Goal: Transaction & Acquisition: Book appointment/travel/reservation

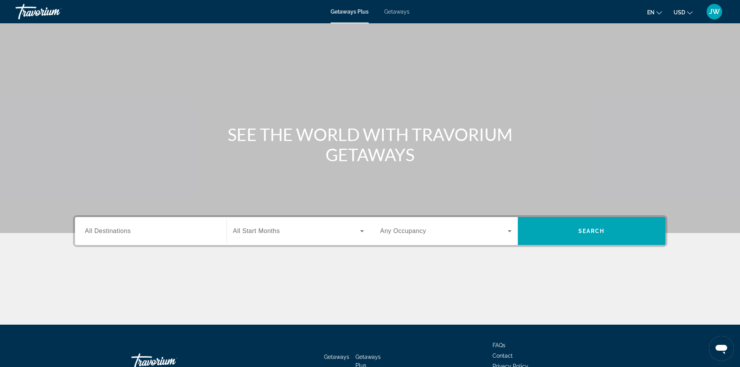
click at [392, 12] on span "Getaways" at bounding box center [396, 12] width 25 height 6
click at [152, 230] on input "Destination All Destinations" at bounding box center [150, 231] width 131 height 9
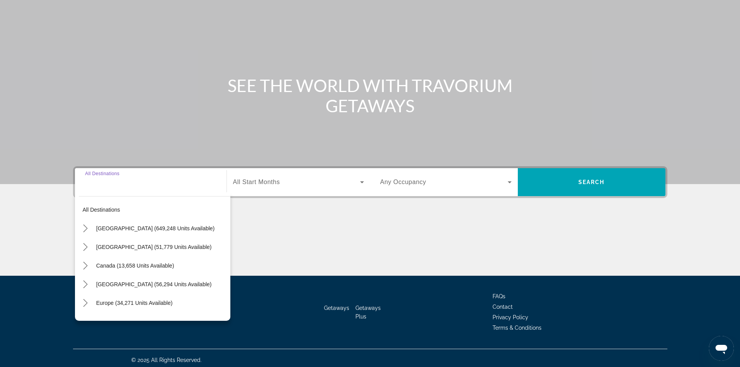
scroll to position [53, 0]
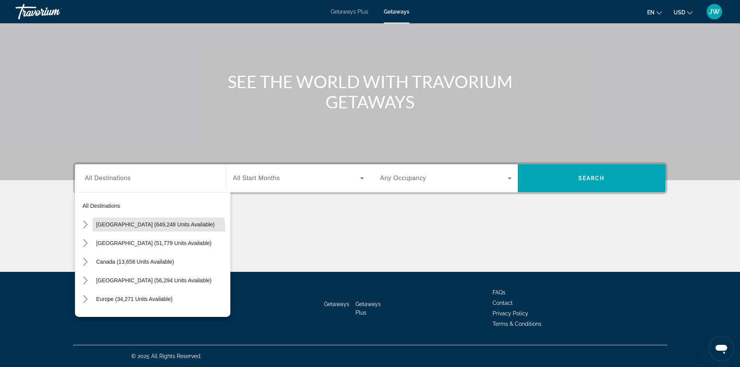
click at [152, 230] on span "Select destination: United States (649,248 units available)" at bounding box center [161, 224] width 138 height 19
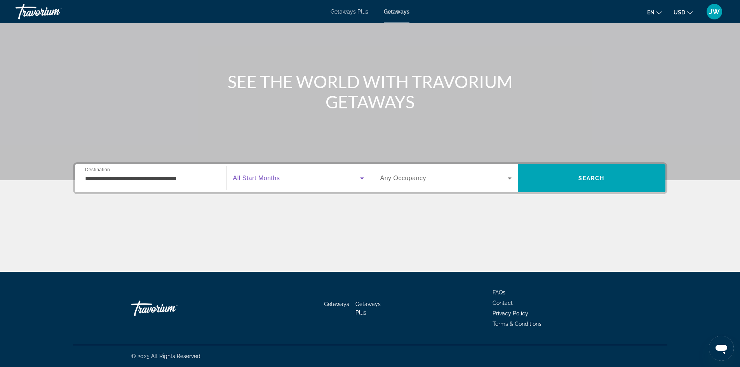
click at [362, 177] on icon "Search widget" at bounding box center [361, 178] width 9 height 9
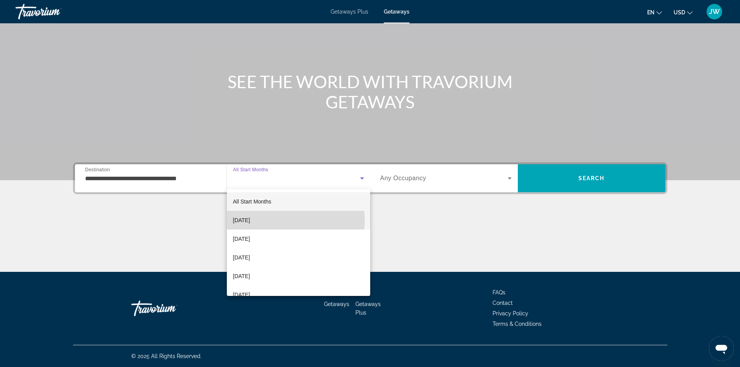
click at [279, 220] on mat-option "[DATE]" at bounding box center [298, 220] width 143 height 19
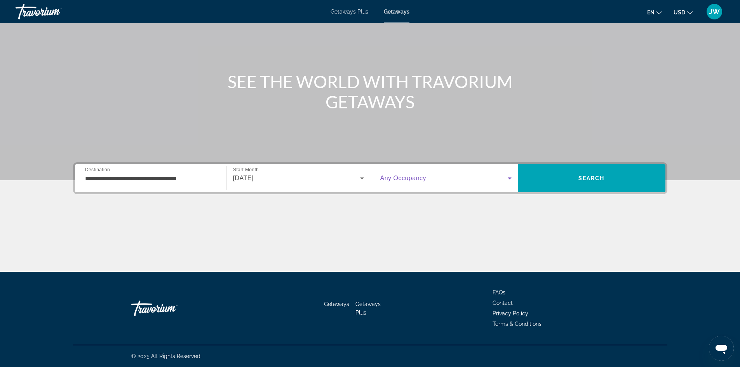
click at [511, 177] on icon "Search widget" at bounding box center [509, 178] width 9 height 9
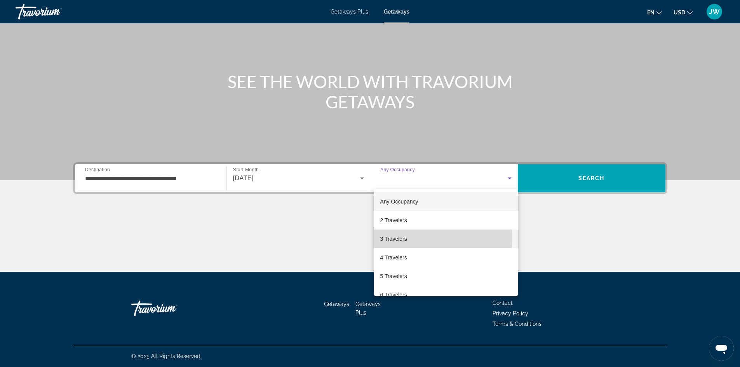
click at [412, 238] on mat-option "3 Travelers" at bounding box center [446, 238] width 144 height 19
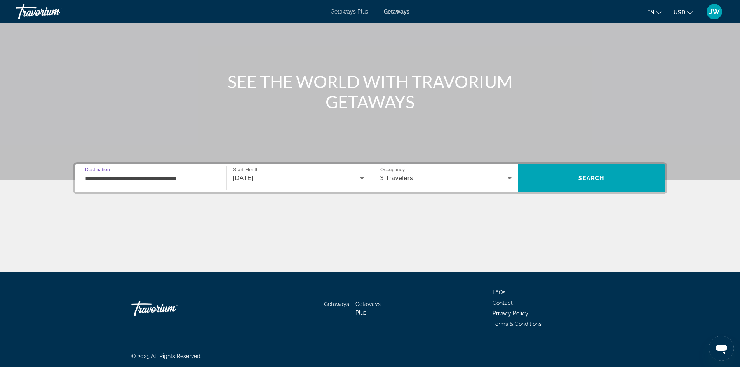
click at [189, 177] on input "**********" at bounding box center [150, 178] width 131 height 9
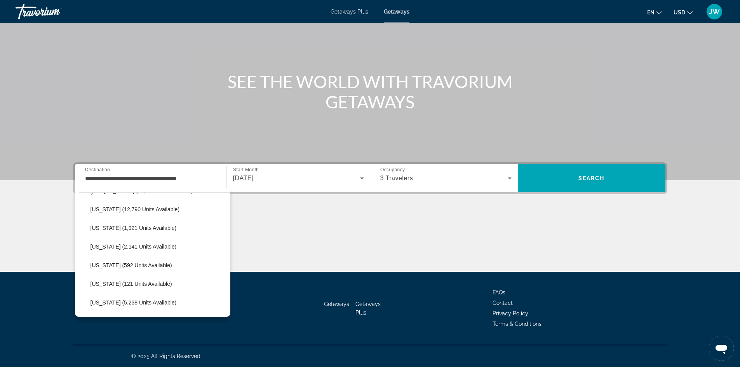
scroll to position [205, 0]
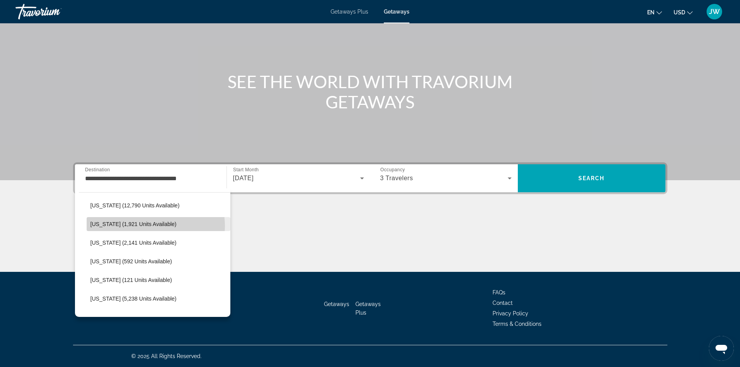
click at [148, 226] on span "[US_STATE] (1,921 units available)" at bounding box center [133, 224] width 86 height 6
type input "**********"
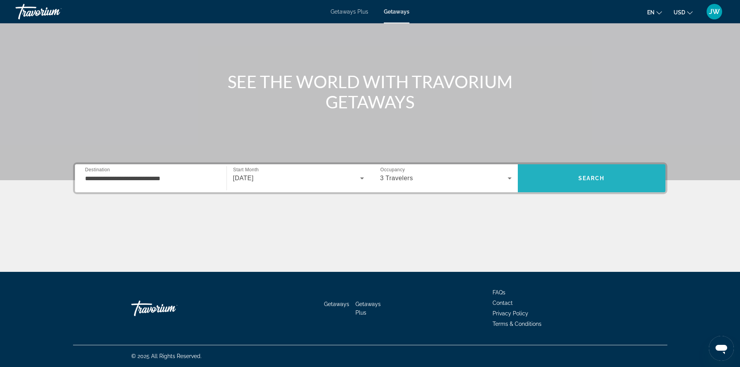
click at [572, 182] on span "Search" at bounding box center [592, 178] width 148 height 19
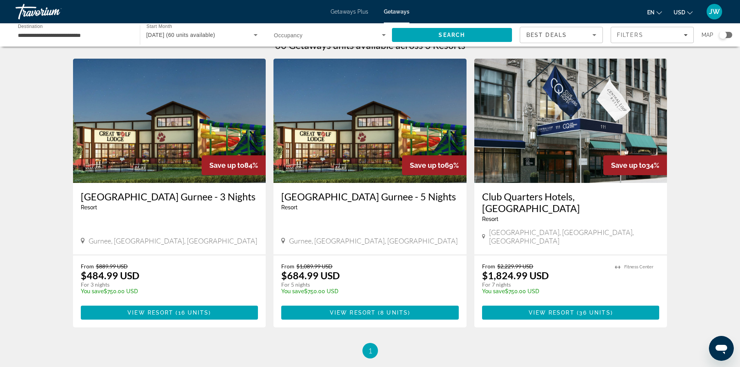
scroll to position [15, 0]
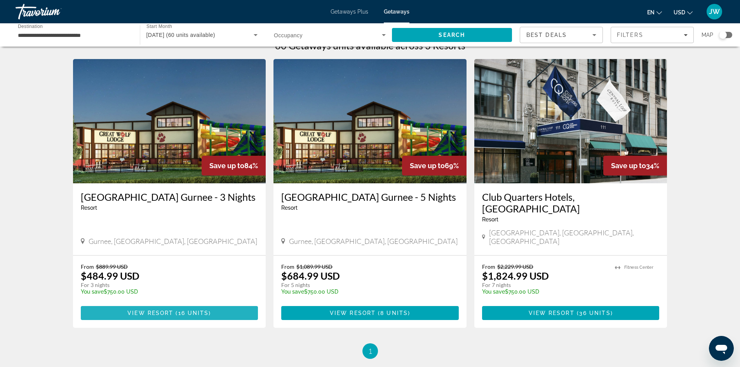
click at [129, 310] on span "View Resort" at bounding box center [150, 313] width 46 height 6
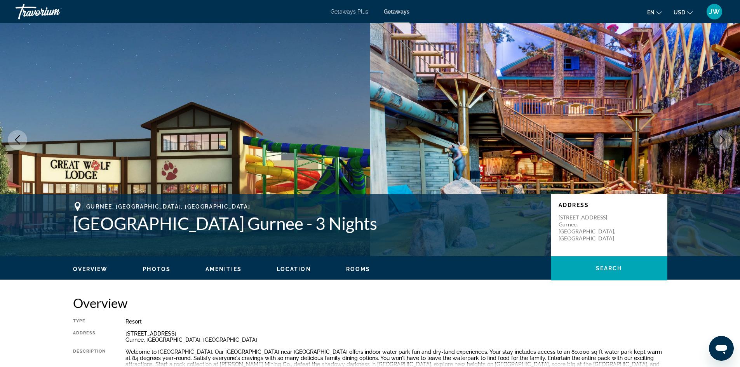
click at [359, 268] on span "Rooms" at bounding box center [358, 269] width 24 height 6
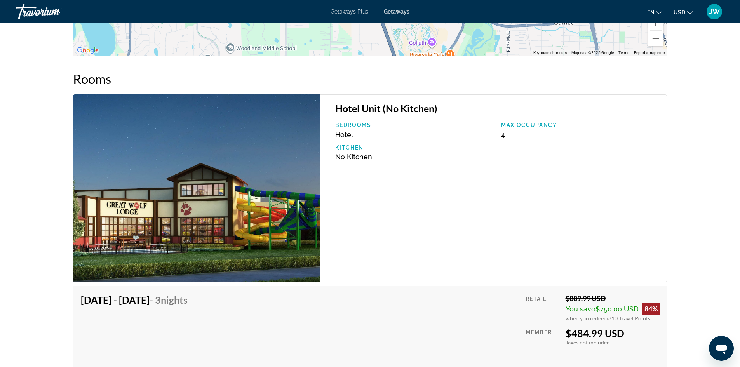
scroll to position [1088, 0]
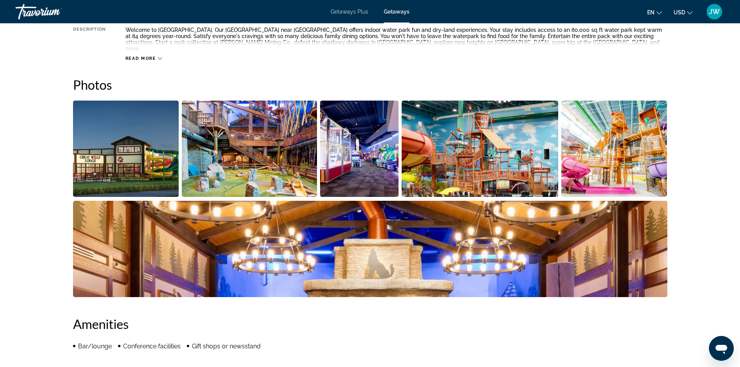
scroll to position [301, 0]
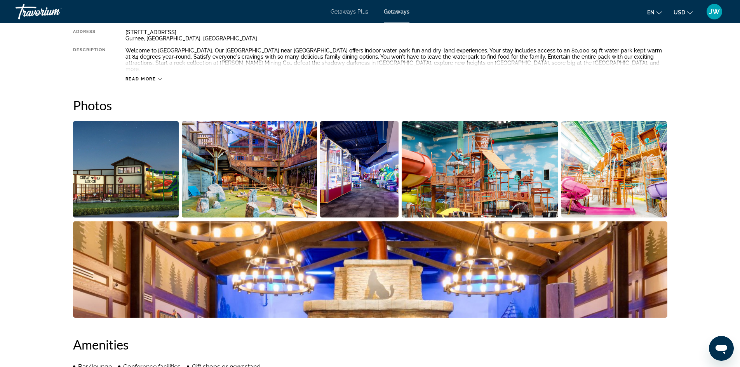
click at [161, 78] on icon "Main content" at bounding box center [160, 79] width 4 height 2
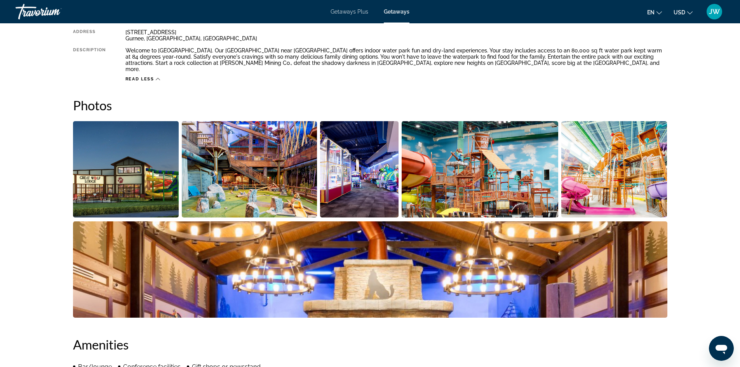
click at [539, 135] on img "Open full-screen image slider" at bounding box center [479, 169] width 156 height 96
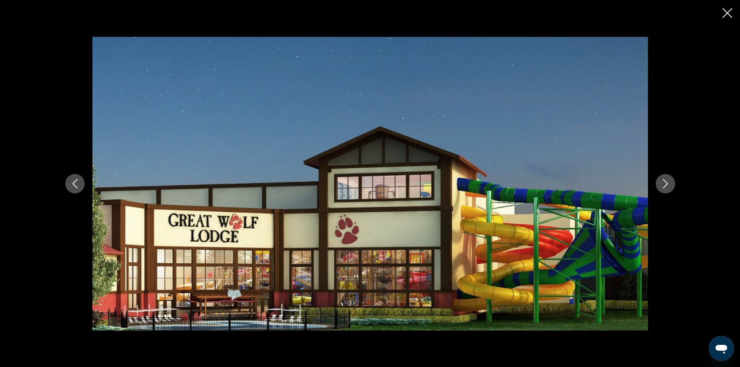
click at [666, 184] on icon "Next image" at bounding box center [664, 183] width 9 height 9
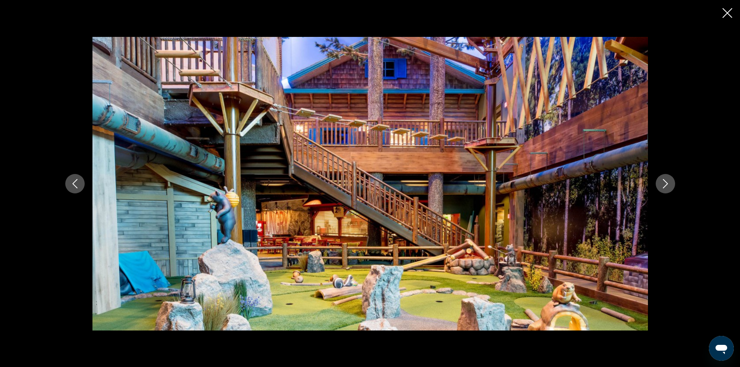
click at [666, 184] on icon "Next image" at bounding box center [664, 183] width 9 height 9
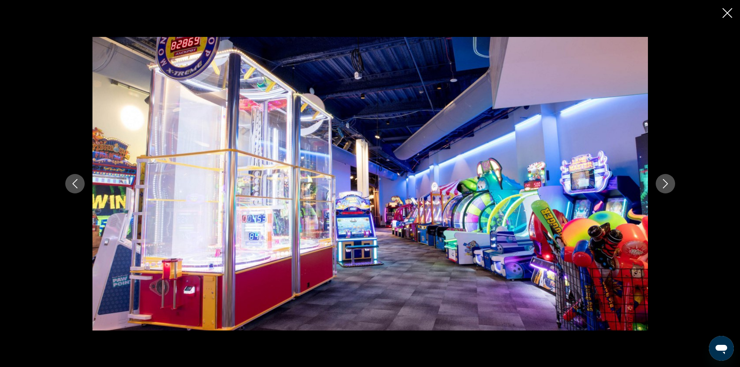
click at [666, 184] on icon "Next image" at bounding box center [664, 183] width 9 height 9
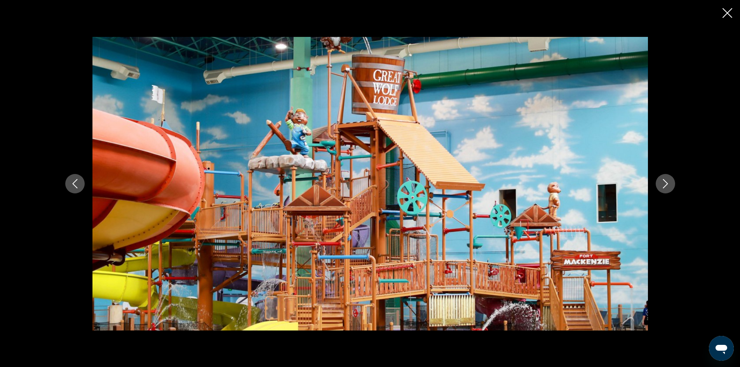
click at [664, 181] on icon "Next image" at bounding box center [664, 183] width 9 height 9
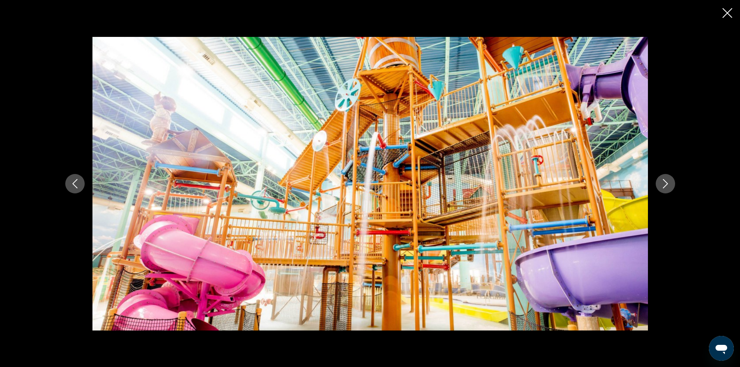
click at [664, 181] on icon "Next image" at bounding box center [664, 183] width 9 height 9
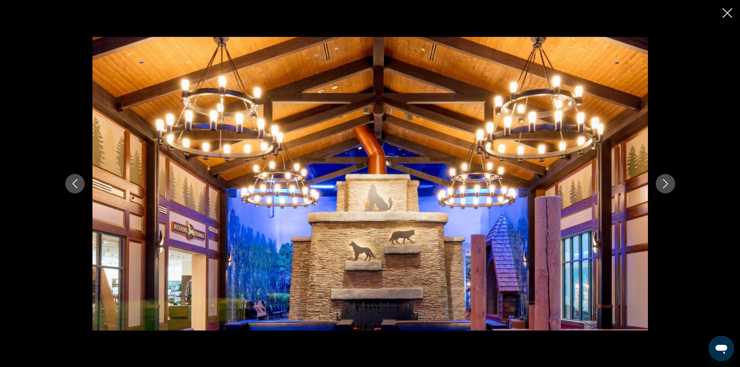
click at [664, 181] on icon "Next image" at bounding box center [664, 183] width 9 height 9
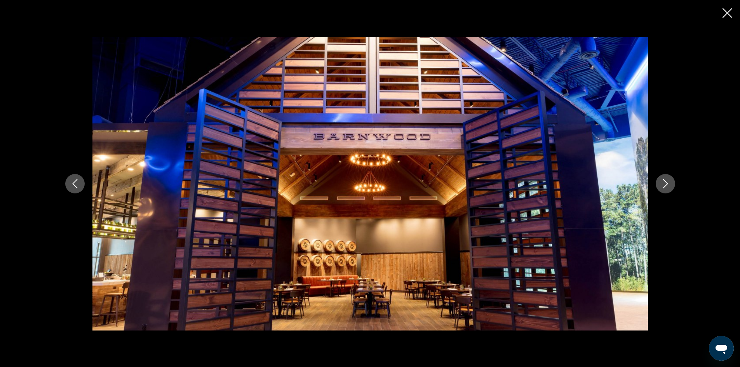
click at [664, 181] on icon "Next image" at bounding box center [664, 183] width 9 height 9
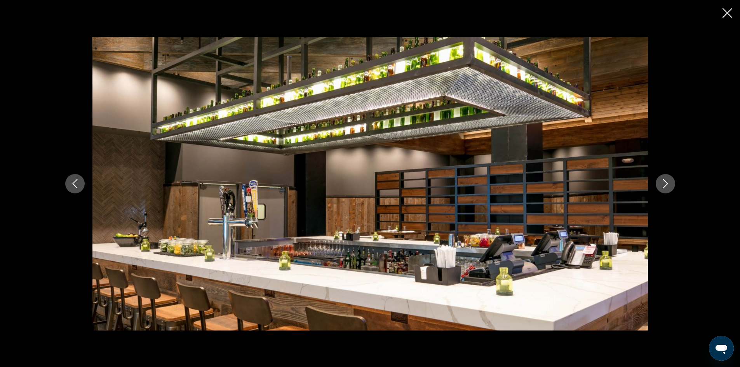
click at [664, 181] on icon "Next image" at bounding box center [664, 183] width 9 height 9
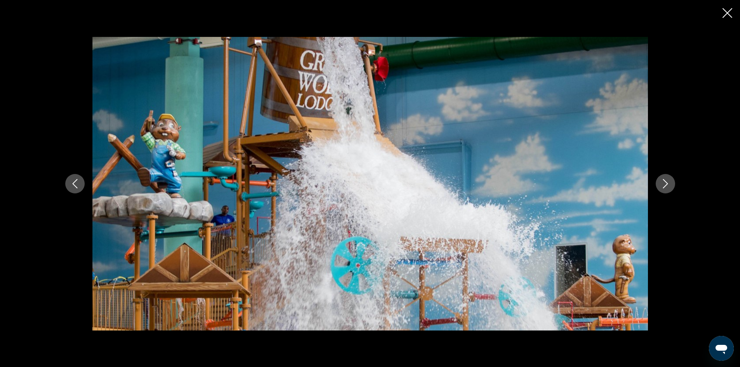
click at [664, 181] on icon "Next image" at bounding box center [664, 183] width 9 height 9
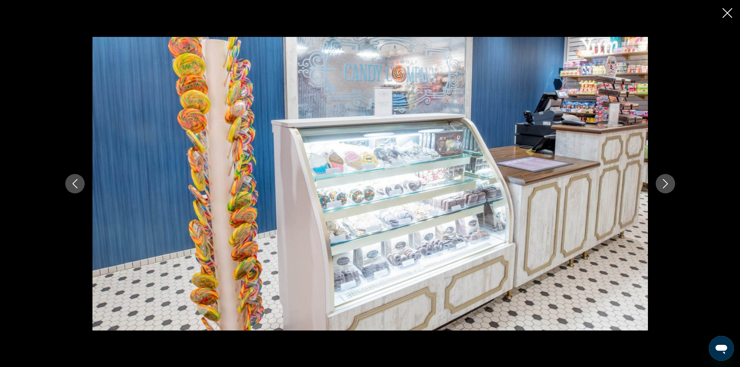
click at [665, 181] on icon "Next image" at bounding box center [664, 183] width 9 height 9
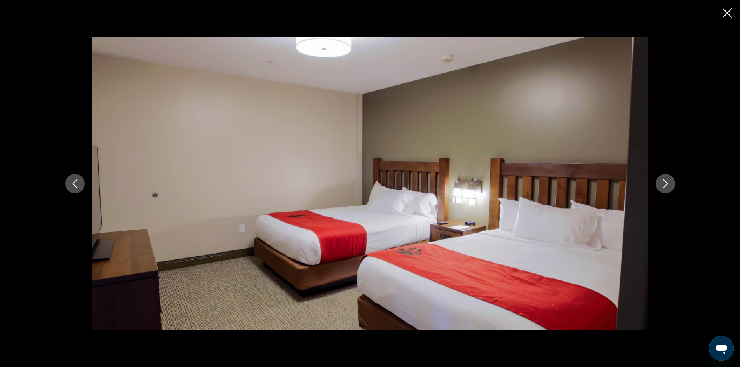
click at [665, 181] on icon "Next image" at bounding box center [664, 183] width 9 height 9
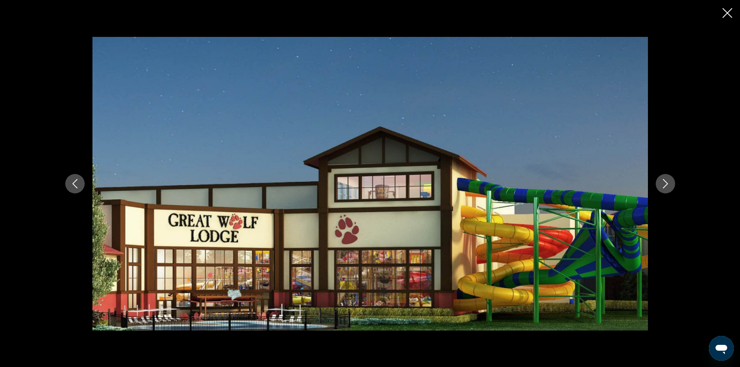
click at [664, 182] on icon "Next image" at bounding box center [664, 183] width 9 height 9
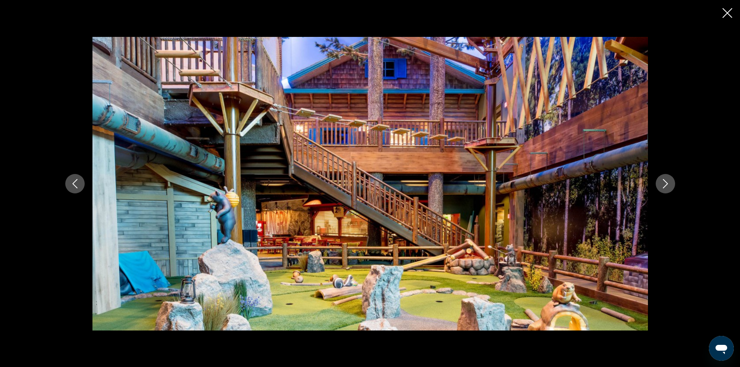
click at [664, 182] on icon "Next image" at bounding box center [664, 183] width 9 height 9
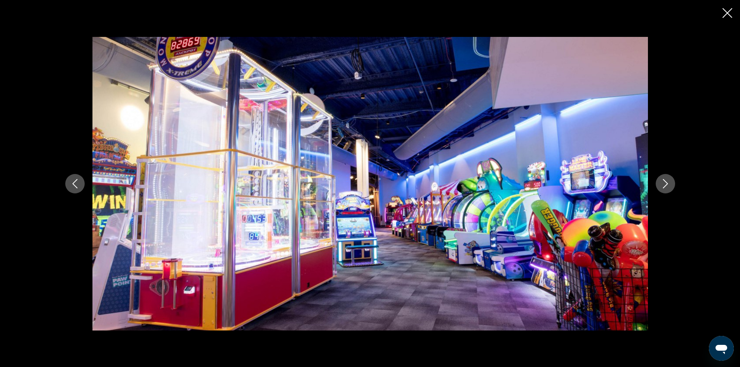
click at [667, 181] on icon "Next image" at bounding box center [664, 183] width 9 height 9
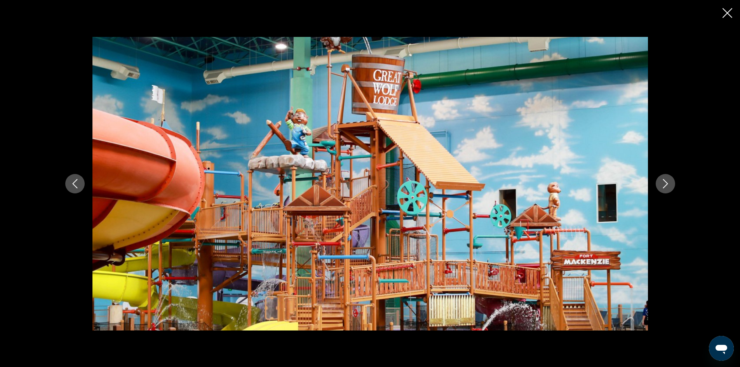
click at [732, 11] on icon "Close slideshow" at bounding box center [727, 13] width 10 height 10
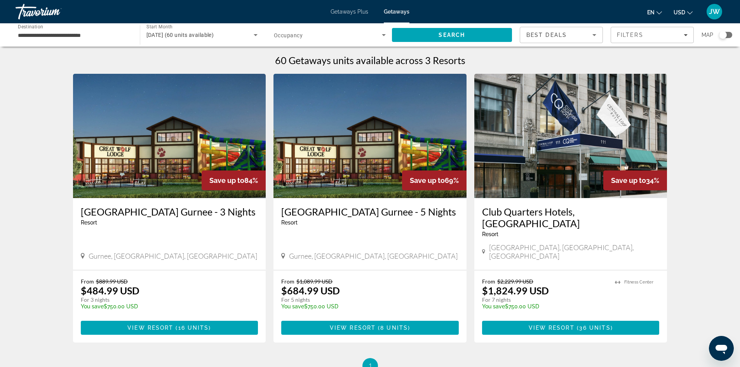
click at [39, 78] on div "60 Getaways units available across 3 Resorts Save up to 84% [GEOGRAPHIC_DATA] […" at bounding box center [370, 213] width 740 height 319
click at [0, 52] on div "**********" at bounding box center [370, 194] width 740 height 389
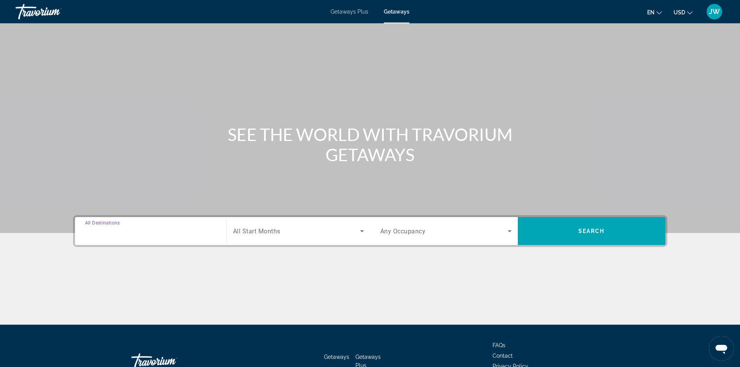
click at [176, 230] on input "Destination All Destinations" at bounding box center [150, 231] width 131 height 9
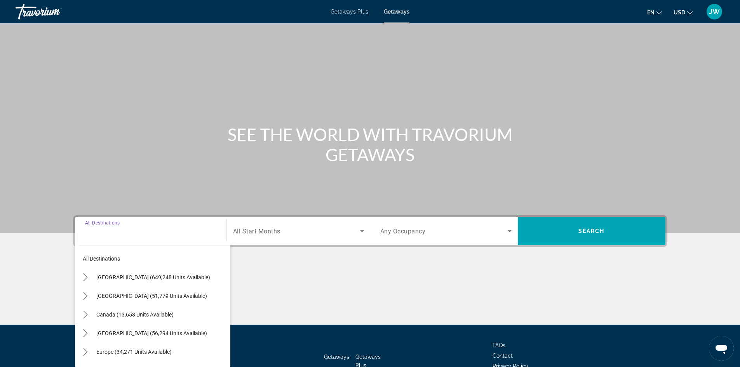
scroll to position [53, 0]
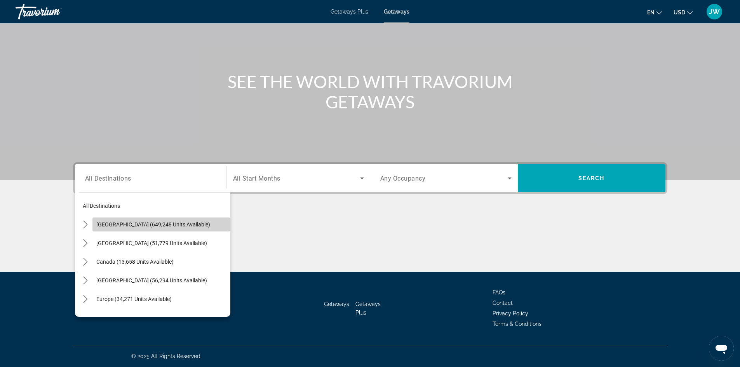
click at [176, 226] on span "[GEOGRAPHIC_DATA] (649,248 units available)" at bounding box center [153, 224] width 114 height 6
type input "**********"
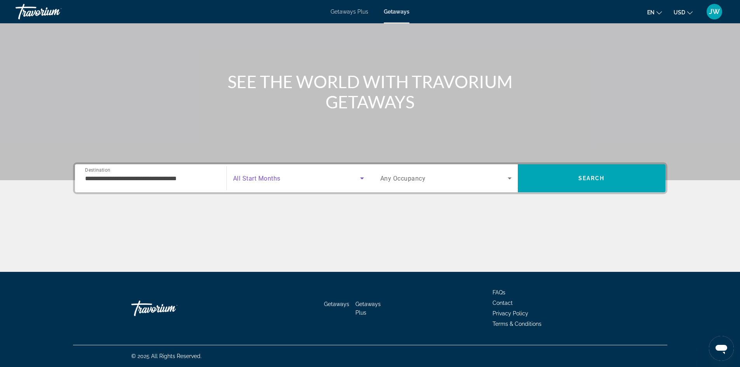
click at [363, 179] on icon "Search widget" at bounding box center [361, 178] width 9 height 9
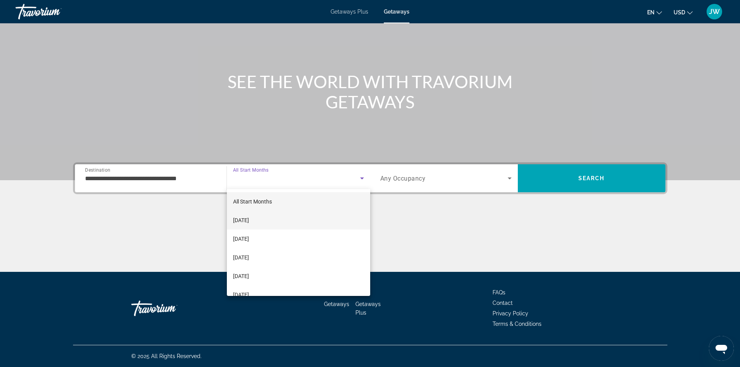
click at [327, 214] on mat-option "[DATE]" at bounding box center [298, 220] width 143 height 19
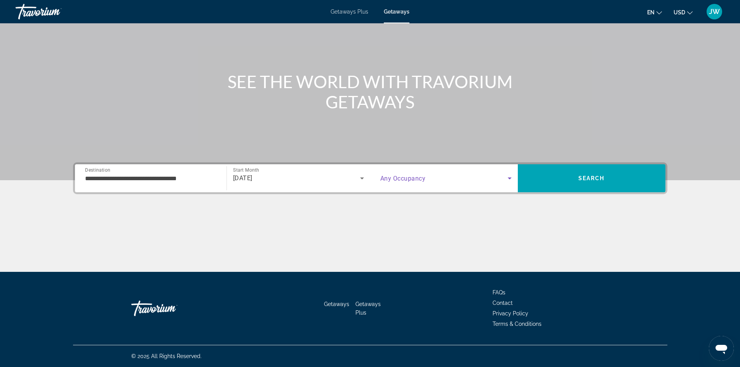
drag, startPoint x: 509, startPoint y: 178, endPoint x: 502, endPoint y: 175, distance: 7.1
click at [502, 175] on span "Search widget" at bounding box center [443, 178] width 127 height 9
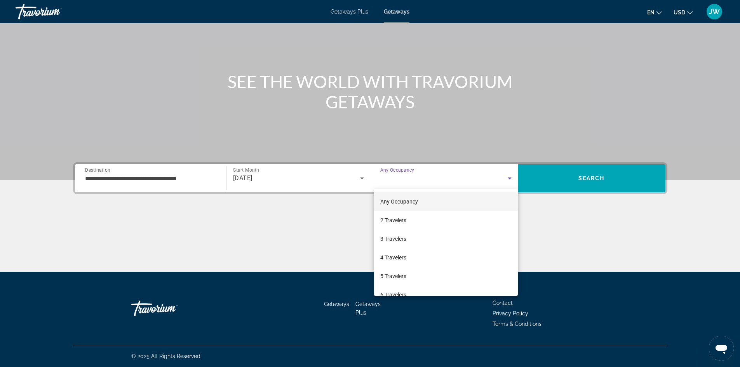
scroll to position [47, 0]
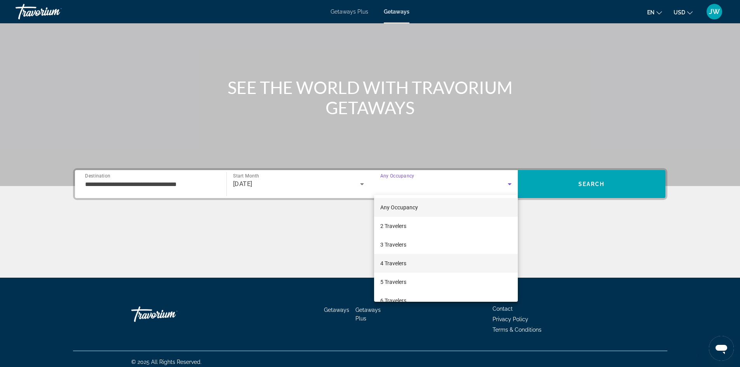
click at [431, 261] on mat-option "4 Travelers" at bounding box center [446, 263] width 144 height 19
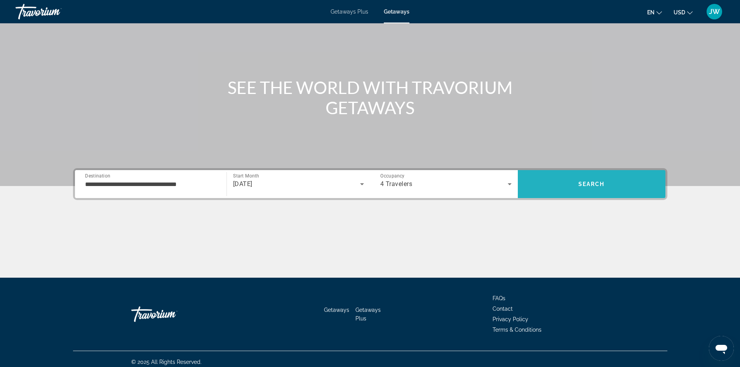
click at [589, 178] on span "Search" at bounding box center [592, 184] width 148 height 19
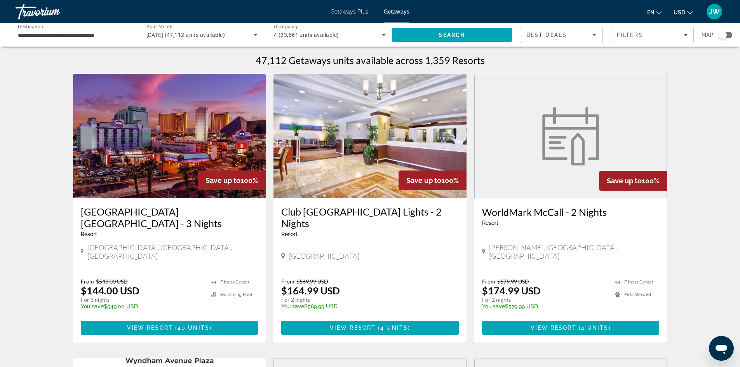
click at [589, 178] on figure "Main content" at bounding box center [570, 136] width 192 height 124
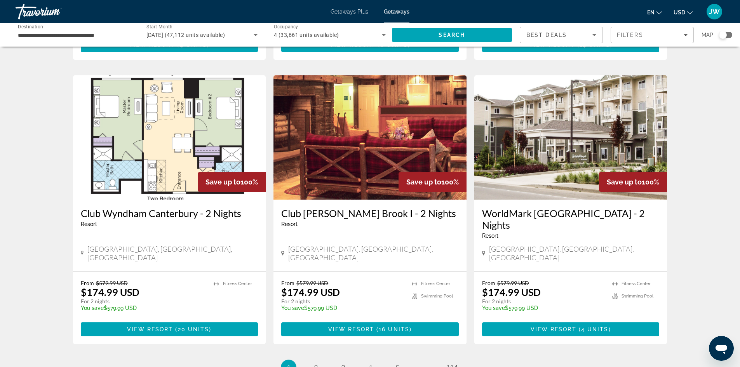
scroll to position [862, 0]
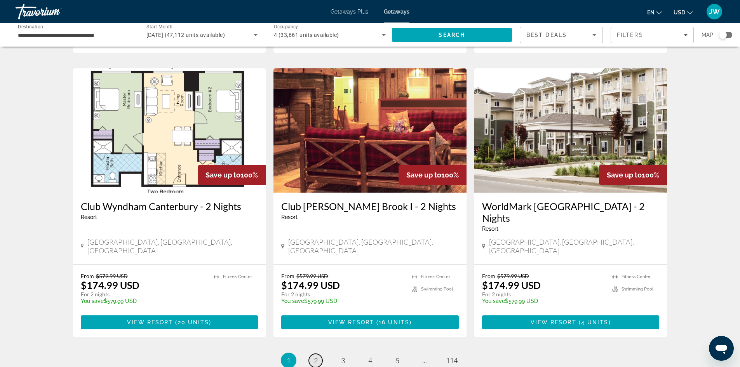
click at [316, 356] on span "2" at bounding box center [316, 360] width 4 height 9
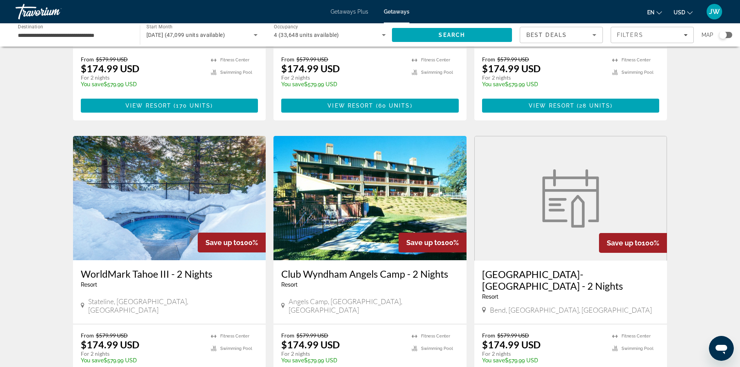
scroll to position [781, 0]
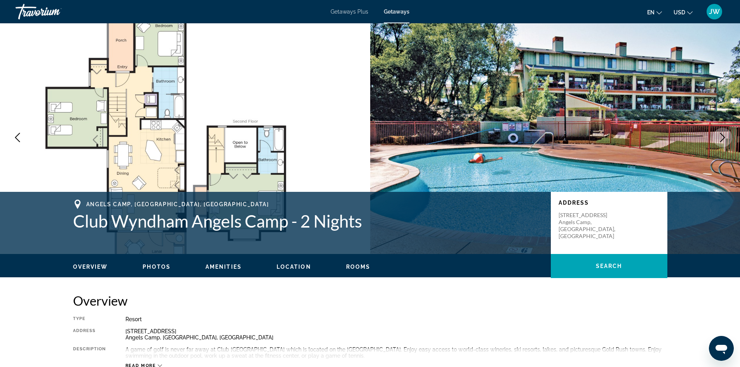
scroll to position [3, 0]
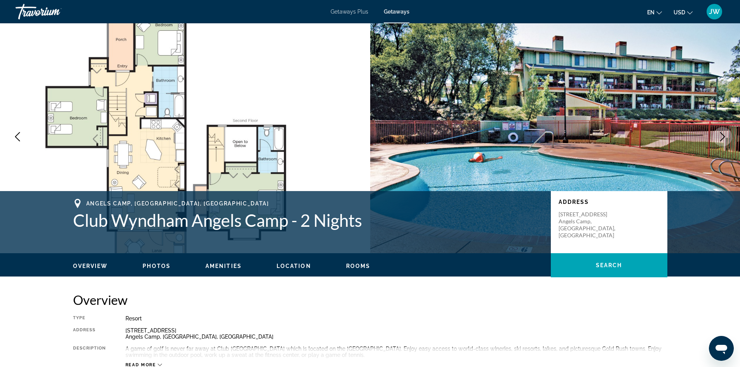
click at [162, 264] on span "Photos" at bounding box center [156, 266] width 28 height 6
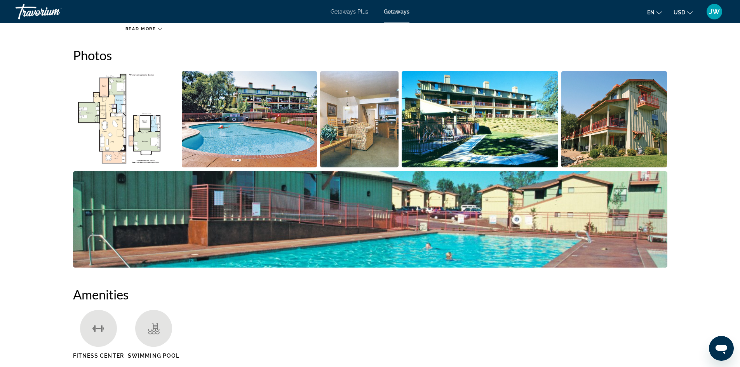
scroll to position [340, 0]
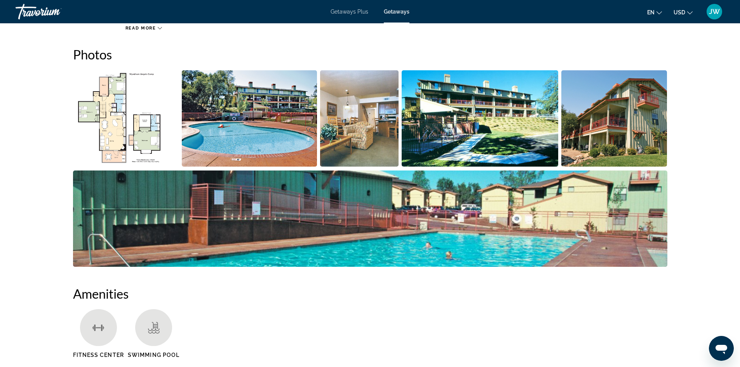
click at [366, 141] on img "Open full-screen image slider" at bounding box center [359, 118] width 79 height 96
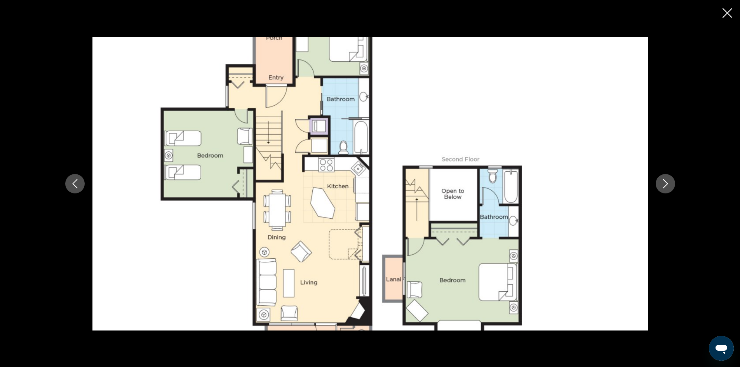
click at [668, 184] on icon "Next image" at bounding box center [664, 183] width 9 height 9
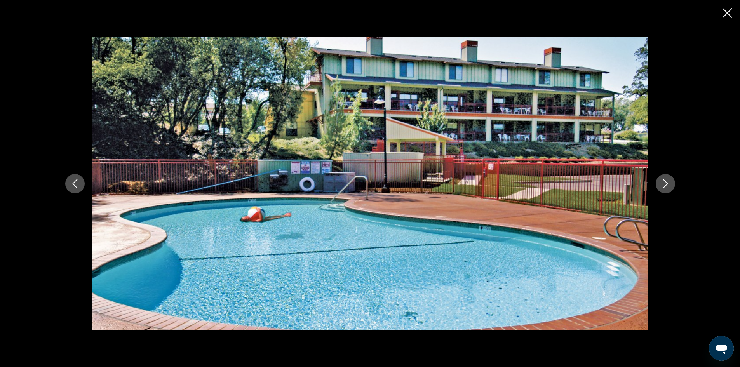
click at [668, 184] on icon "Next image" at bounding box center [664, 183] width 9 height 9
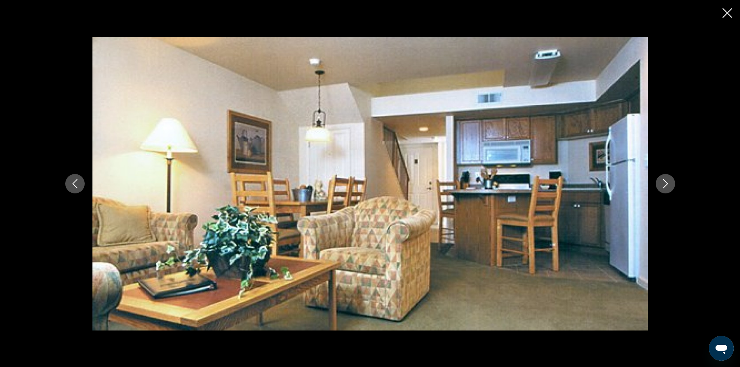
click at [668, 184] on icon "Next image" at bounding box center [664, 183] width 9 height 9
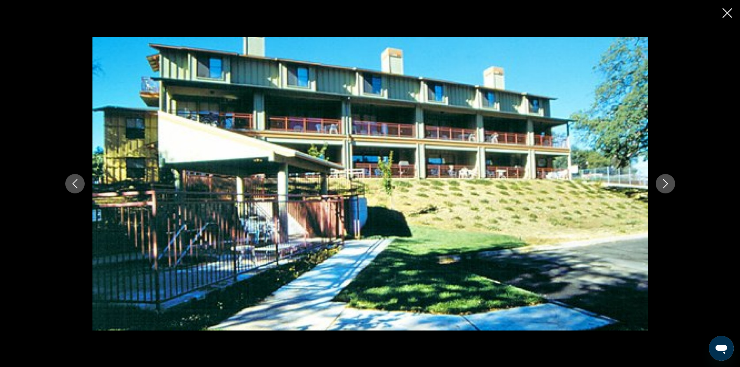
click at [668, 184] on icon "Next image" at bounding box center [664, 183] width 9 height 9
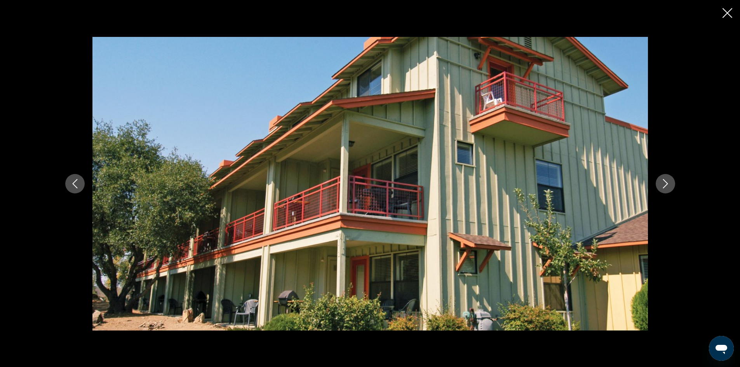
click at [668, 184] on icon "Next image" at bounding box center [664, 183] width 9 height 9
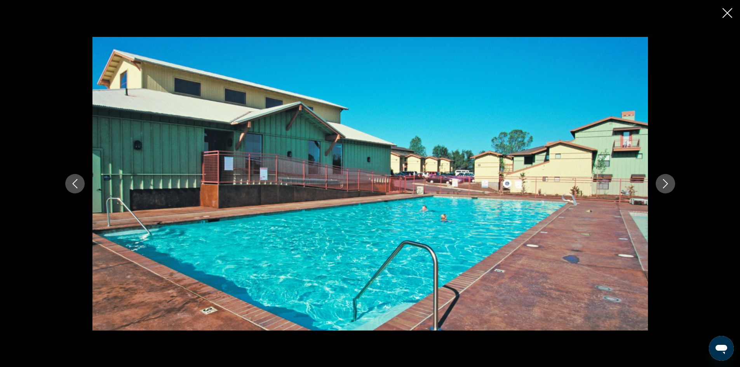
click at [668, 184] on icon "Next image" at bounding box center [664, 183] width 9 height 9
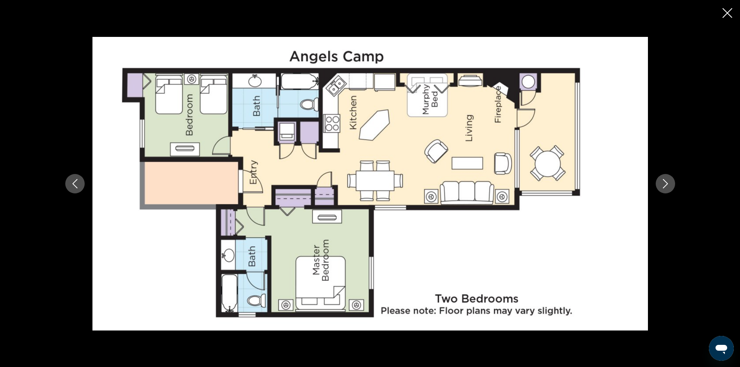
click at [728, 11] on icon "Close slideshow" at bounding box center [727, 13] width 10 height 10
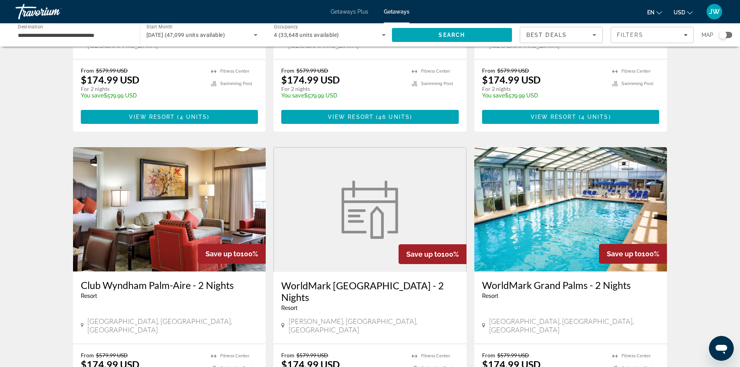
scroll to position [489, 0]
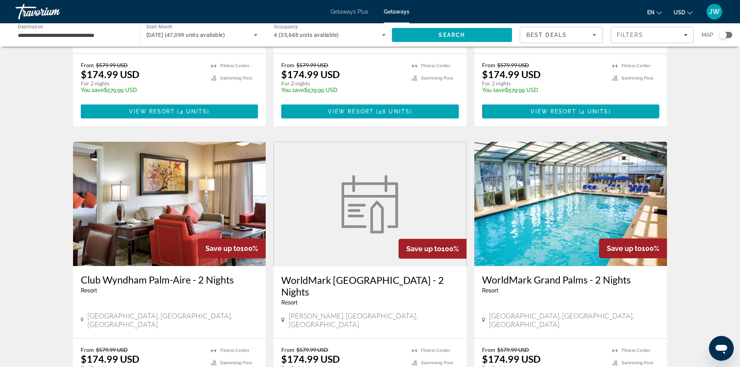
click at [586, 203] on img "Main content" at bounding box center [570, 204] width 193 height 124
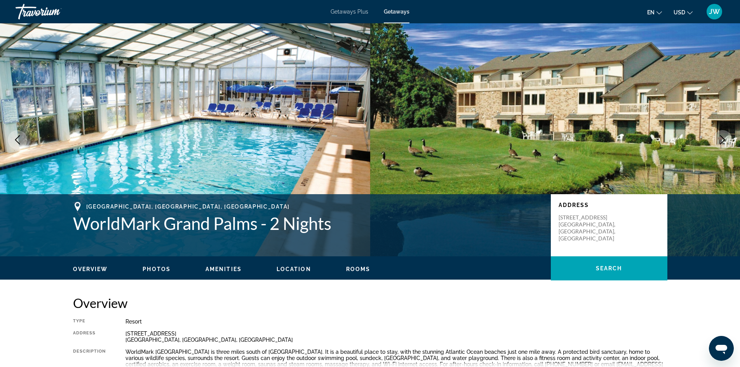
click at [331, 228] on h1 "WorldMark Grand Palms - 2 Nights" at bounding box center [308, 223] width 470 height 20
click at [158, 268] on span "Photos" at bounding box center [156, 269] width 28 height 6
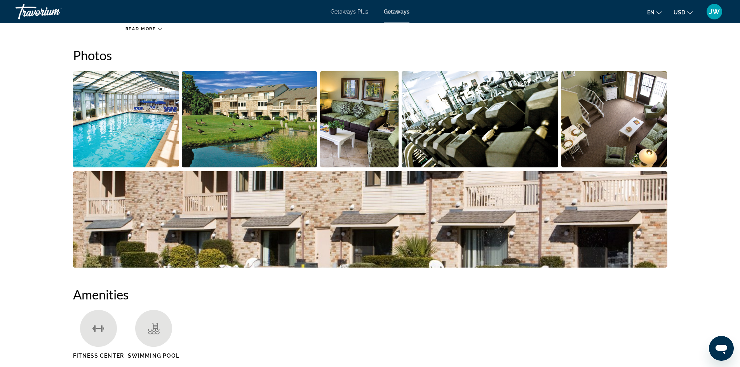
scroll to position [352, 0]
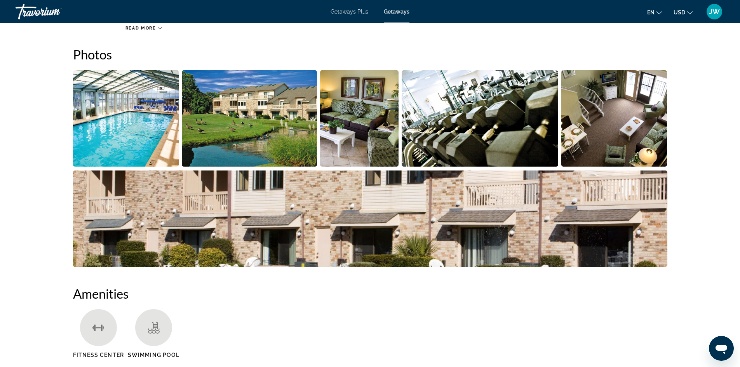
click at [367, 147] on img "Open full-screen image slider" at bounding box center [359, 118] width 79 height 96
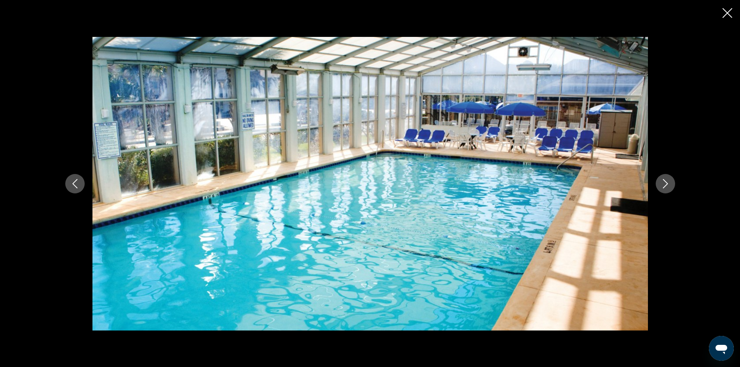
click at [664, 187] on icon "Next image" at bounding box center [664, 183] width 5 height 9
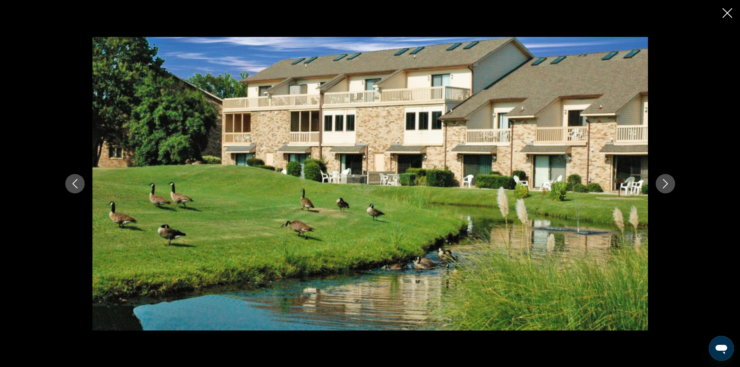
click at [664, 187] on icon "Next image" at bounding box center [664, 183] width 5 height 9
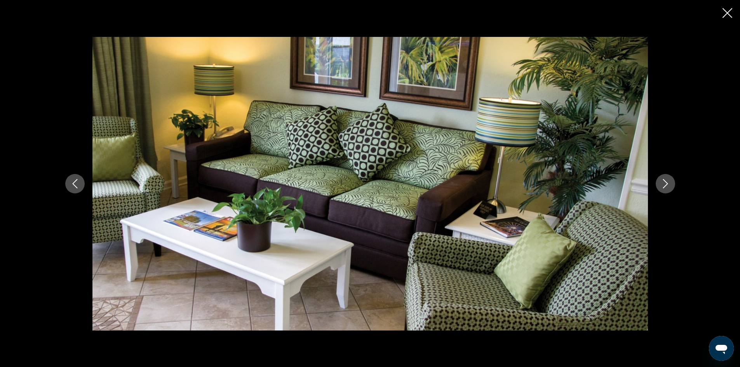
click at [664, 187] on icon "Next image" at bounding box center [664, 183] width 5 height 9
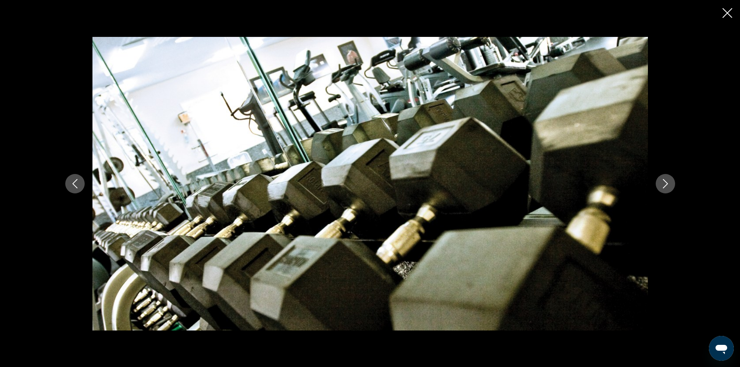
click at [664, 187] on icon "Next image" at bounding box center [664, 183] width 5 height 9
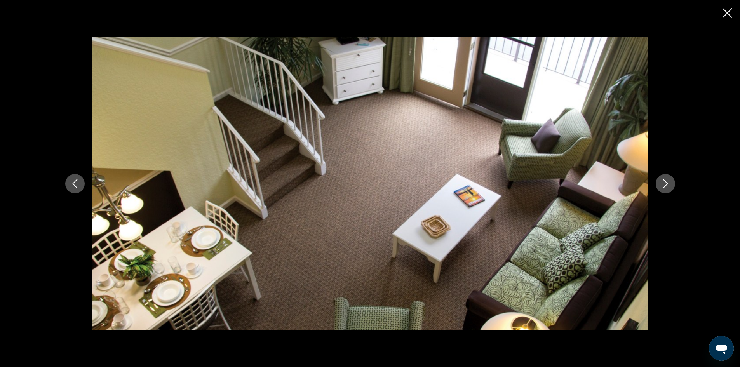
click at [664, 187] on icon "Next image" at bounding box center [664, 183] width 5 height 9
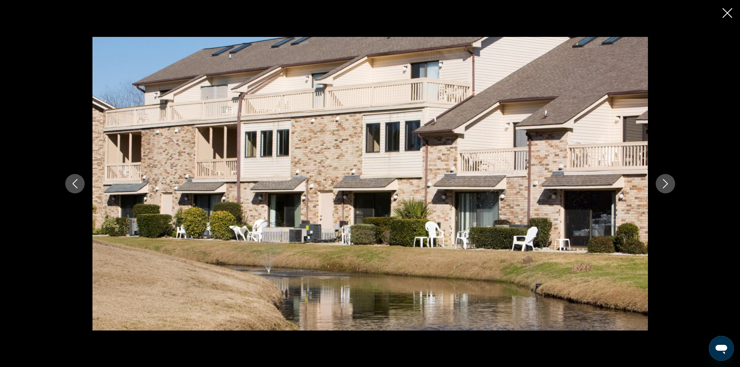
click at [664, 187] on icon "Next image" at bounding box center [664, 183] width 5 height 9
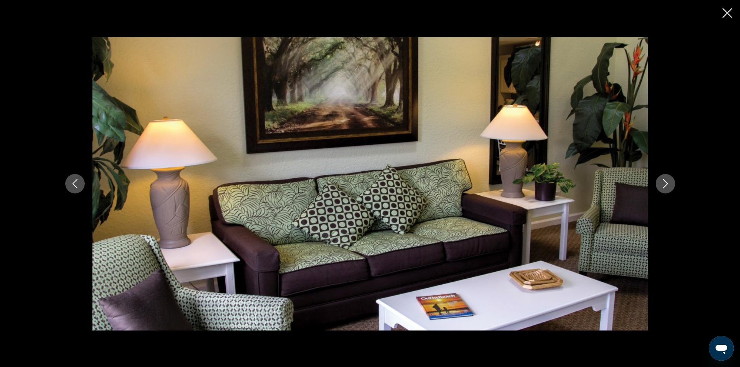
click at [664, 187] on icon "Next image" at bounding box center [664, 183] width 5 height 9
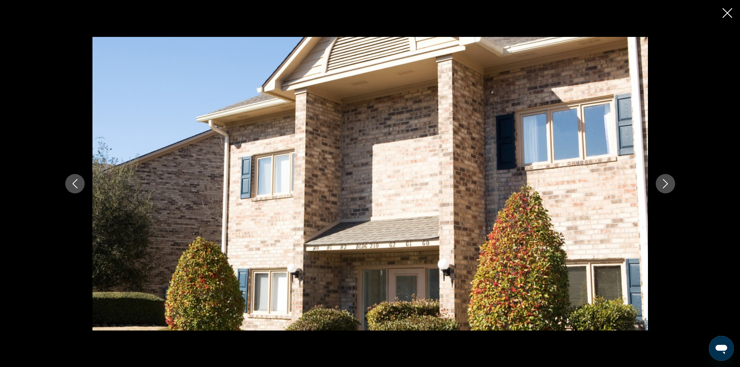
click at [664, 187] on icon "Next image" at bounding box center [664, 183] width 5 height 9
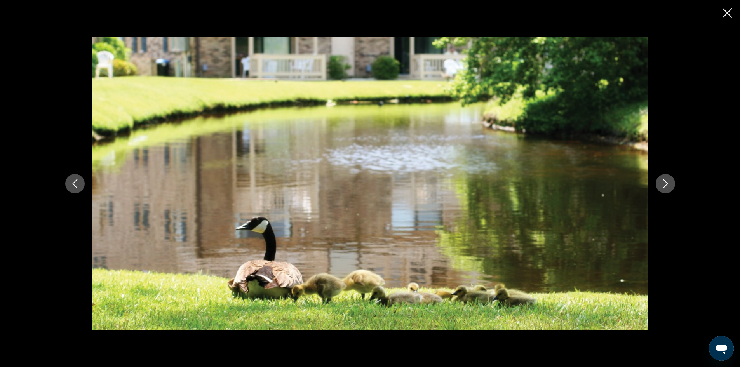
click at [664, 187] on icon "Next image" at bounding box center [664, 183] width 5 height 9
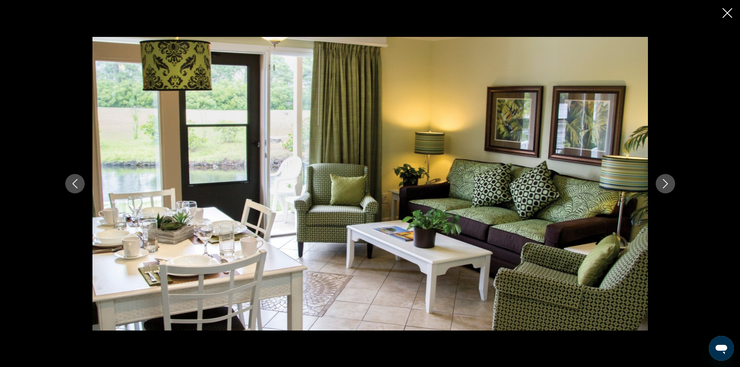
click at [669, 183] on icon "Next image" at bounding box center [664, 183] width 9 height 9
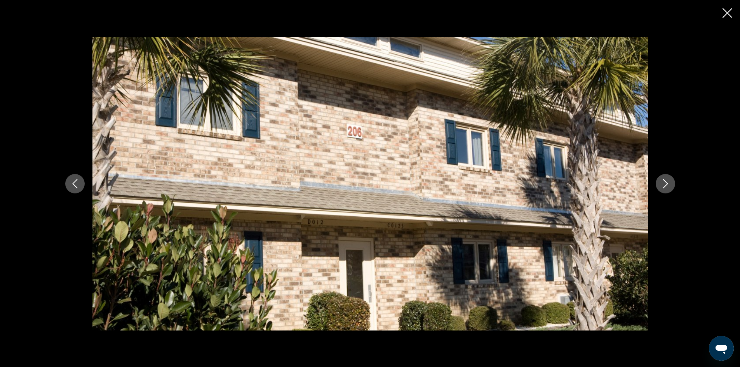
click at [669, 183] on icon "Next image" at bounding box center [664, 183] width 9 height 9
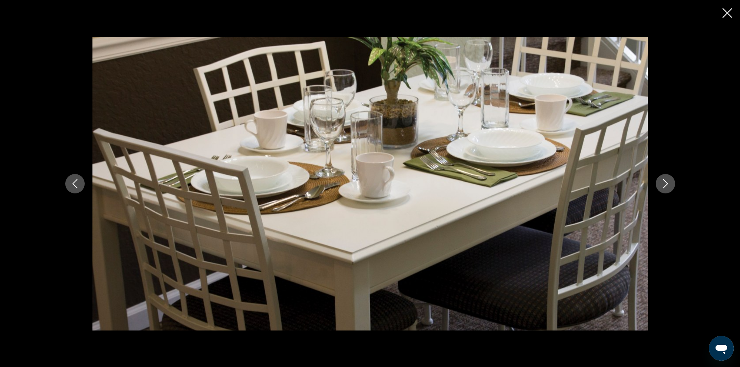
click at [669, 183] on icon "Next image" at bounding box center [664, 183] width 9 height 9
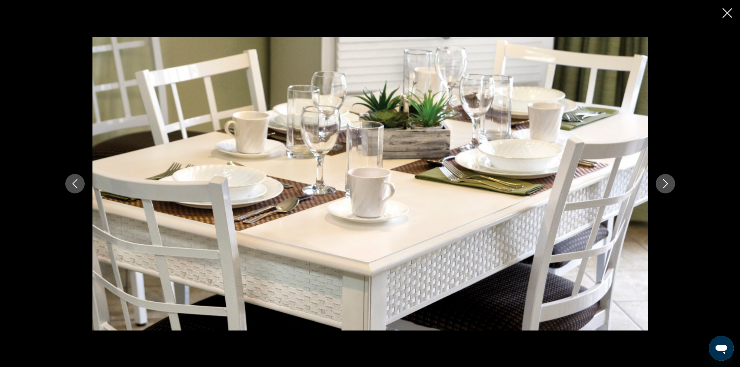
click at [669, 183] on icon "Next image" at bounding box center [664, 183] width 9 height 9
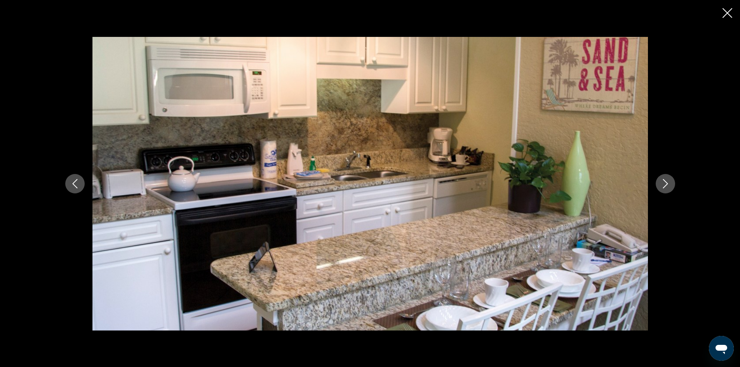
click at [669, 183] on icon "Next image" at bounding box center [664, 183] width 9 height 9
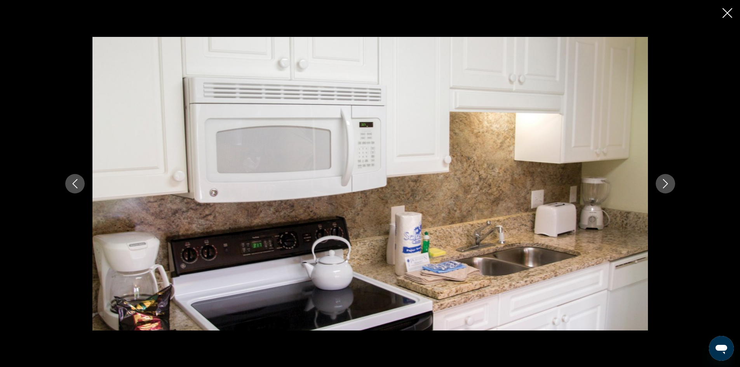
click at [669, 183] on icon "Next image" at bounding box center [664, 183] width 9 height 9
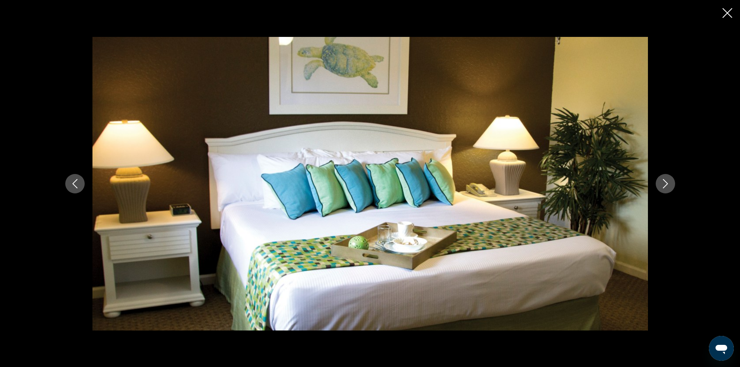
click at [669, 183] on icon "Next image" at bounding box center [664, 183] width 9 height 9
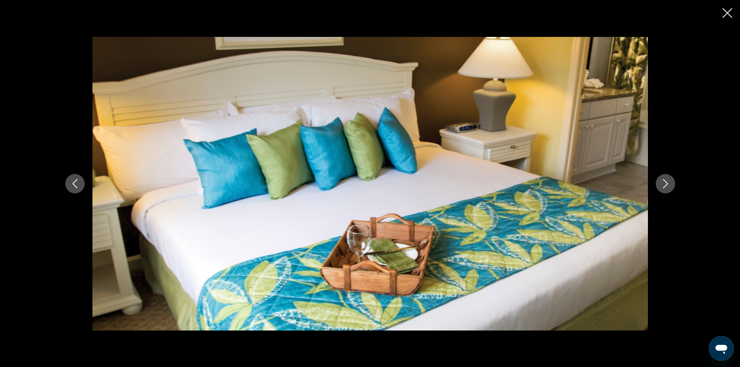
drag, startPoint x: 669, startPoint y: 183, endPoint x: 700, endPoint y: 173, distance: 31.9
click at [700, 173] on div "prev next" at bounding box center [370, 183] width 740 height 367
click at [666, 183] on icon "Next image" at bounding box center [664, 183] width 9 height 9
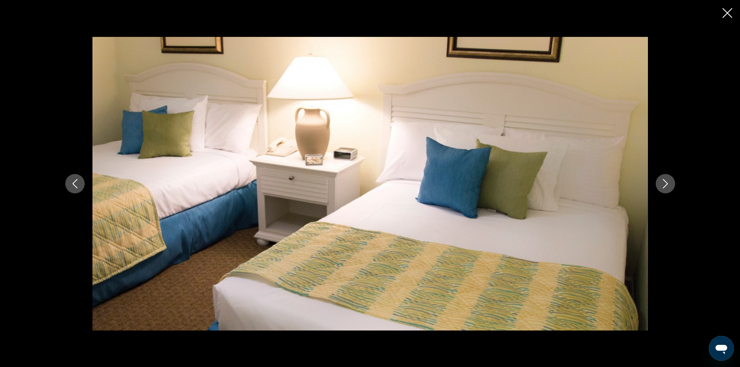
click at [668, 181] on icon "Next image" at bounding box center [664, 183] width 9 height 9
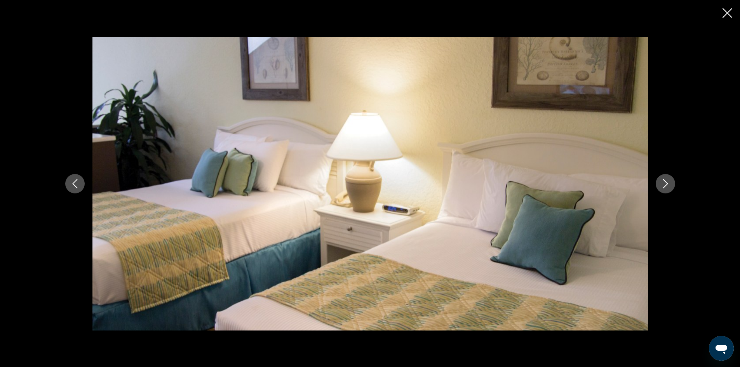
click at [669, 181] on icon "Next image" at bounding box center [664, 183] width 9 height 9
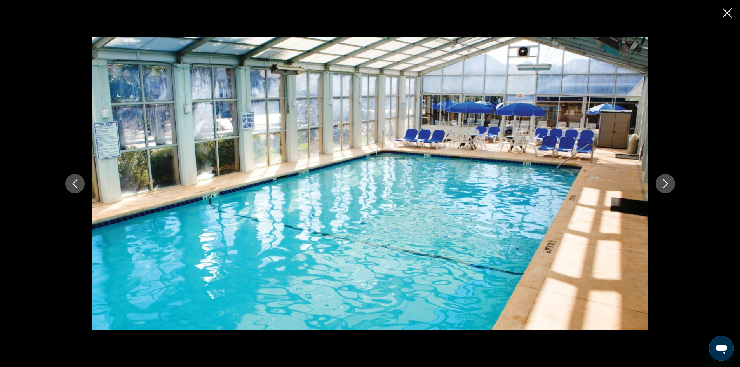
scroll to position [354, 0]
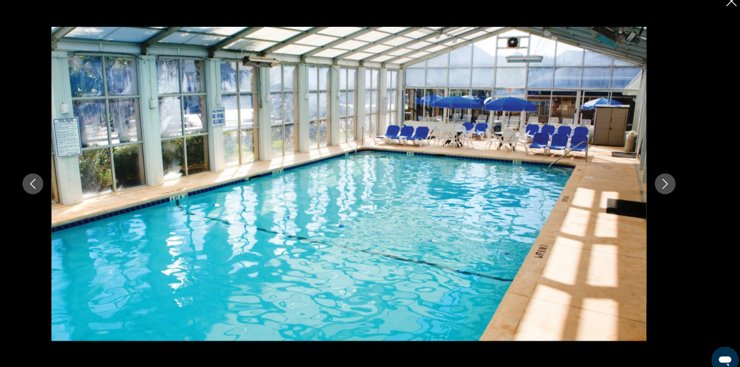
click at [669, 181] on icon "Next image" at bounding box center [664, 183] width 9 height 9
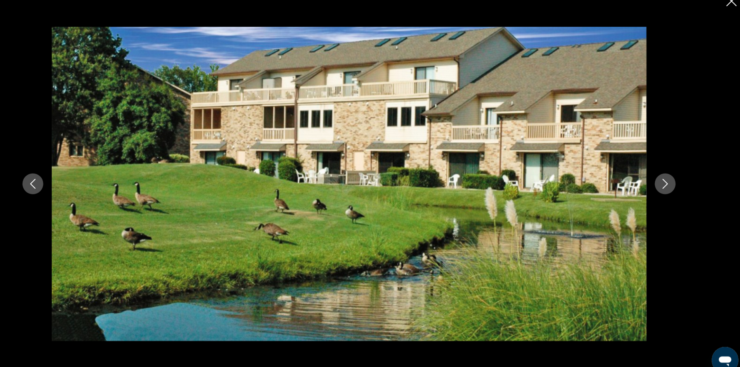
click at [668, 182] on icon "Next image" at bounding box center [664, 183] width 9 height 9
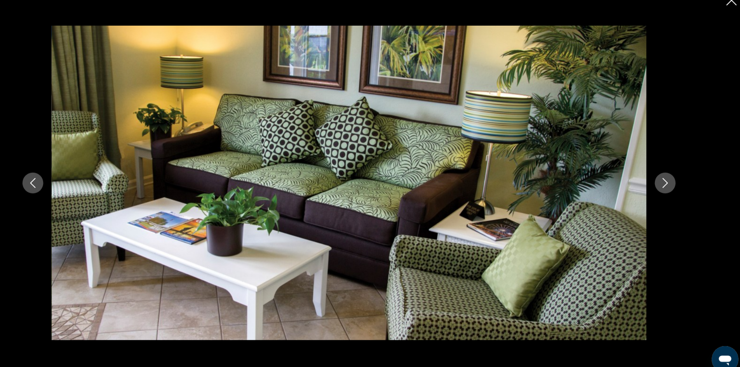
click at [728, 15] on icon "Close slideshow" at bounding box center [727, 13] width 10 height 10
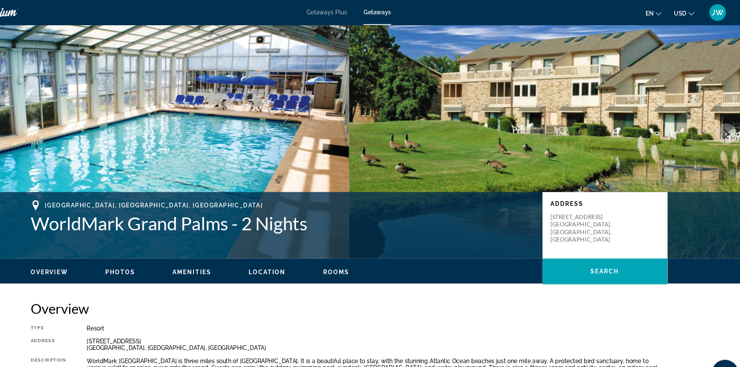
scroll to position [0, 0]
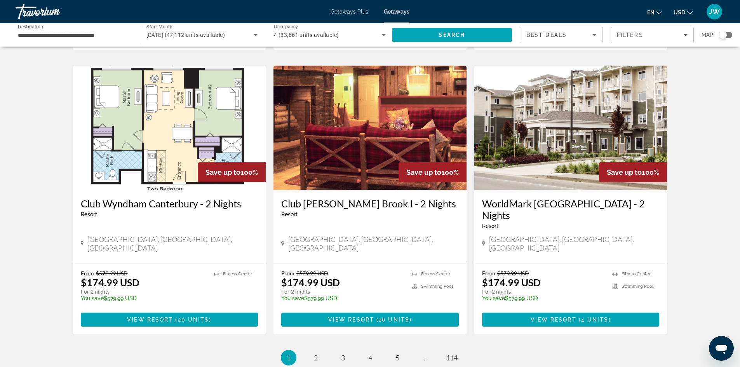
scroll to position [867, 0]
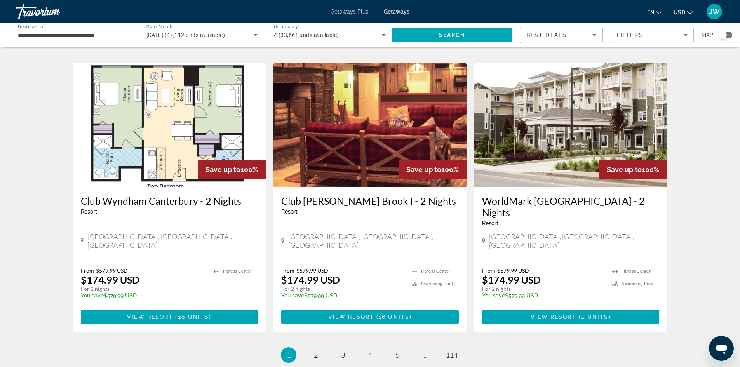
click at [316, 351] on span "2" at bounding box center [316, 355] width 4 height 9
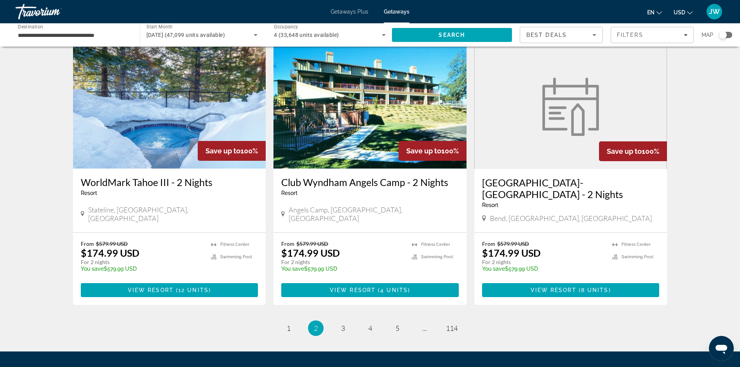
scroll to position [874, 0]
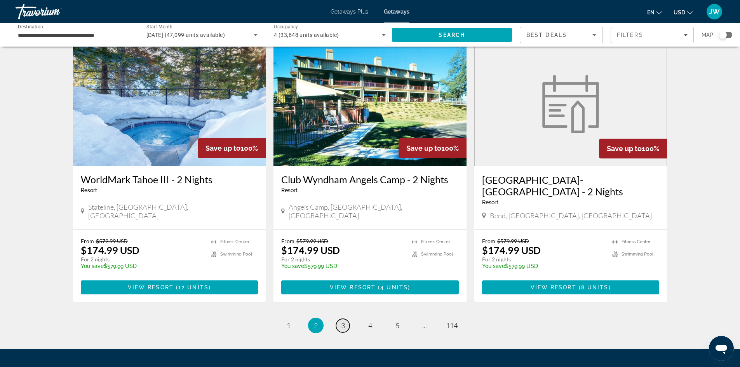
click at [344, 321] on span "3" at bounding box center [343, 325] width 4 height 9
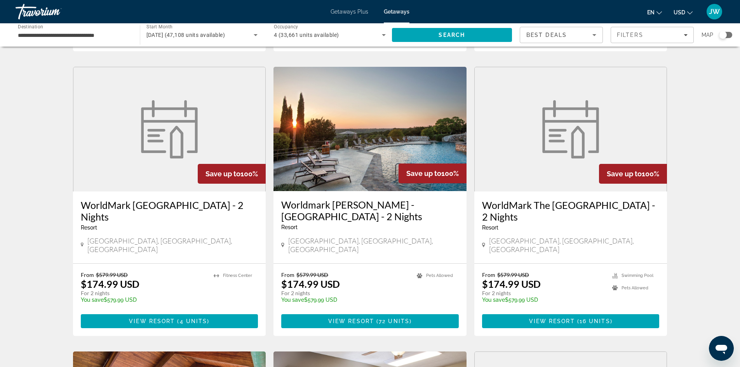
scroll to position [587, 0]
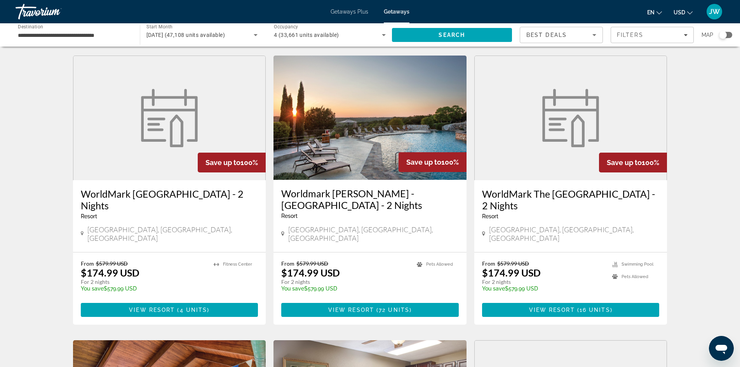
click at [320, 188] on h3 "Worldmark [PERSON_NAME] - [GEOGRAPHIC_DATA] - 2 Nights" at bounding box center [369, 199] width 177 height 23
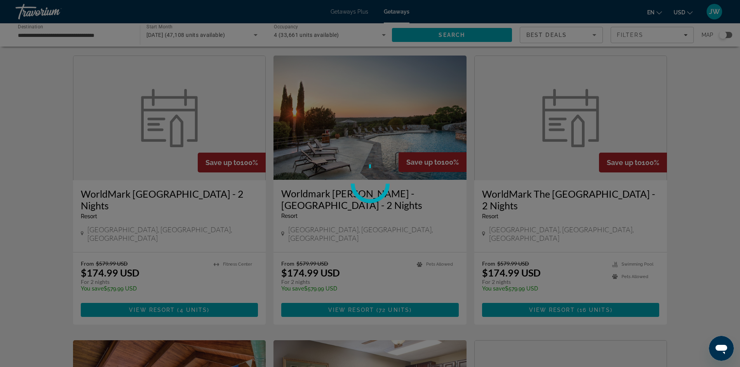
click at [320, 182] on div at bounding box center [370, 183] width 740 height 367
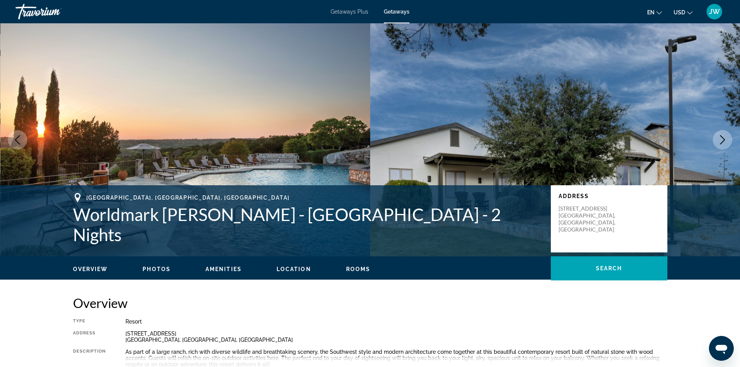
click at [229, 269] on span "Amenities" at bounding box center [223, 269] width 36 height 6
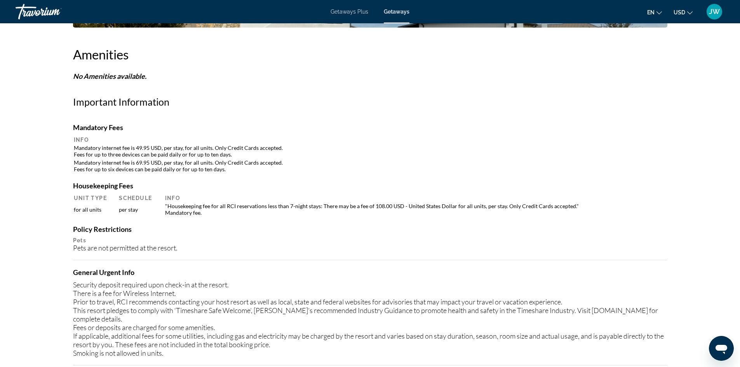
scroll to position [598, 0]
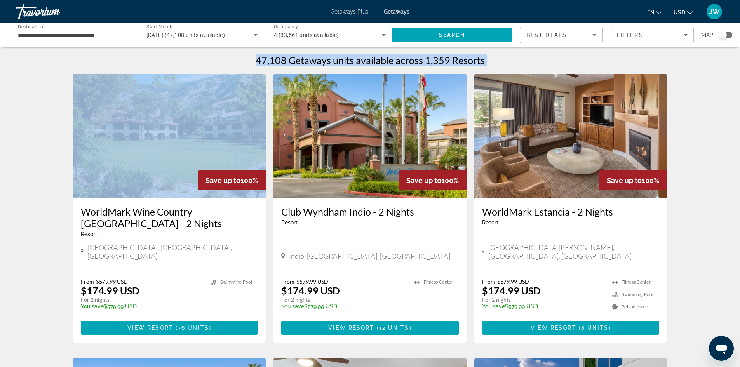
drag, startPoint x: 78, startPoint y: 62, endPoint x: 156, endPoint y: 151, distance: 118.1
click at [156, 160] on img "Main content" at bounding box center [169, 136] width 193 height 124
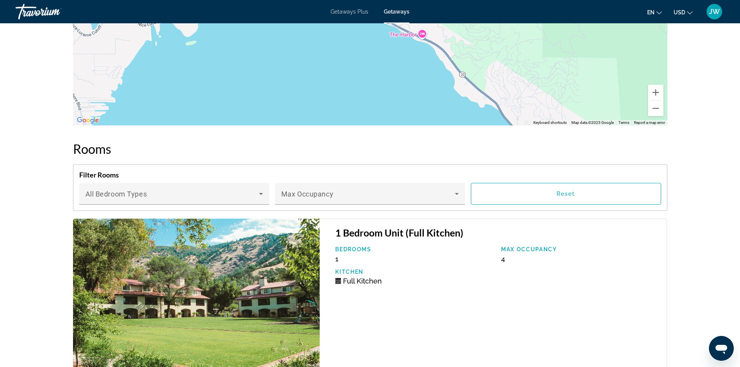
scroll to position [1234, 0]
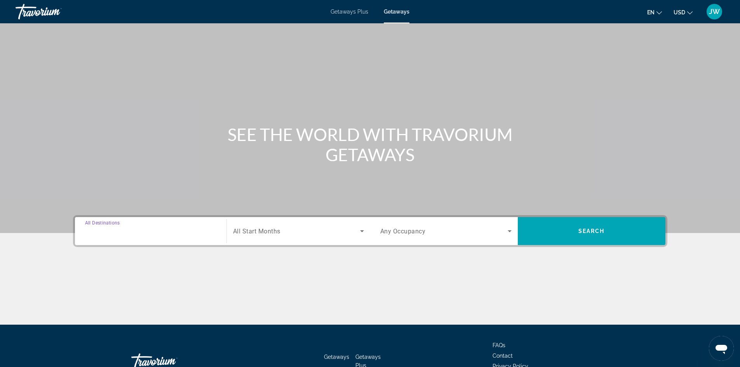
click at [151, 233] on input "Destination All Destinations" at bounding box center [150, 231] width 131 height 9
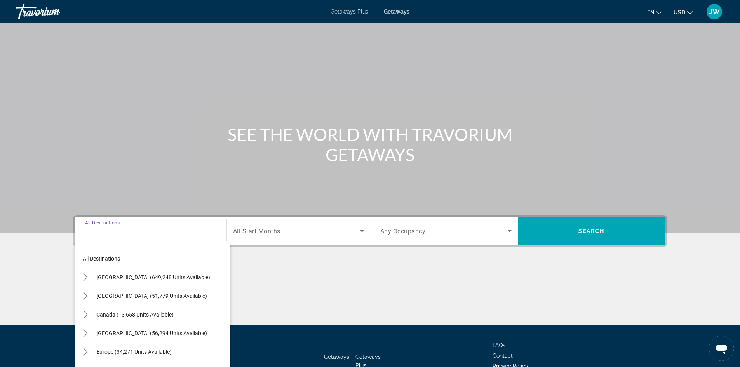
scroll to position [53, 0]
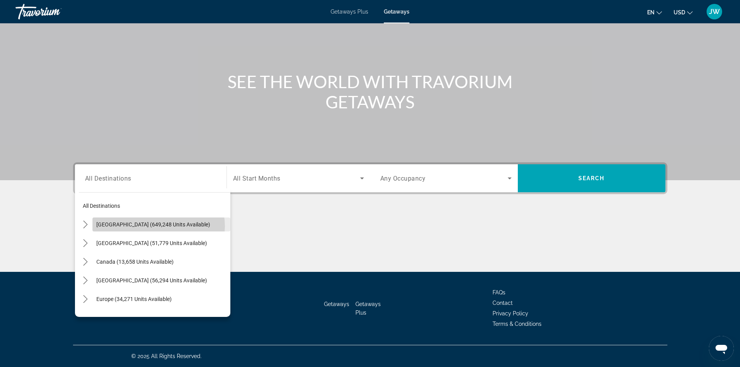
click at [156, 226] on span "[GEOGRAPHIC_DATA] (649,248 units available)" at bounding box center [153, 224] width 114 height 6
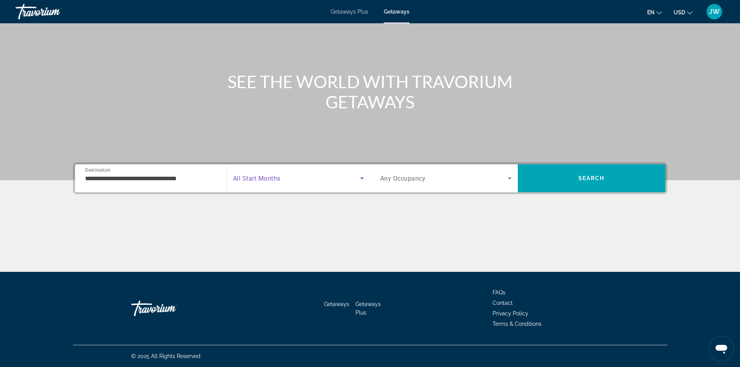
click at [363, 177] on icon "Search widget" at bounding box center [361, 178] width 9 height 9
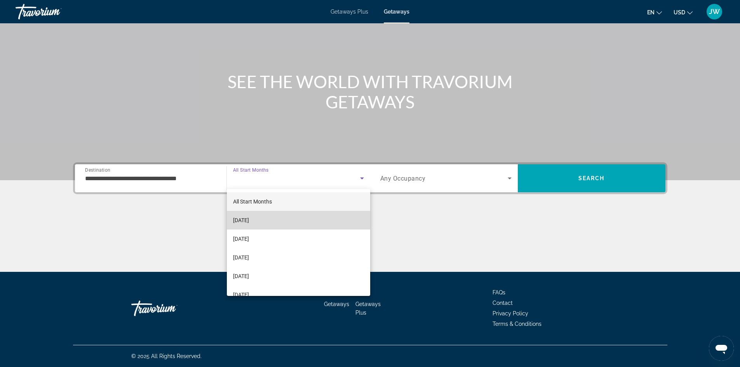
click at [302, 221] on mat-option "[DATE]" at bounding box center [298, 220] width 143 height 19
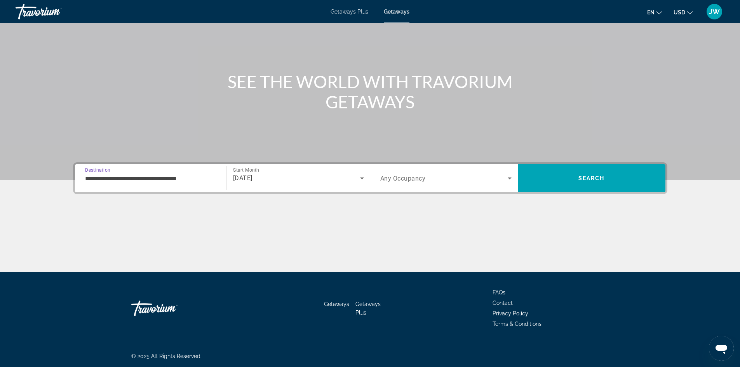
click at [192, 180] on input "**********" at bounding box center [150, 178] width 131 height 9
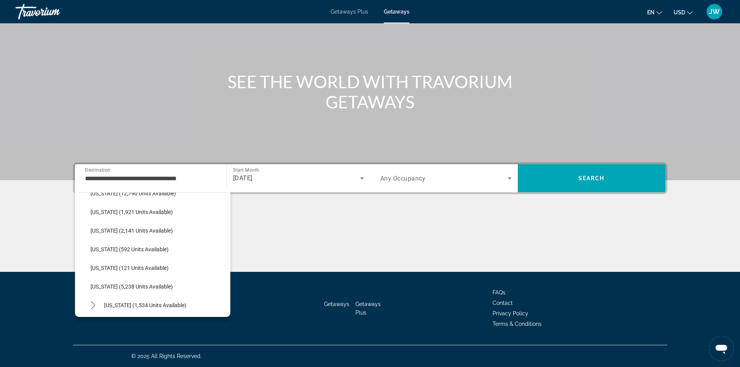
scroll to position [214, 0]
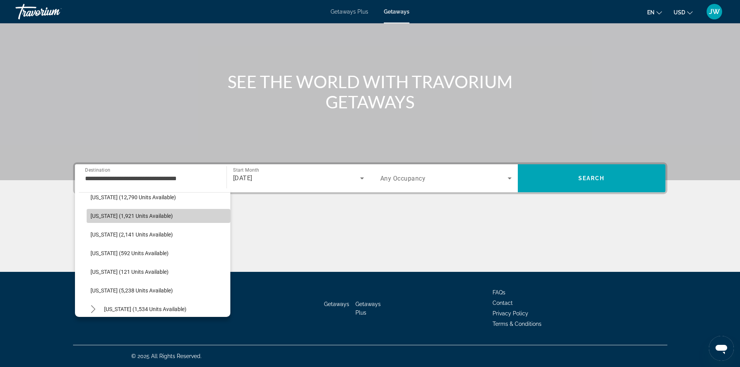
click at [165, 213] on span "Select destination: Illinois (1,921 units available)" at bounding box center [159, 216] width 144 height 19
type input "**********"
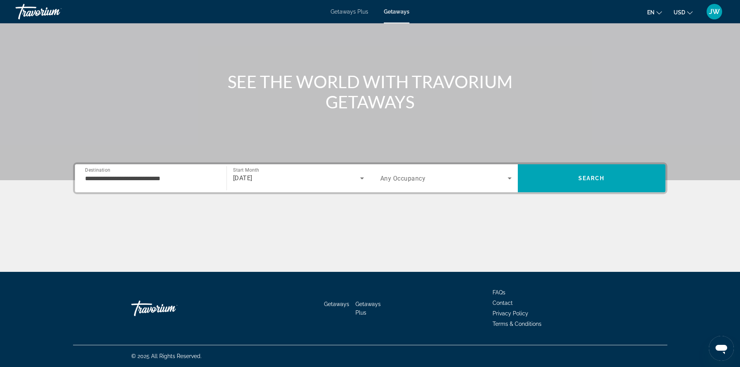
click at [165, 213] on div "**********" at bounding box center [369, 216] width 625 height 109
click at [510, 179] on icon "Search widget" at bounding box center [509, 178] width 9 height 9
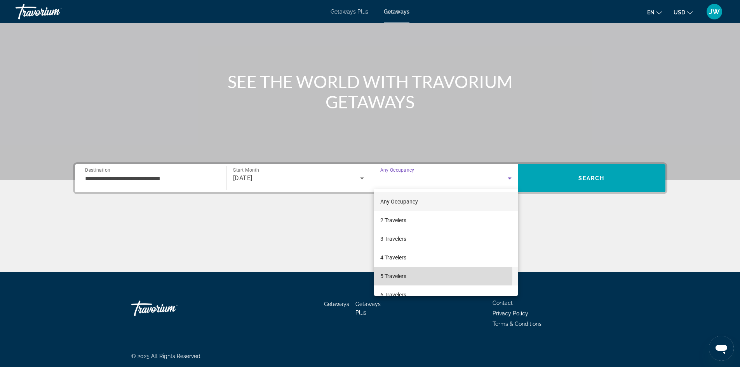
click at [407, 275] on mat-option "5 Travelers" at bounding box center [446, 276] width 144 height 19
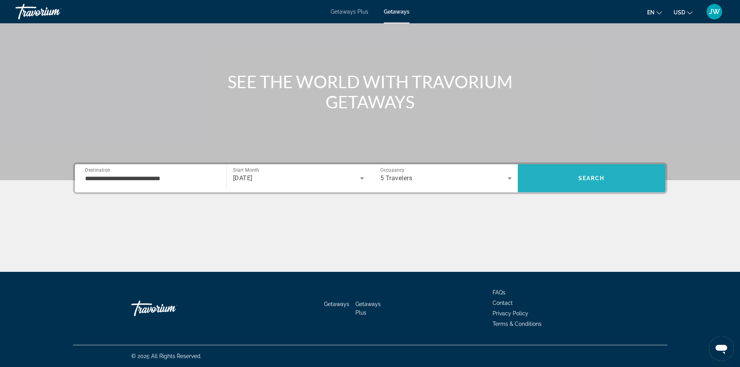
click at [603, 174] on span "Search" at bounding box center [592, 178] width 148 height 19
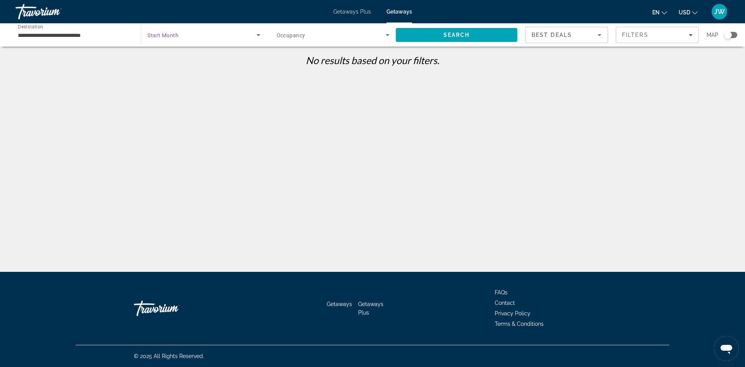
click at [258, 36] on icon "Search widget" at bounding box center [258, 34] width 9 height 9
click at [242, 43] on div at bounding box center [372, 183] width 745 height 367
click at [258, 36] on icon "Search widget" at bounding box center [258, 34] width 9 height 9
click at [257, 37] on div at bounding box center [372, 183] width 745 height 367
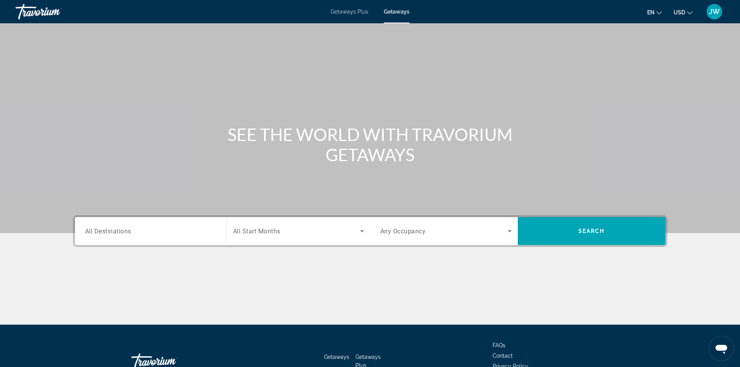
click at [62, 66] on div "Main content" at bounding box center [370, 116] width 740 height 233
click at [137, 237] on div "Search widget" at bounding box center [150, 231] width 131 height 22
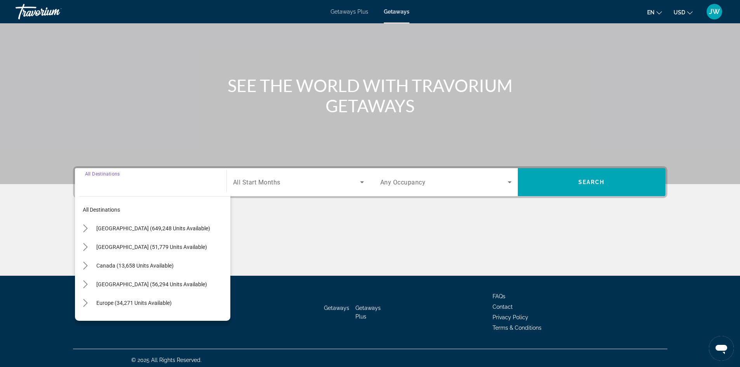
scroll to position [53, 0]
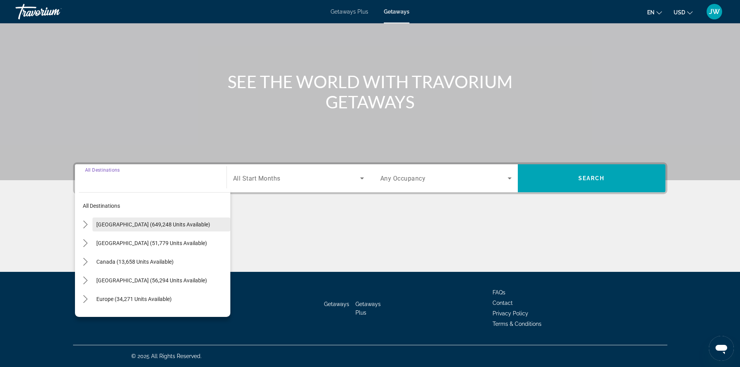
click at [137, 229] on span "Select destination: United States (649,248 units available)" at bounding box center [161, 224] width 138 height 19
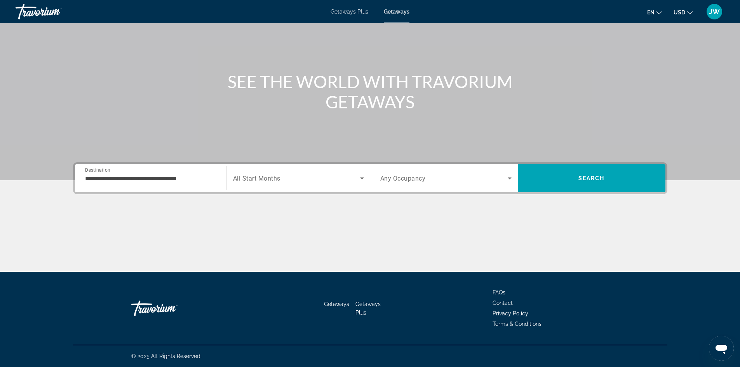
click at [218, 185] on div "**********" at bounding box center [151, 178] width 144 height 22
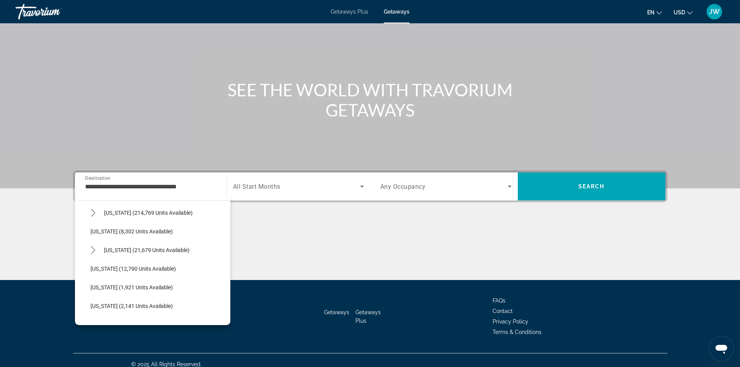
scroll to position [154, 0]
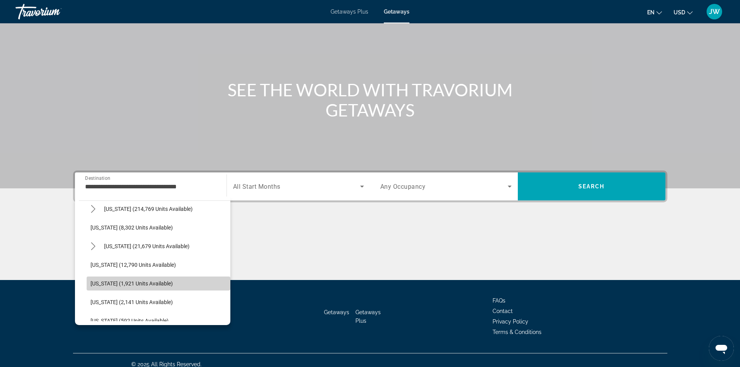
click at [181, 282] on span "Select destination: Illinois (1,921 units available)" at bounding box center [159, 283] width 144 height 19
type input "**********"
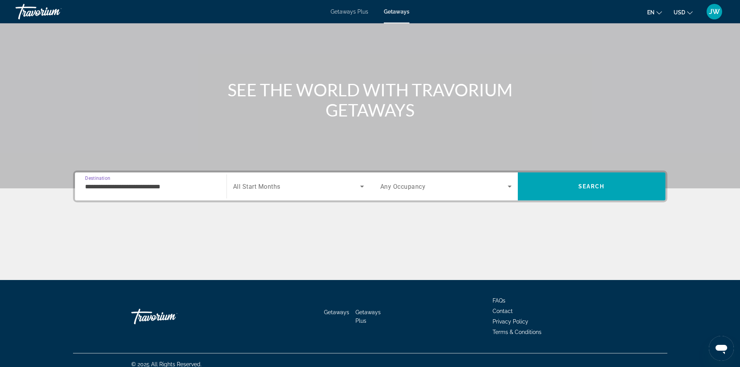
scroll to position [53, 0]
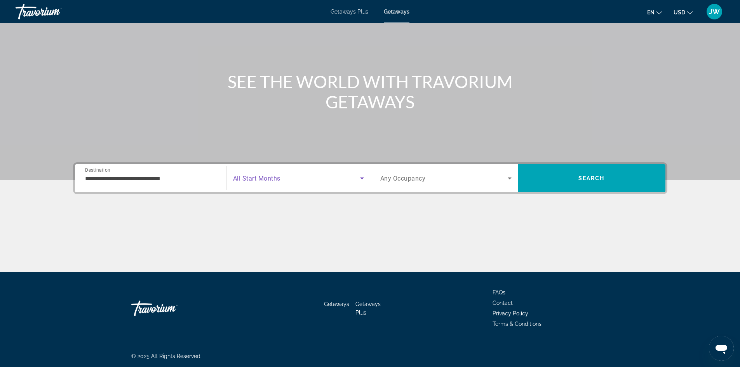
click at [360, 178] on icon "Search widget" at bounding box center [361, 178] width 9 height 9
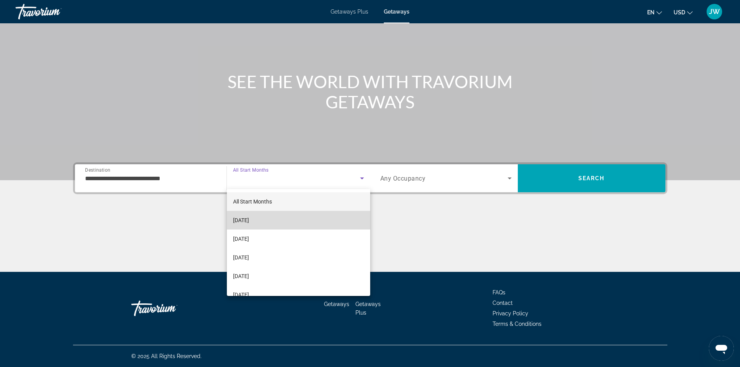
click at [303, 214] on mat-option "[DATE]" at bounding box center [298, 220] width 143 height 19
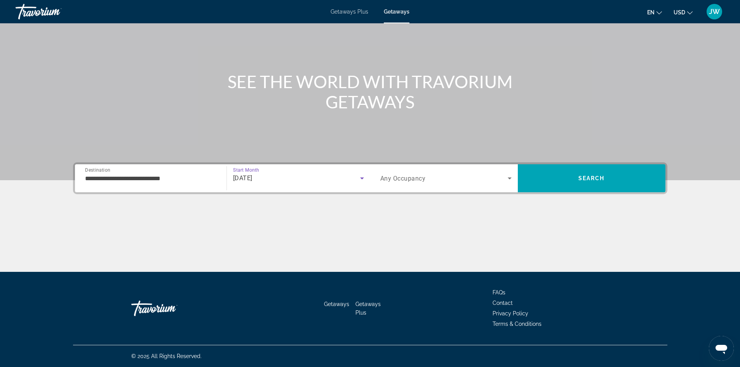
click at [509, 178] on icon "Search widget" at bounding box center [509, 178] width 4 height 2
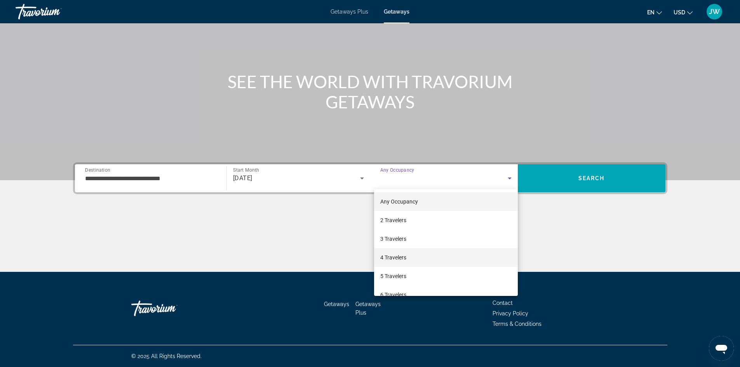
click at [413, 257] on mat-option "4 Travelers" at bounding box center [446, 257] width 144 height 19
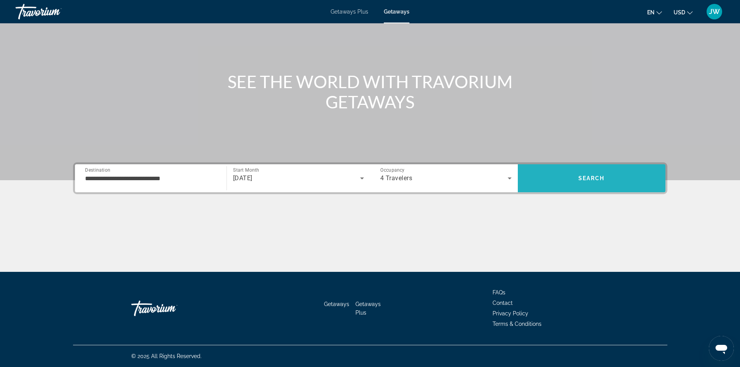
click at [611, 172] on span "Search" at bounding box center [592, 178] width 148 height 19
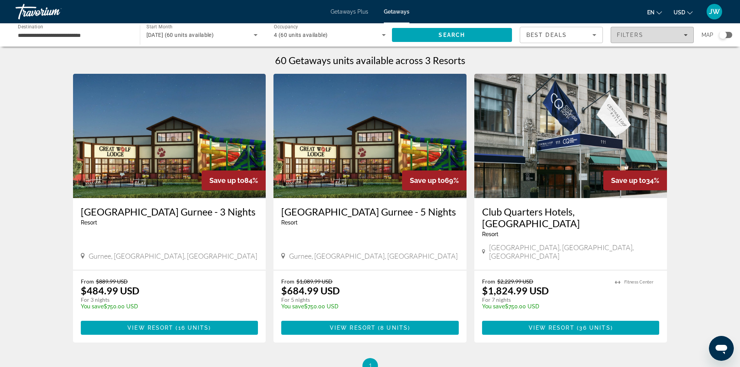
click at [688, 36] on span "Filters" at bounding box center [652, 35] width 82 height 19
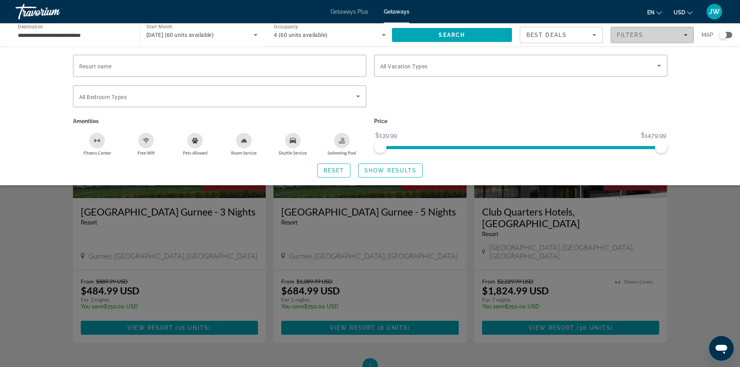
click at [688, 36] on span "Filters" at bounding box center [652, 35] width 82 height 19
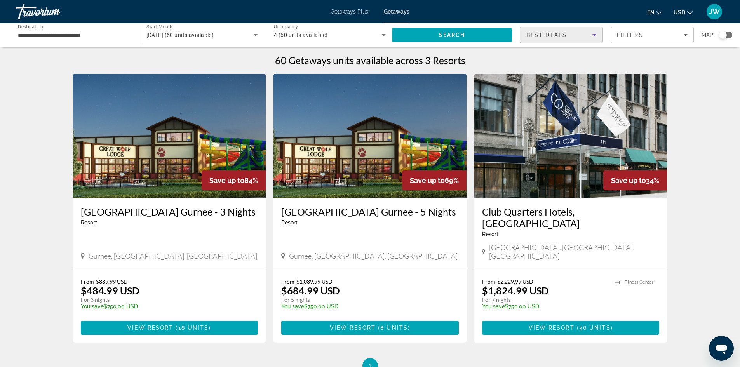
click at [593, 34] on icon "Sort by" at bounding box center [594, 35] width 4 height 2
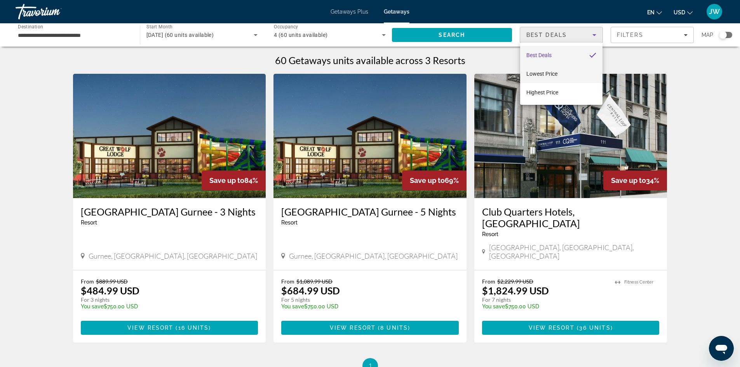
click at [558, 73] on mat-option "Lowest Price" at bounding box center [561, 73] width 82 height 19
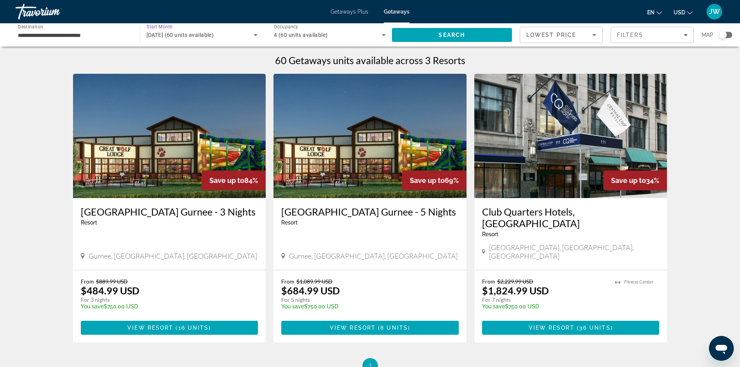
click at [245, 35] on div "[DATE] (60 units available)" at bounding box center [200, 34] width 108 height 9
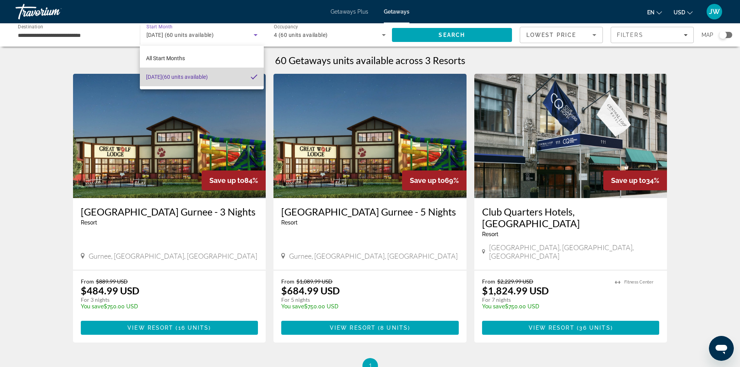
click at [208, 79] on span "[DATE] (60 units available)" at bounding box center [177, 76] width 62 height 9
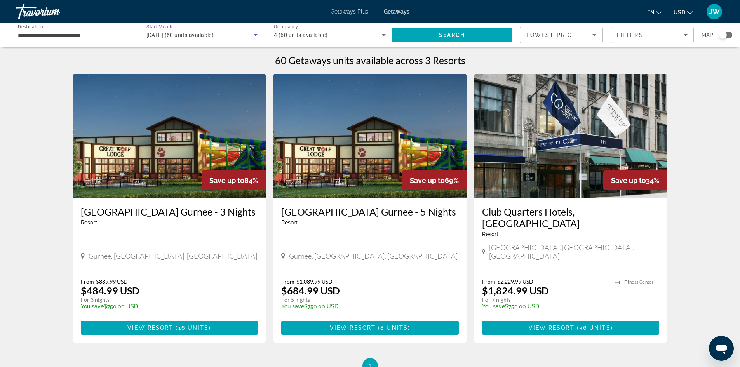
scroll to position [1, 0]
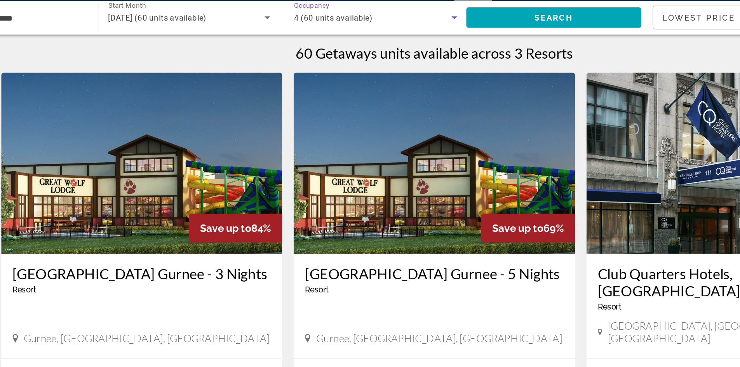
click at [384, 35] on icon "Search widget" at bounding box center [383, 34] width 9 height 9
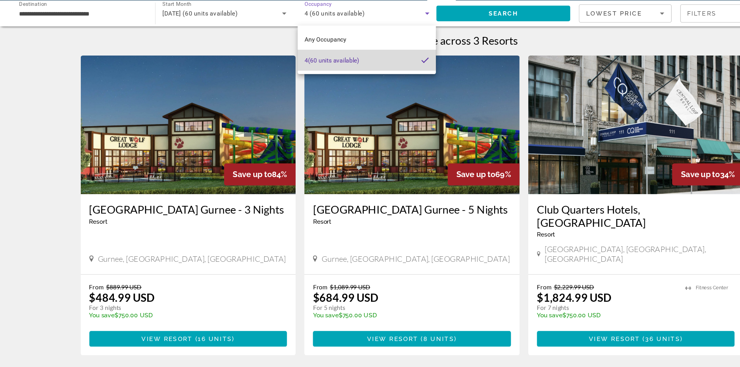
click at [321, 73] on span "4 (60 units available)" at bounding box center [298, 76] width 49 height 9
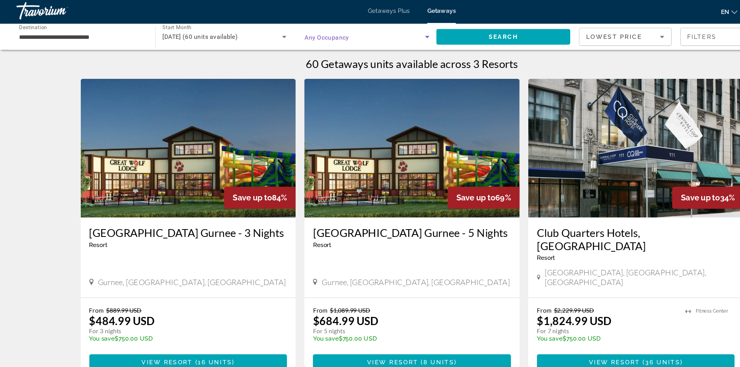
scroll to position [0, 0]
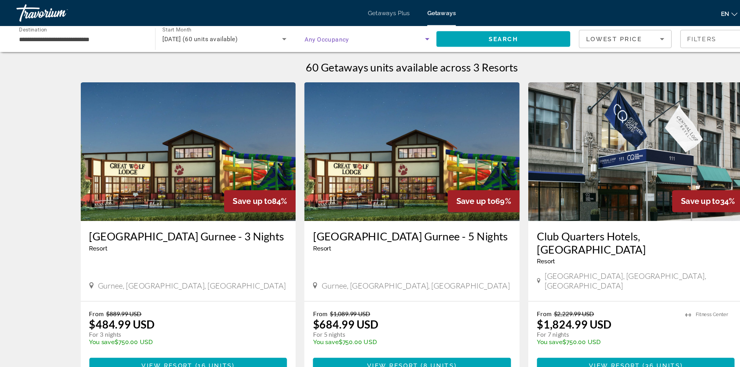
click at [384, 33] on icon "Search widget" at bounding box center [383, 34] width 9 height 9
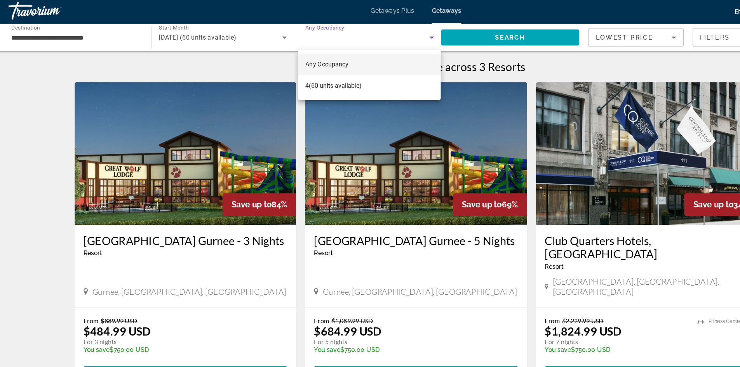
drag, startPoint x: 305, startPoint y: 57, endPoint x: 294, endPoint y: 53, distance: 12.4
click at [294, 54] on span "Any Occupancy" at bounding box center [293, 58] width 38 height 9
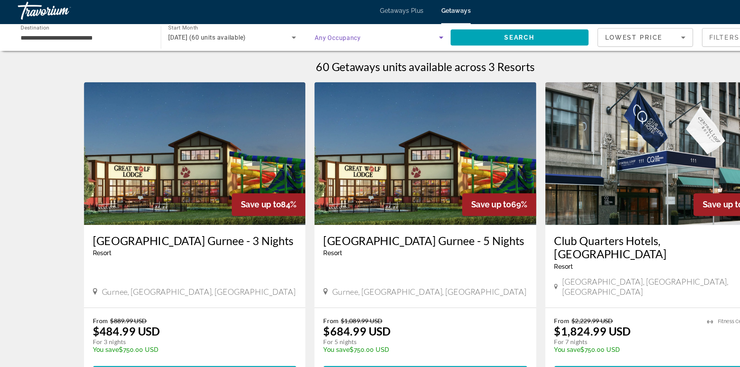
click at [382, 36] on icon "Search widget" at bounding box center [383, 34] width 9 height 9
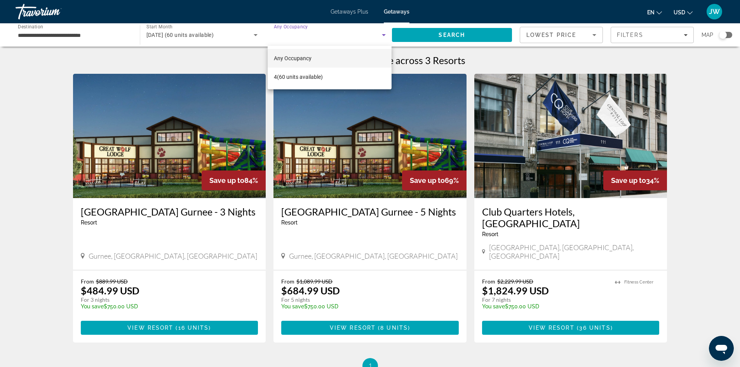
scroll to position [3, 0]
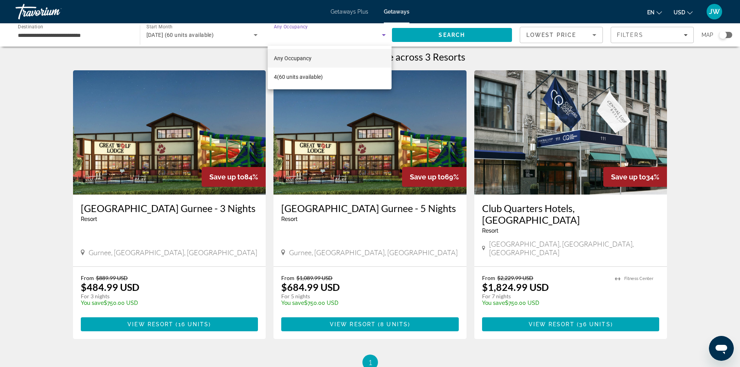
click at [253, 33] on div at bounding box center [370, 183] width 740 height 367
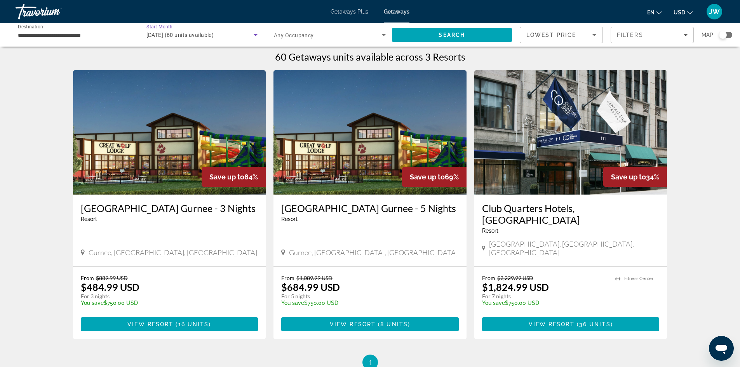
click at [255, 34] on icon "Search widget" at bounding box center [256, 35] width 4 height 2
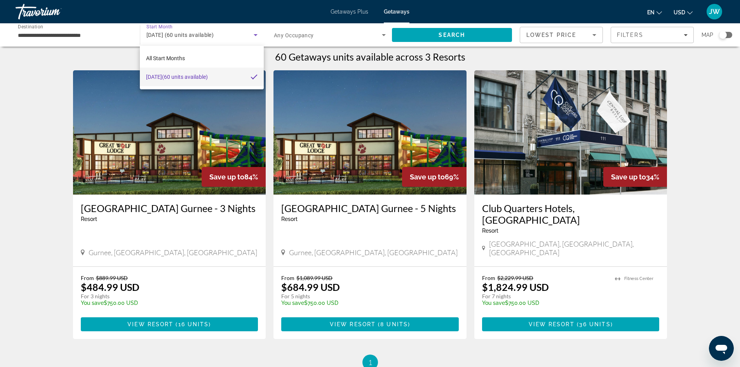
click at [170, 29] on div at bounding box center [370, 183] width 740 height 367
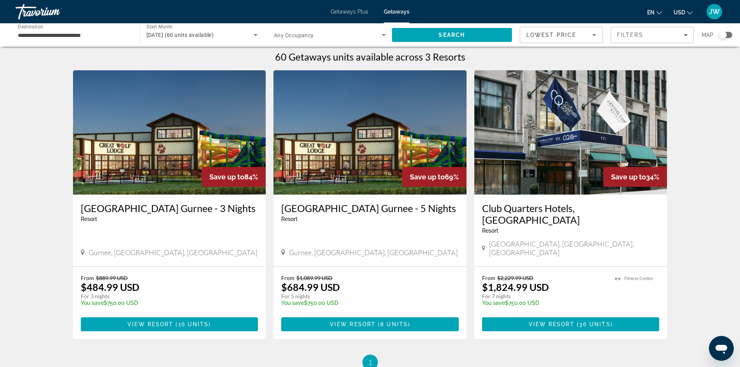
click at [170, 29] on span "Start Month" at bounding box center [159, 26] width 26 height 5
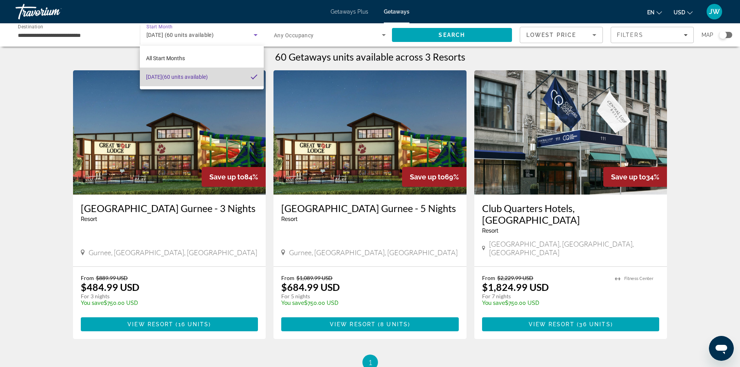
click at [255, 76] on mat-pseudo-checkbox at bounding box center [253, 76] width 7 height 7
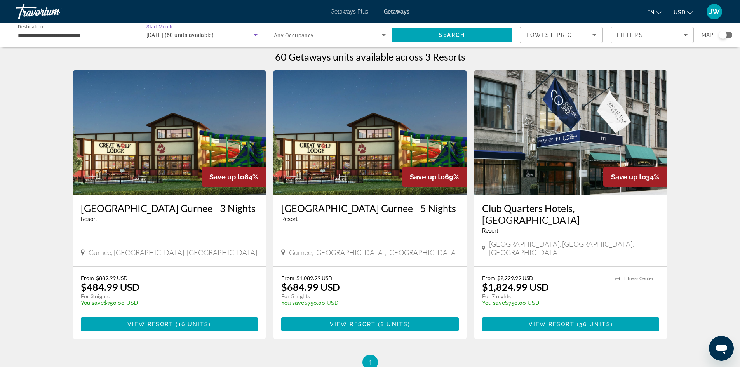
click at [256, 35] on icon "Search widget" at bounding box center [256, 35] width 4 height 2
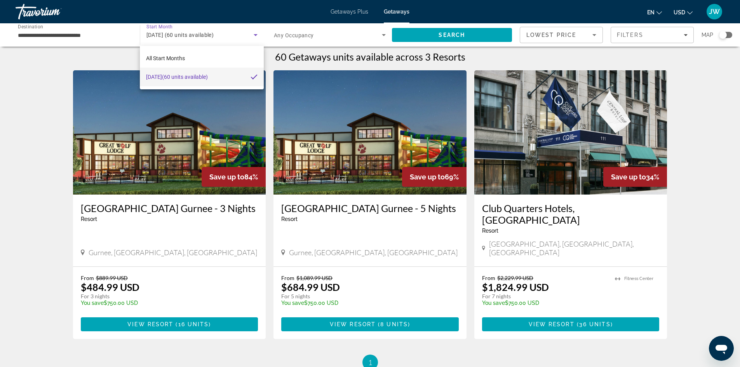
click at [256, 35] on div at bounding box center [370, 183] width 740 height 367
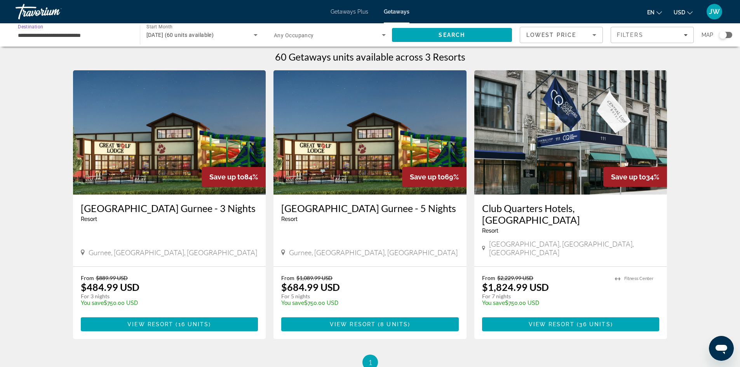
click at [53, 39] on input "**********" at bounding box center [74, 35] width 112 height 9
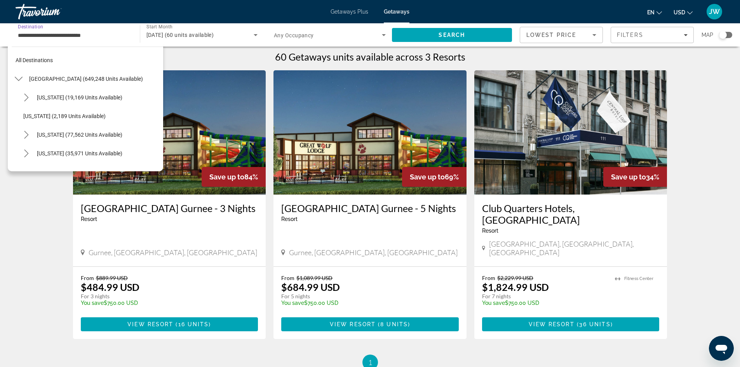
scroll to position [177, 0]
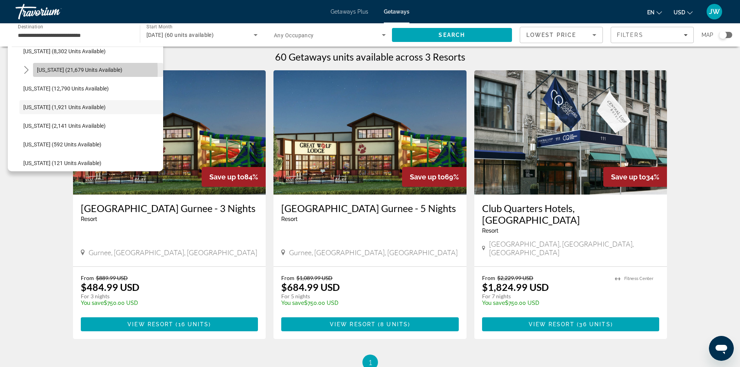
click at [45, 71] on span "[US_STATE] (21,679 units available)" at bounding box center [79, 70] width 85 height 6
type input "**********"
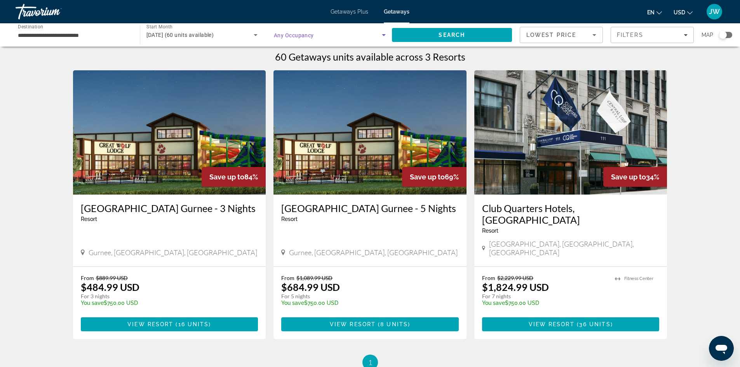
click at [384, 33] on icon "Search widget" at bounding box center [383, 34] width 9 height 9
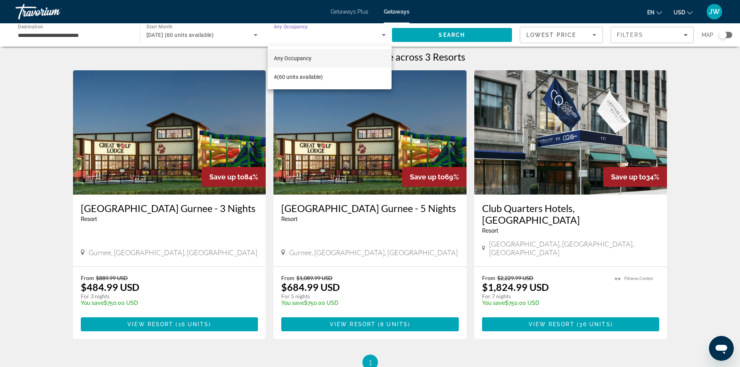
click at [258, 35] on div at bounding box center [370, 183] width 740 height 367
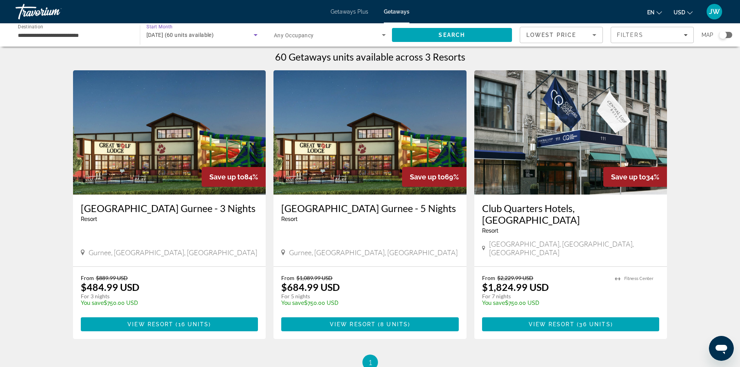
click at [257, 35] on icon "Search widget" at bounding box center [255, 34] width 9 height 9
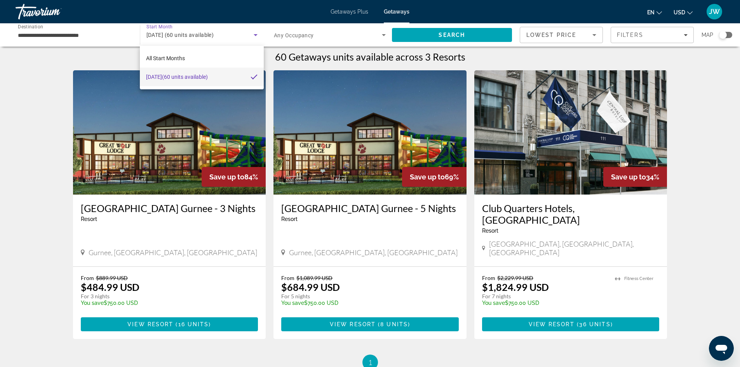
click at [257, 35] on div at bounding box center [370, 183] width 740 height 367
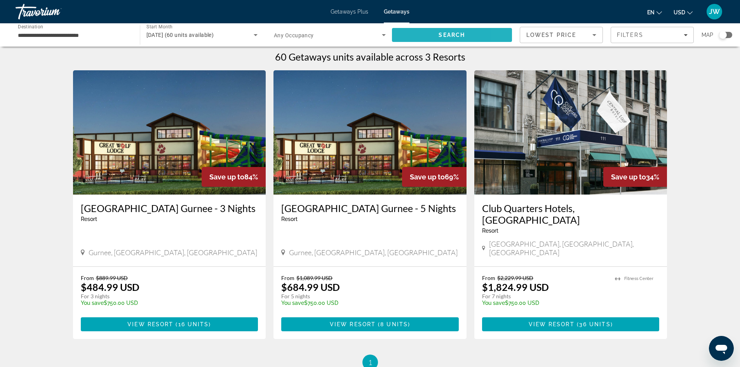
click at [510, 34] on span "Search" at bounding box center [452, 35] width 120 height 19
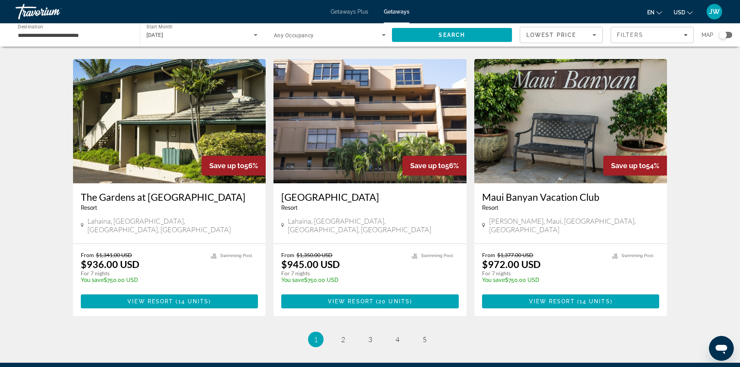
scroll to position [924, 0]
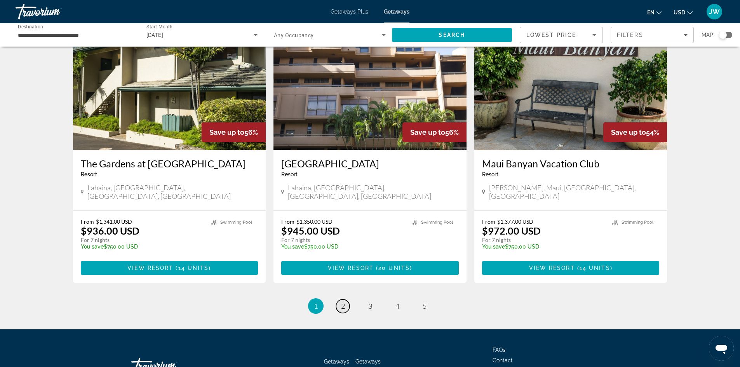
click at [345, 299] on link "page 2" at bounding box center [343, 306] width 14 height 14
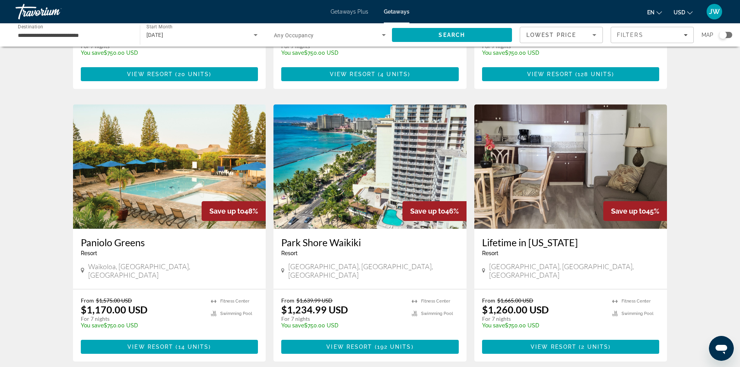
scroll to position [816, 0]
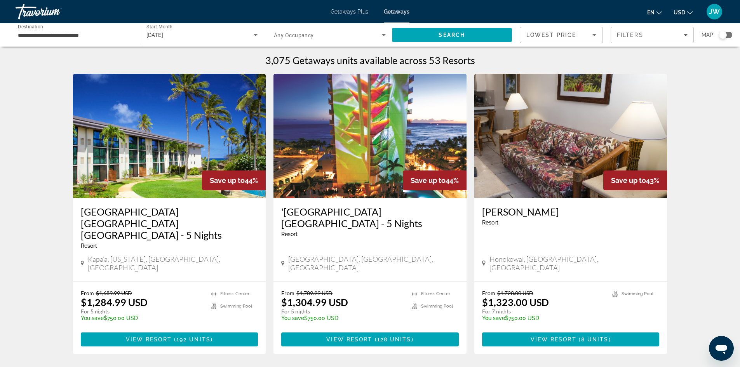
scroll to position [0, 0]
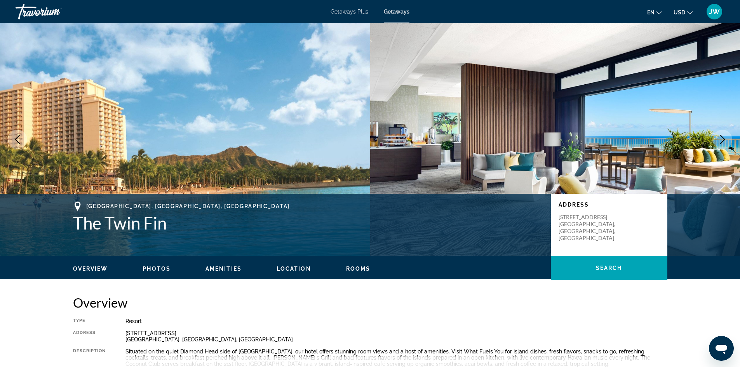
click at [374, 354] on div "Situated on the quiet Diamond Head side of [GEOGRAPHIC_DATA], our hotel offers …" at bounding box center [396, 357] width 542 height 19
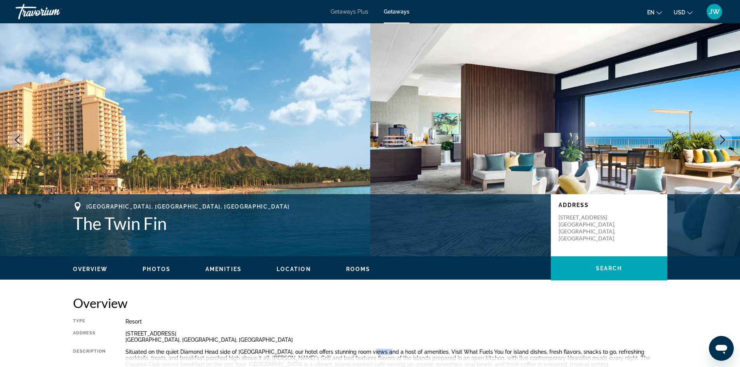
click at [374, 354] on div "Situated on the quiet Diamond Head side of [GEOGRAPHIC_DATA], our hotel offers …" at bounding box center [396, 358] width 542 height 19
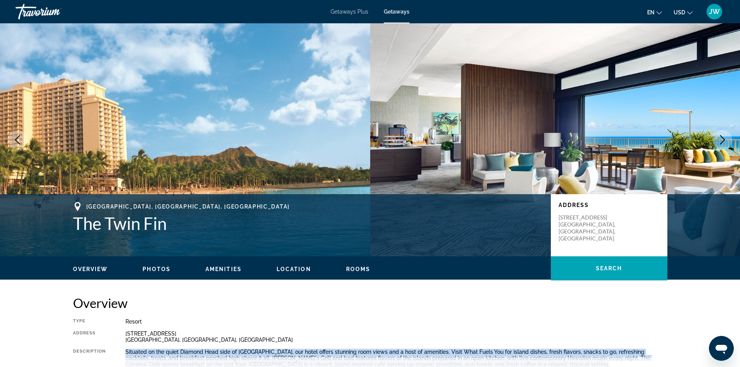
click at [374, 354] on div "Situated on the quiet Diamond Head side of [GEOGRAPHIC_DATA], our hotel offers …" at bounding box center [396, 358] width 542 height 19
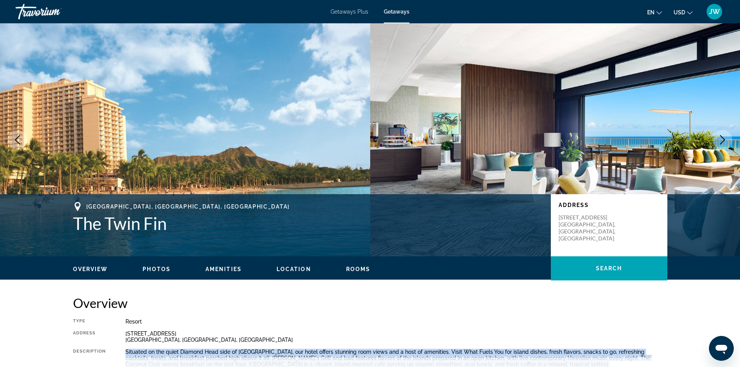
click at [374, 354] on div "Situated on the quiet Diamond Head side of [GEOGRAPHIC_DATA], our hotel offers …" at bounding box center [396, 358] width 542 height 19
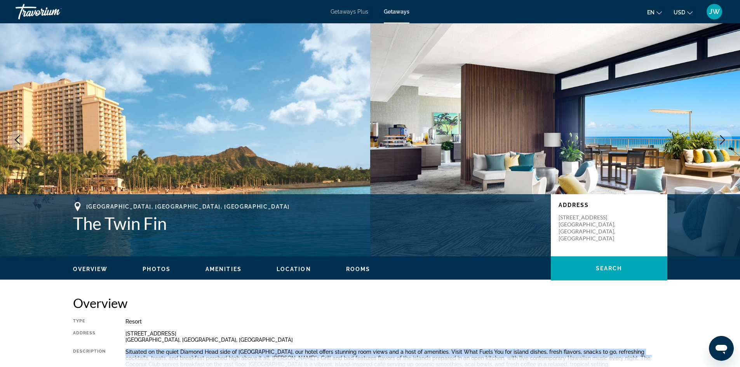
click at [374, 354] on div "Situated on the quiet Diamond Head side of [GEOGRAPHIC_DATA], our hotel offers …" at bounding box center [396, 358] width 542 height 19
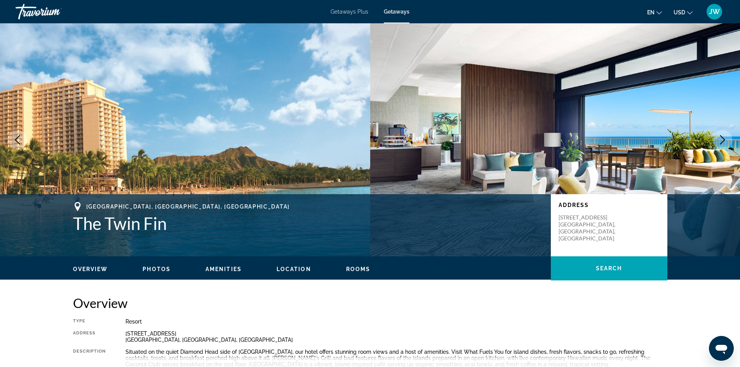
click at [157, 269] on span "Photos" at bounding box center [156, 269] width 28 height 6
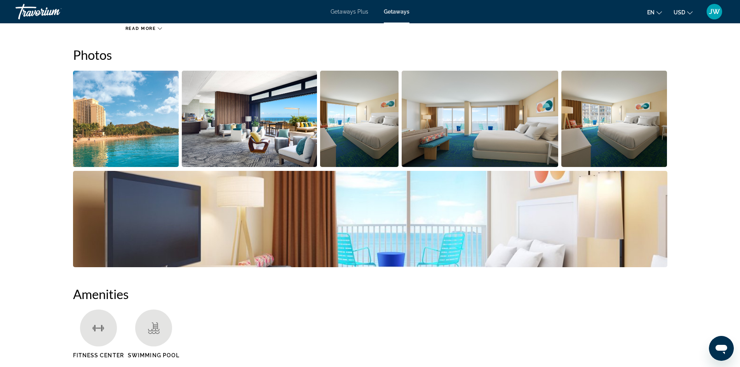
scroll to position [346, 0]
click at [268, 147] on img "Open full-screen image slider" at bounding box center [249, 118] width 135 height 96
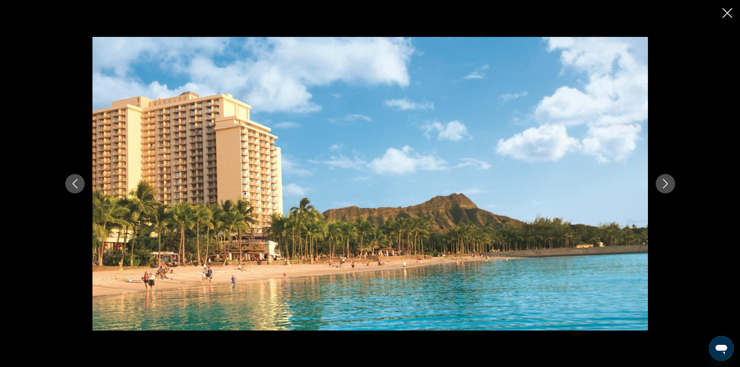
click at [666, 187] on icon "Next image" at bounding box center [664, 183] width 9 height 9
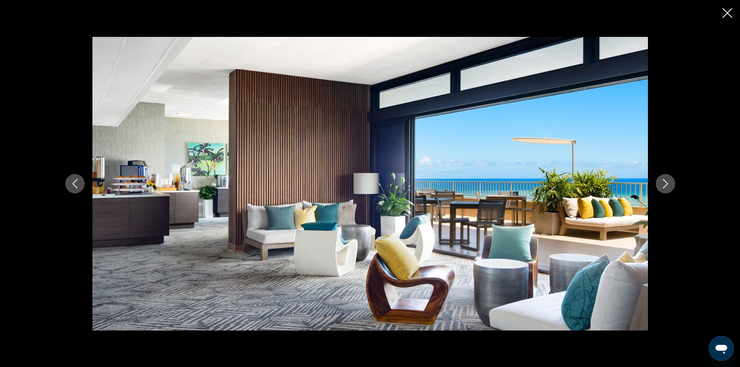
click at [666, 187] on icon "Next image" at bounding box center [664, 183] width 9 height 9
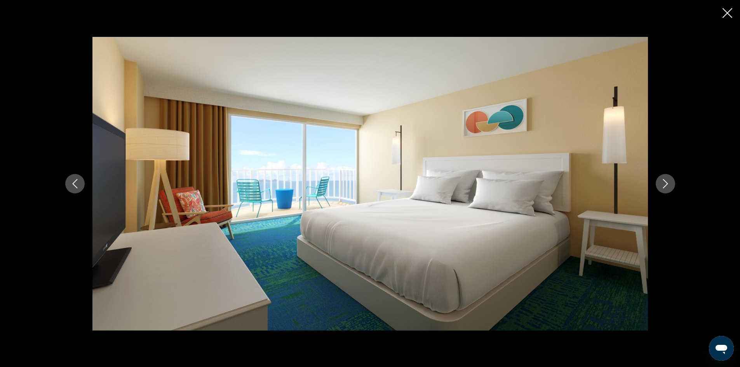
click at [666, 187] on icon "Next image" at bounding box center [664, 183] width 9 height 9
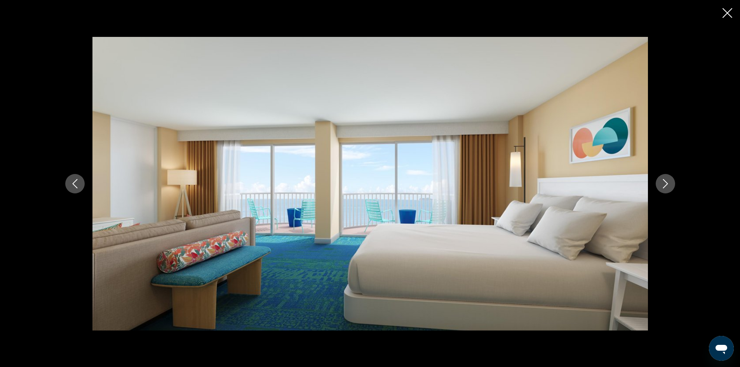
click at [666, 187] on icon "Next image" at bounding box center [664, 183] width 9 height 9
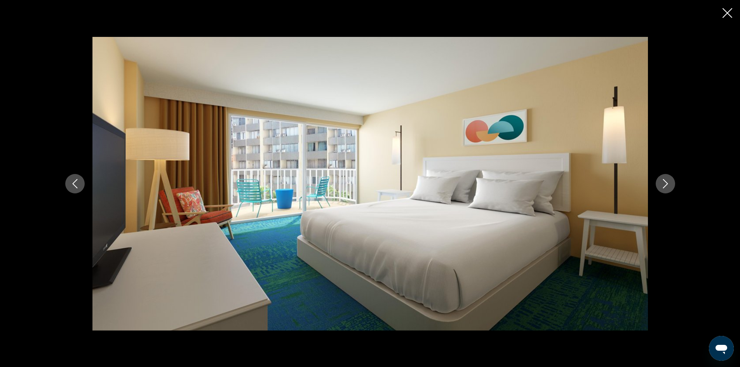
scroll to position [348, 0]
click at [664, 179] on icon "Next image" at bounding box center [664, 183] width 9 height 9
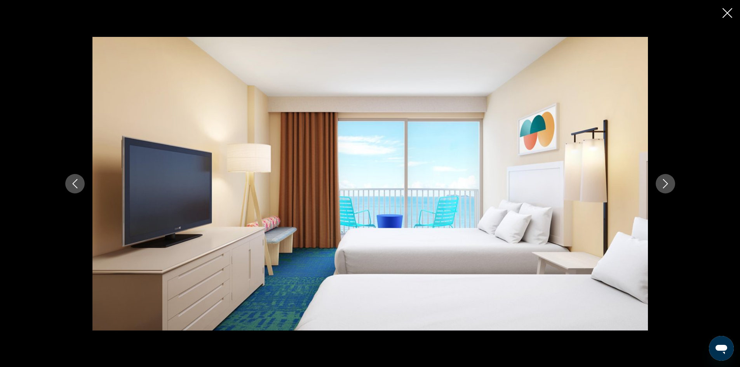
click at [664, 179] on icon "Next image" at bounding box center [664, 183] width 9 height 9
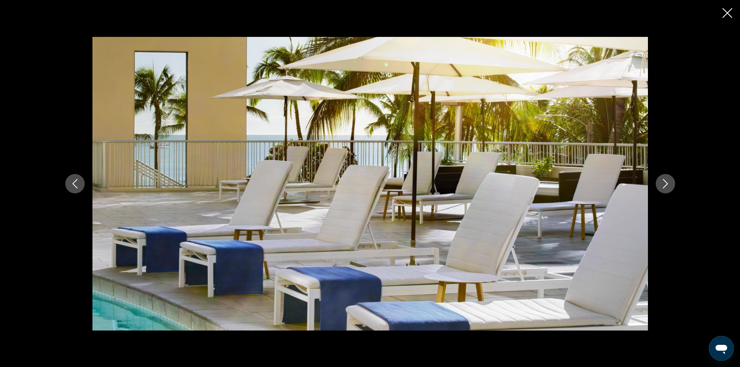
click at [664, 179] on icon "Next image" at bounding box center [664, 183] width 9 height 9
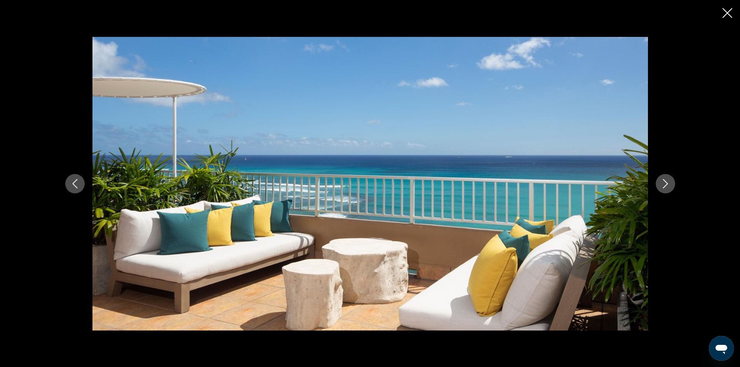
click at [664, 179] on icon "Next image" at bounding box center [664, 183] width 9 height 9
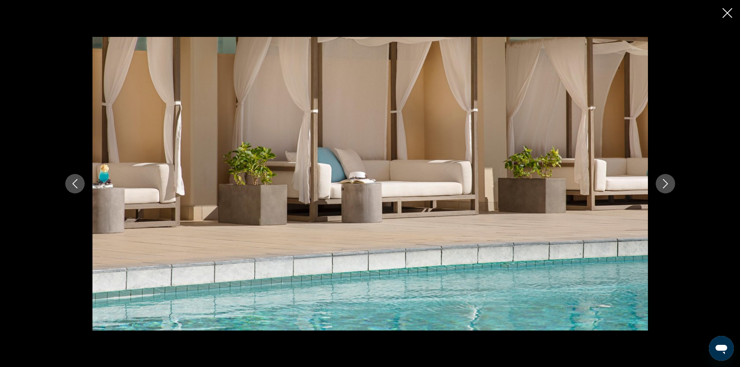
click at [664, 179] on icon "Next image" at bounding box center [664, 183] width 9 height 9
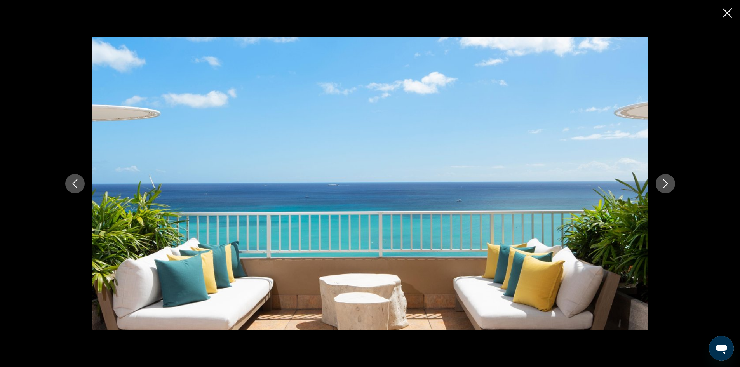
click at [664, 179] on icon "Next image" at bounding box center [664, 183] width 9 height 9
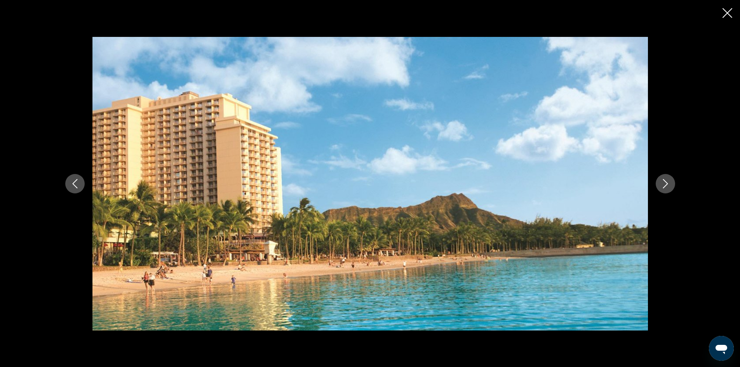
click at [664, 179] on icon "Next image" at bounding box center [664, 183] width 9 height 9
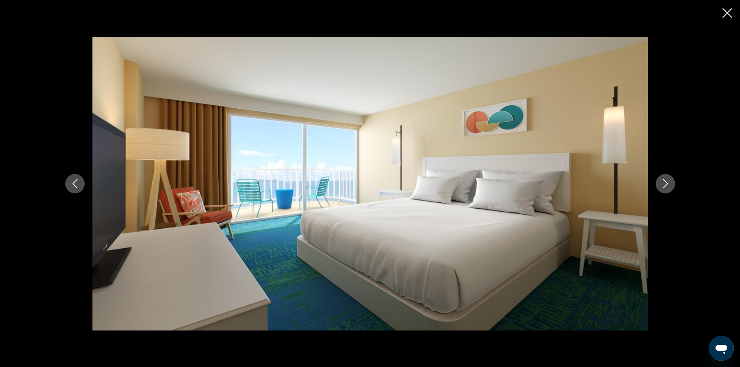
click at [664, 179] on icon "Next image" at bounding box center [664, 183] width 9 height 9
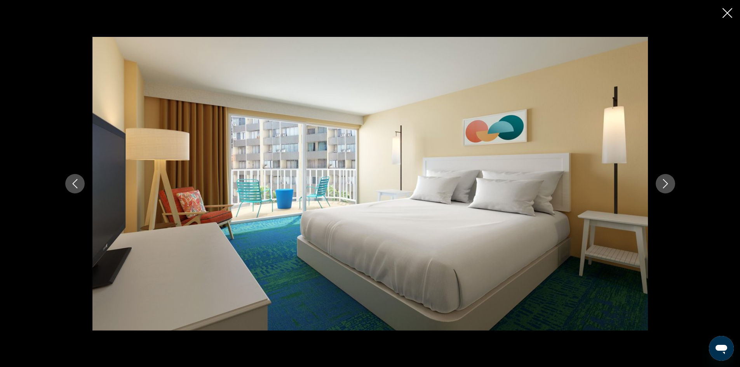
click at [664, 179] on icon "Next image" at bounding box center [664, 183] width 9 height 9
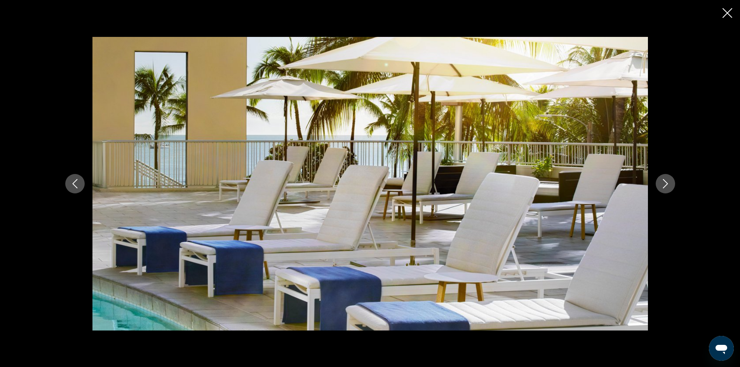
click at [664, 179] on icon "Next image" at bounding box center [664, 183] width 9 height 9
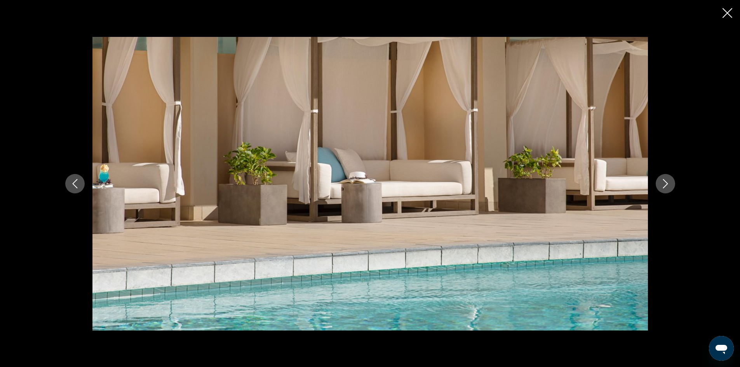
click at [664, 179] on icon "Next image" at bounding box center [664, 183] width 9 height 9
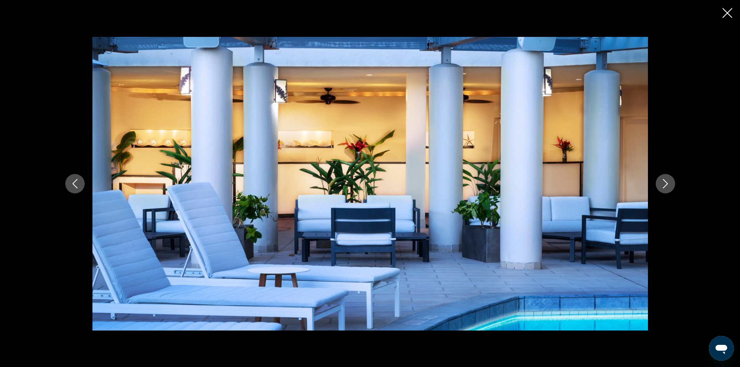
click at [664, 179] on icon "Next image" at bounding box center [664, 183] width 9 height 9
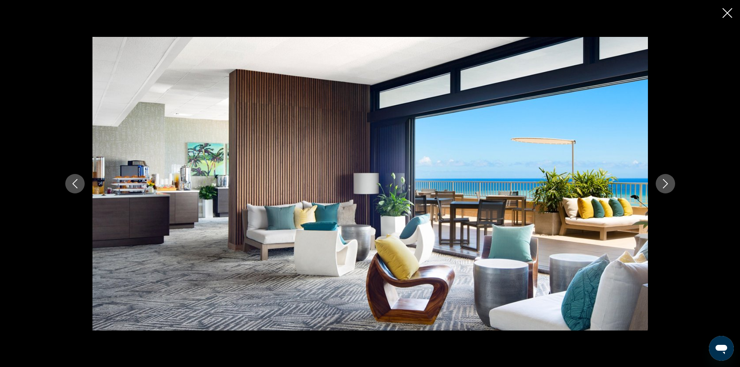
click at [664, 179] on icon "Next image" at bounding box center [664, 183] width 9 height 9
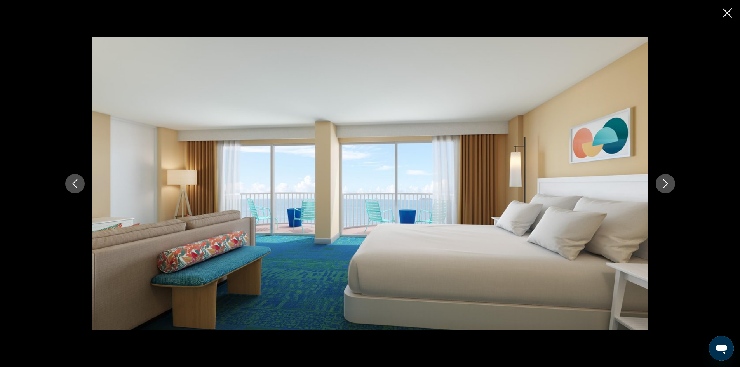
click at [664, 179] on icon "Next image" at bounding box center [664, 183] width 9 height 9
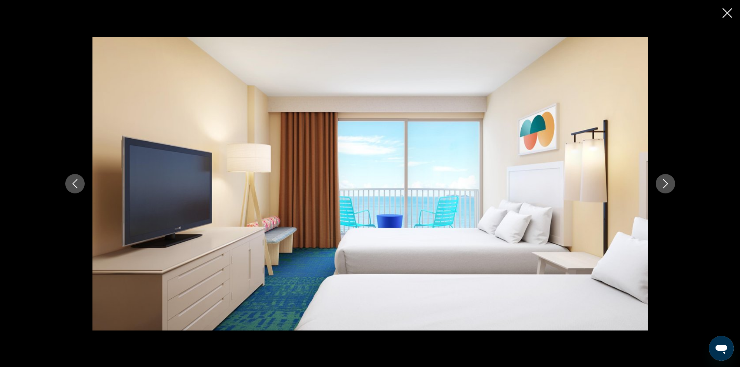
click at [664, 179] on icon "Next image" at bounding box center [664, 183] width 9 height 9
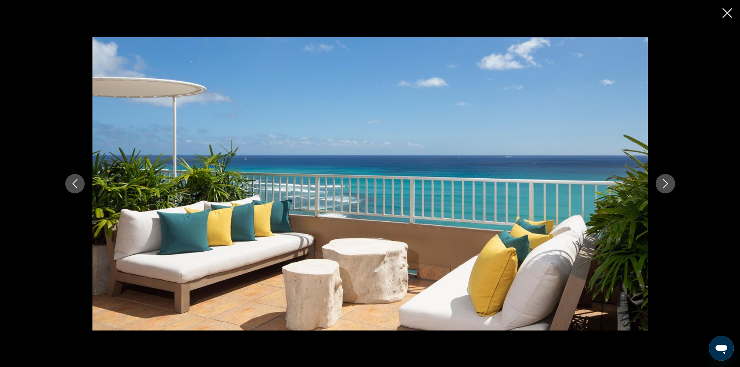
click at [664, 179] on icon "Next image" at bounding box center [664, 183] width 9 height 9
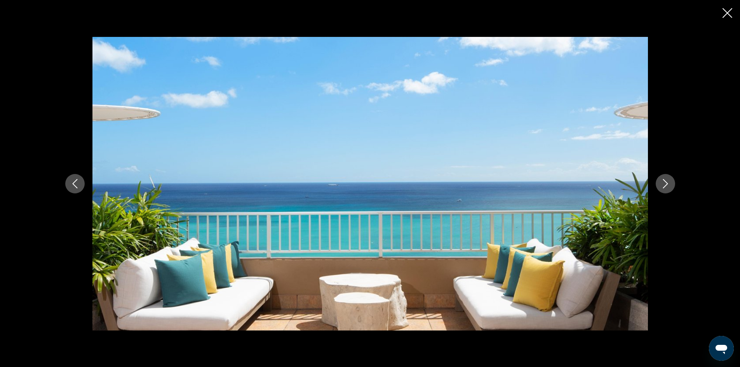
click at [664, 179] on icon "Next image" at bounding box center [664, 183] width 9 height 9
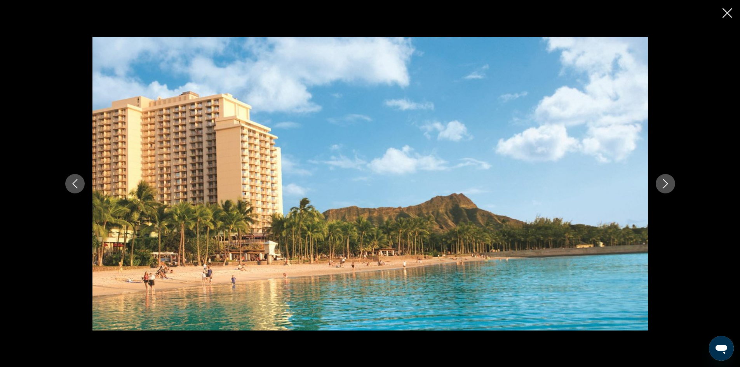
click at [664, 179] on icon "Next image" at bounding box center [664, 183] width 9 height 9
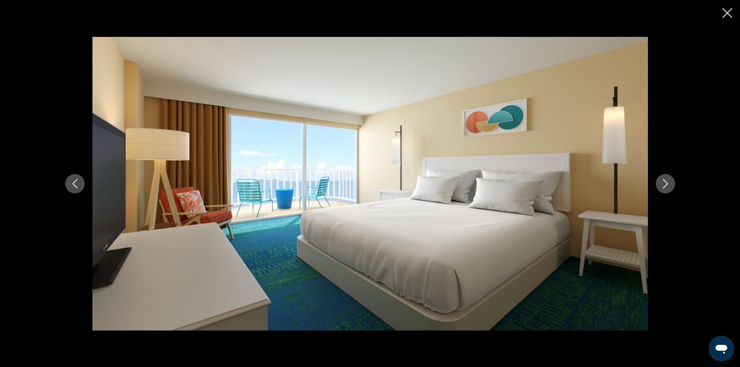
click at [664, 179] on icon "Next image" at bounding box center [664, 183] width 9 height 9
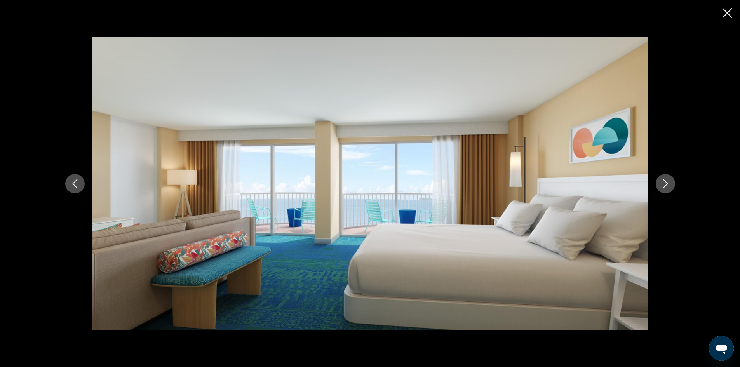
click at [726, 13] on icon "Close slideshow" at bounding box center [727, 13] width 10 height 10
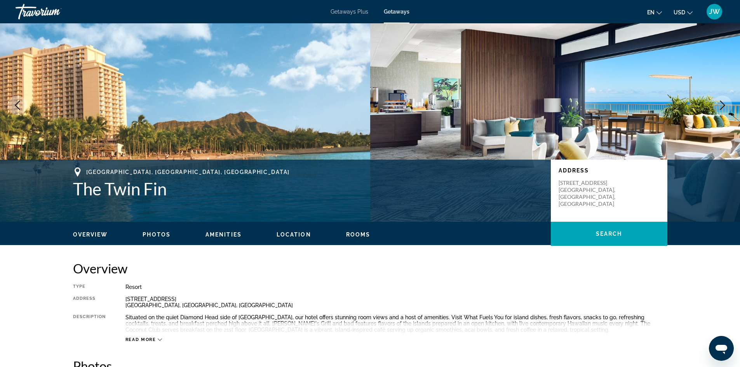
scroll to position [0, 0]
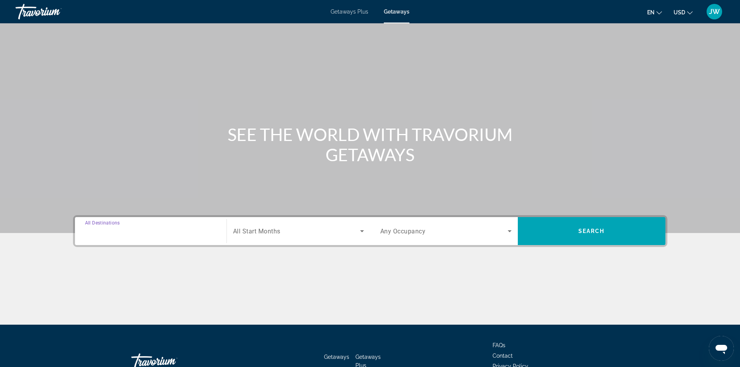
click at [140, 229] on input "Destination All Destinations" at bounding box center [150, 231] width 131 height 9
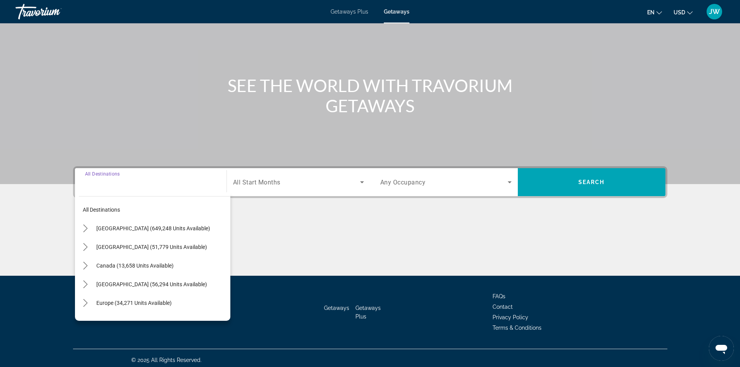
scroll to position [53, 0]
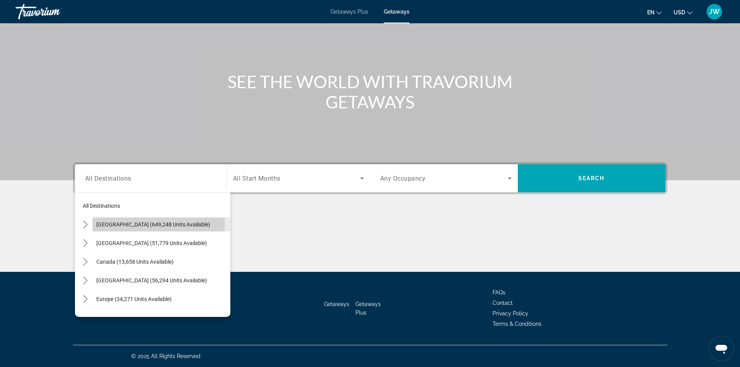
click at [142, 222] on span "[GEOGRAPHIC_DATA] (649,248 units available)" at bounding box center [153, 224] width 114 height 6
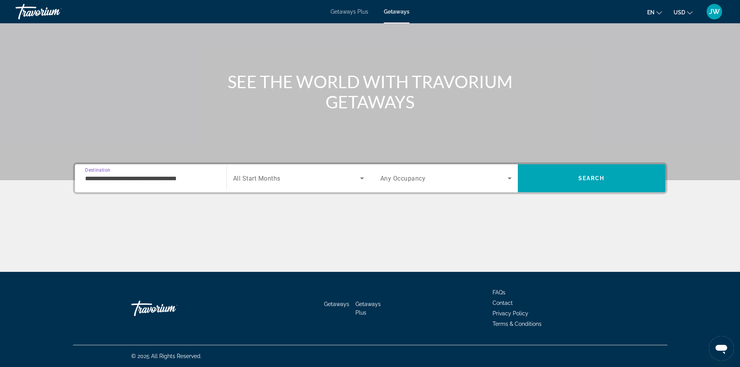
click at [193, 182] on input "**********" at bounding box center [150, 178] width 131 height 9
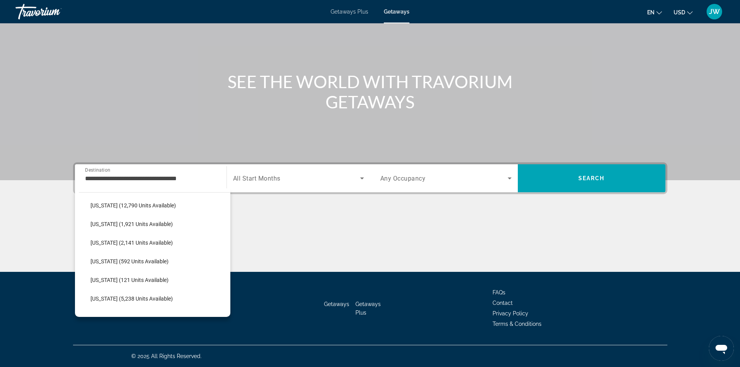
scroll to position [178, 0]
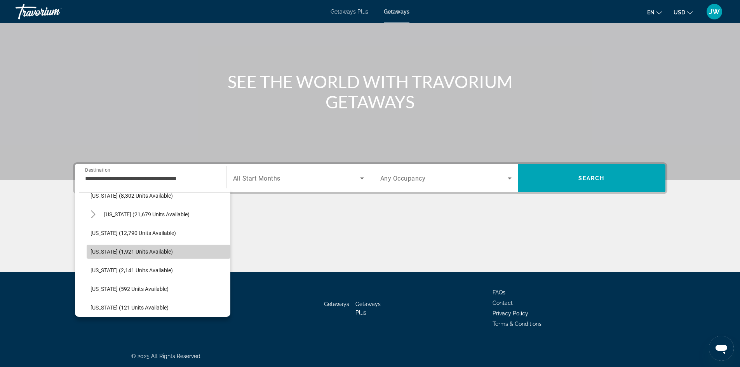
click at [167, 256] on span "Select destination: Illinois (1,921 units available)" at bounding box center [159, 251] width 144 height 19
type input "**********"
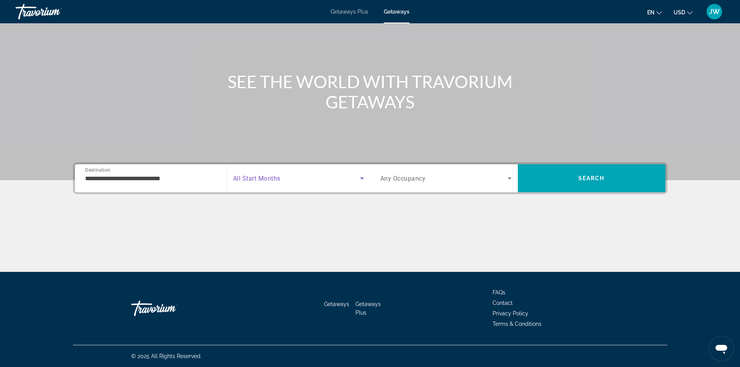
click at [361, 177] on icon "Search widget" at bounding box center [362, 178] width 4 height 2
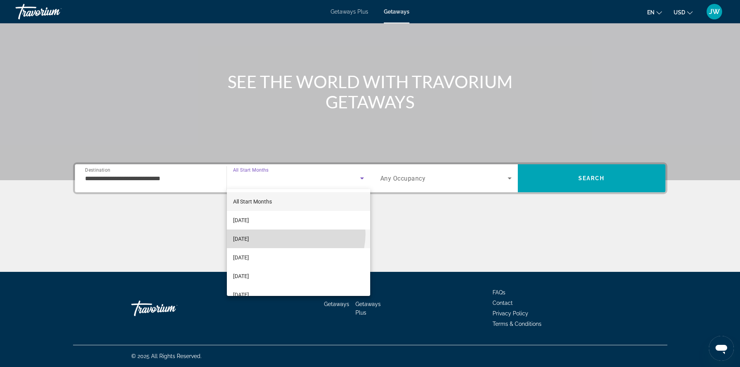
click at [294, 234] on mat-option "[DATE]" at bounding box center [298, 238] width 143 height 19
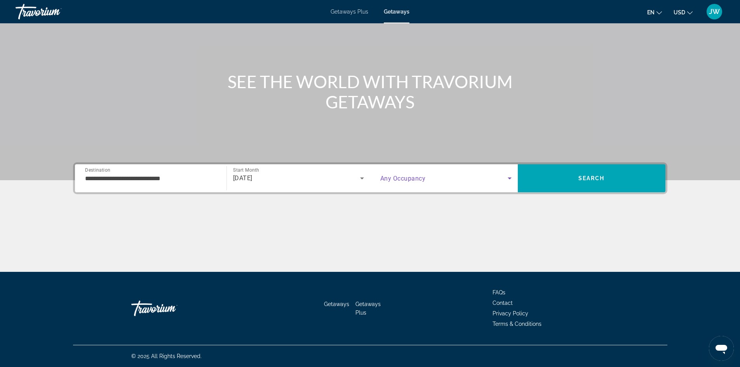
click at [509, 176] on icon "Search widget" at bounding box center [509, 178] width 9 height 9
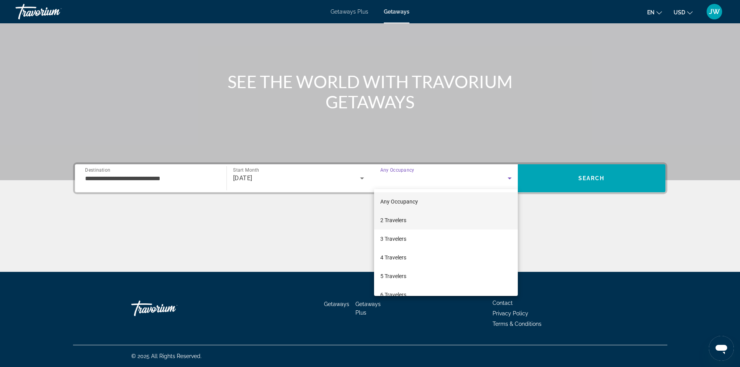
click at [432, 220] on mat-option "2 Travelers" at bounding box center [446, 220] width 144 height 19
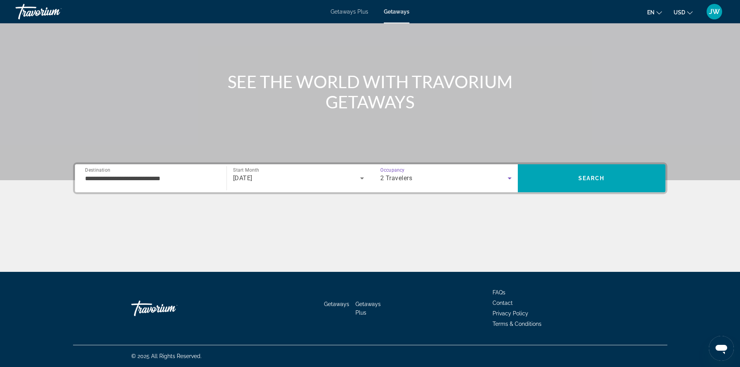
click at [509, 180] on icon "Search widget" at bounding box center [509, 178] width 9 height 9
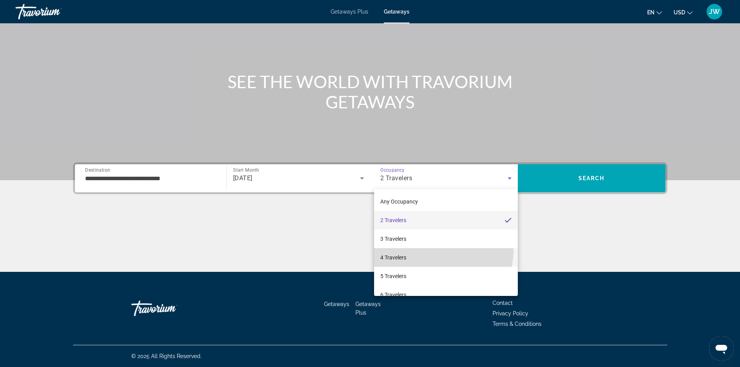
click at [440, 250] on mat-option "4 Travelers" at bounding box center [446, 257] width 144 height 19
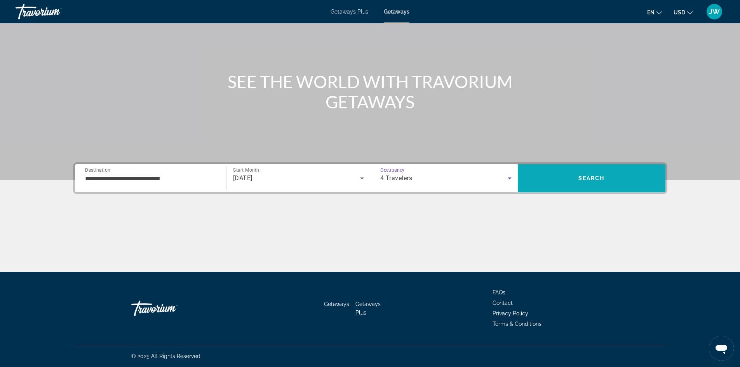
click at [599, 176] on span "Search" at bounding box center [591, 178] width 26 height 6
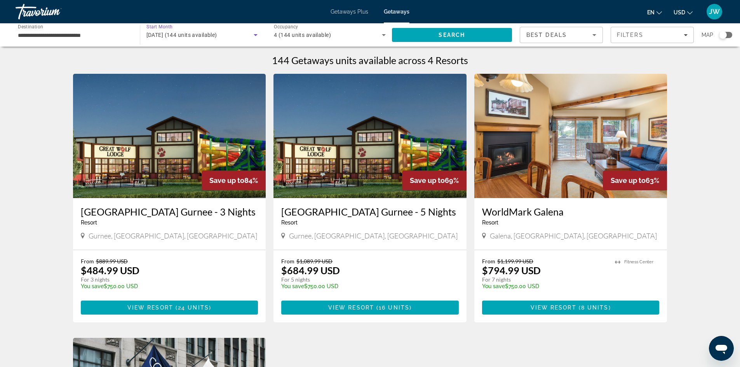
click at [256, 33] on icon "Search widget" at bounding box center [255, 34] width 9 height 9
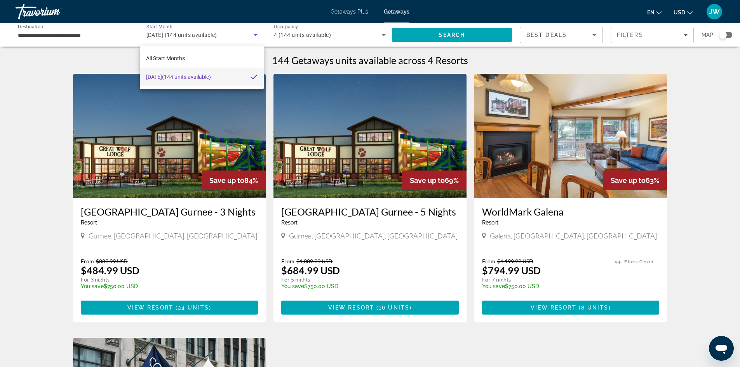
click at [113, 34] on div at bounding box center [370, 183] width 740 height 367
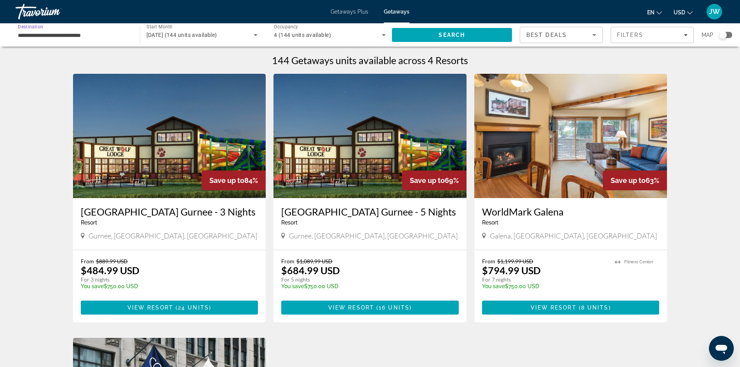
click at [104, 31] on input "**********" at bounding box center [74, 35] width 112 height 9
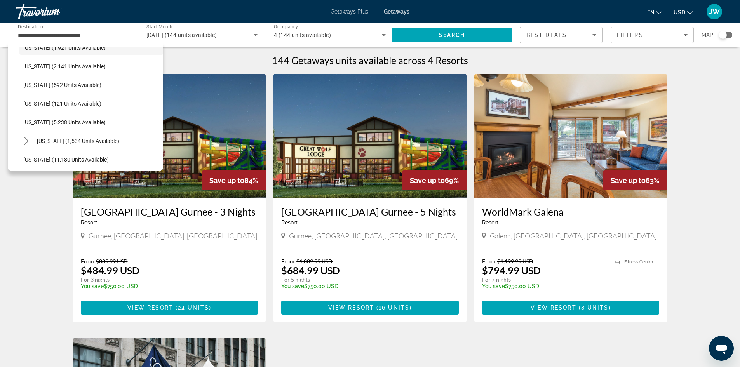
scroll to position [240, 0]
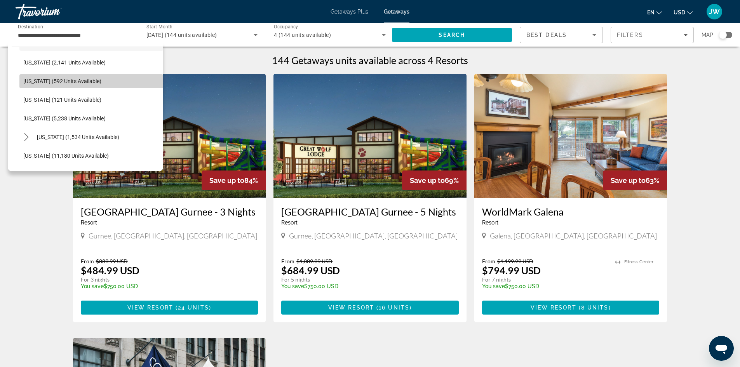
drag, startPoint x: 108, startPoint y: 120, endPoint x: 147, endPoint y: 85, distance: 52.5
click at [147, 85] on span "Select destination: Iowa (592 units available)" at bounding box center [91, 81] width 144 height 19
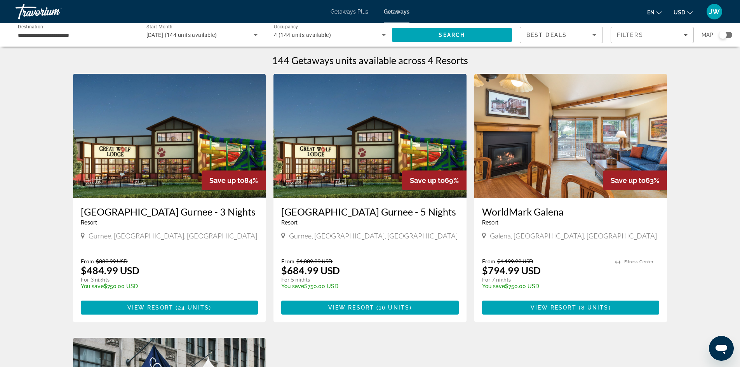
click at [106, 41] on div "**********" at bounding box center [74, 35] width 112 height 22
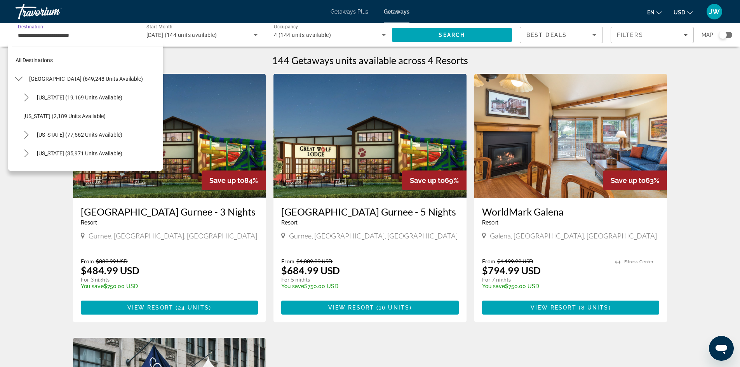
scroll to position [214, 0]
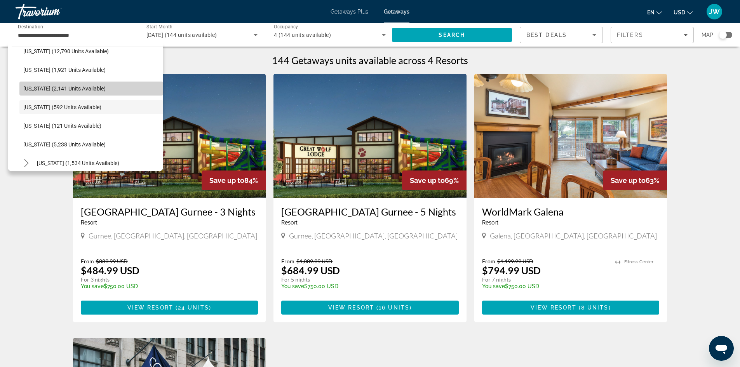
click at [96, 87] on span "[US_STATE] (2,141 units available)" at bounding box center [64, 88] width 82 height 6
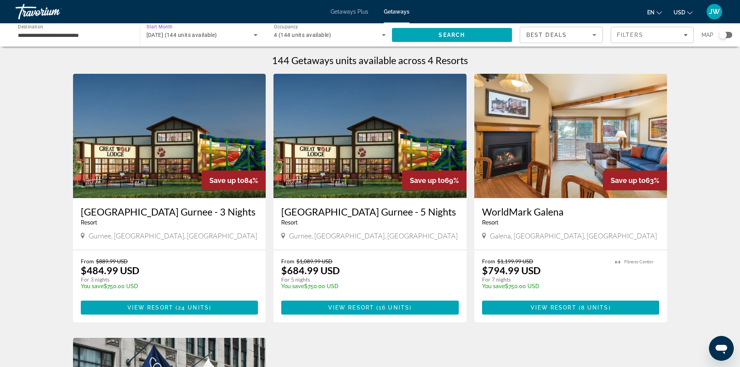
click at [255, 36] on icon "Search widget" at bounding box center [256, 35] width 4 height 2
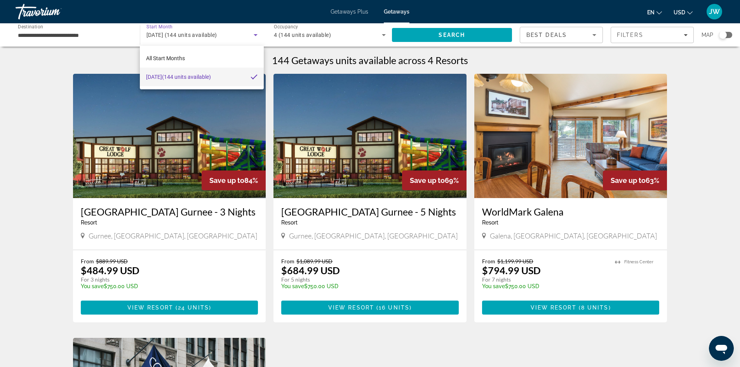
click at [167, 26] on div at bounding box center [370, 183] width 740 height 367
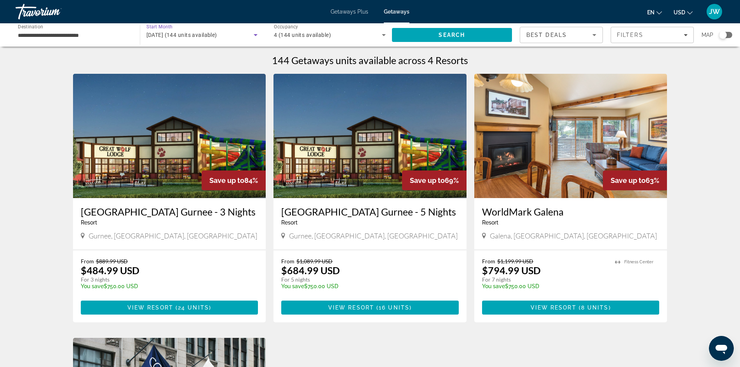
click at [254, 35] on icon "Search widget" at bounding box center [255, 34] width 9 height 9
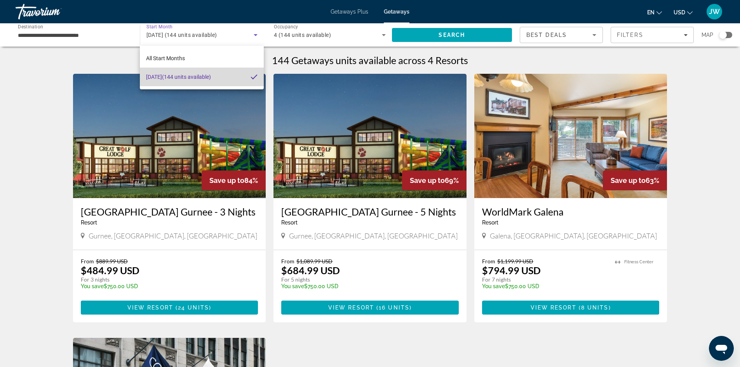
click at [211, 77] on span "[DATE] (144 units available)" at bounding box center [178, 76] width 65 height 9
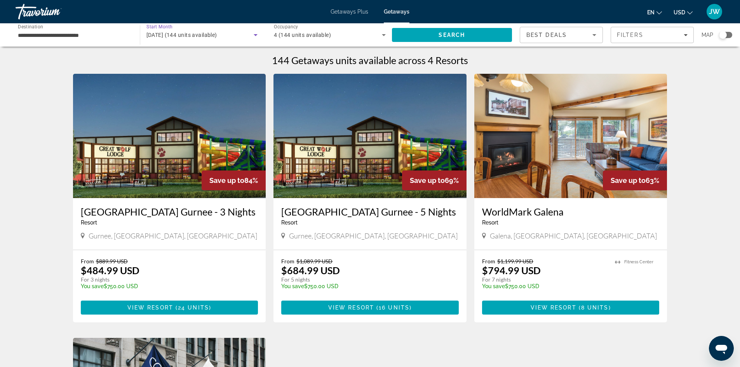
click at [256, 35] on icon "Search widget" at bounding box center [256, 35] width 4 height 2
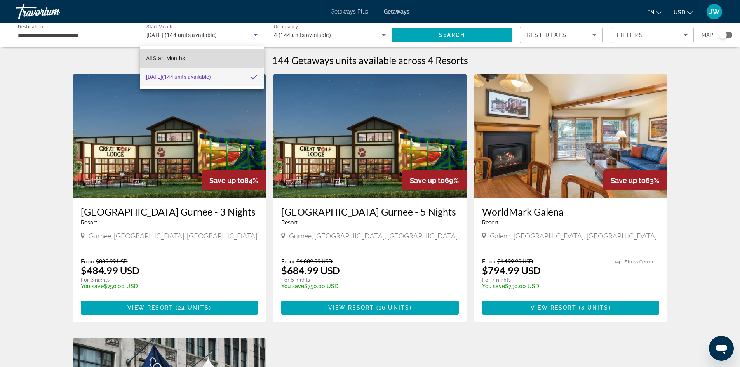
click at [165, 57] on span "All Start Months" at bounding box center [165, 58] width 39 height 6
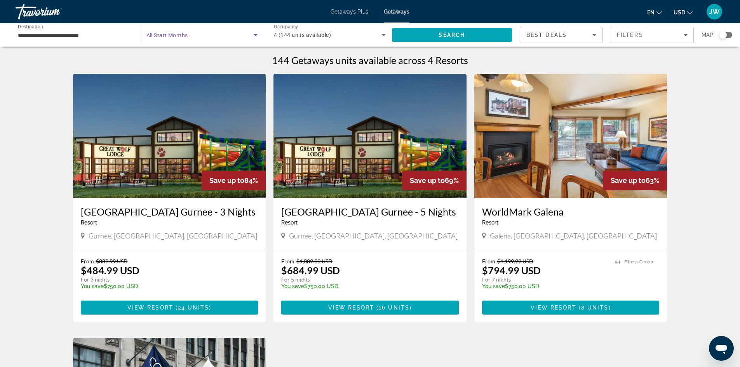
click at [256, 35] on icon "Search widget" at bounding box center [256, 35] width 4 height 2
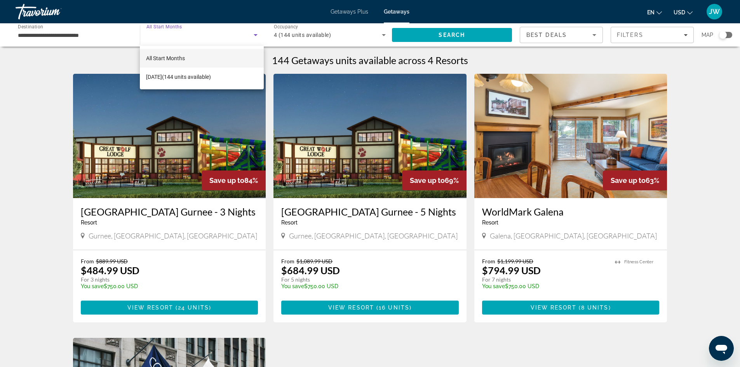
click at [256, 35] on div at bounding box center [370, 183] width 740 height 367
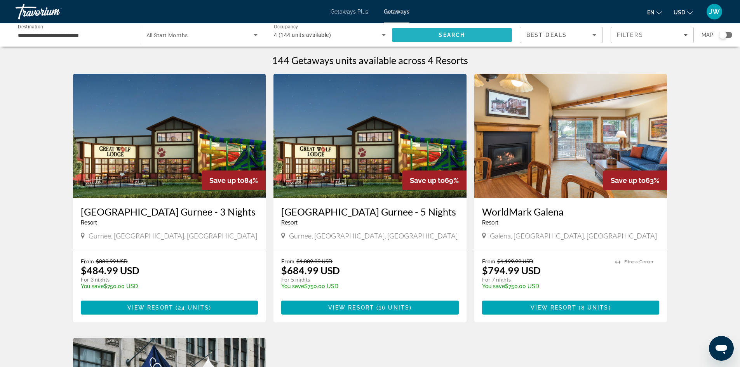
click at [466, 36] on span "Search" at bounding box center [452, 35] width 120 height 19
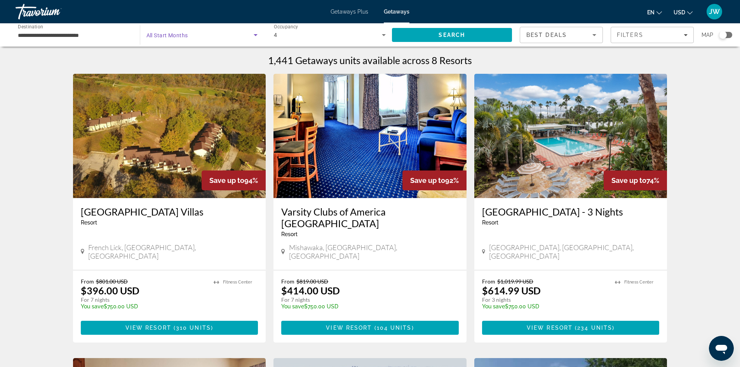
click at [255, 35] on icon "Search widget" at bounding box center [256, 35] width 4 height 2
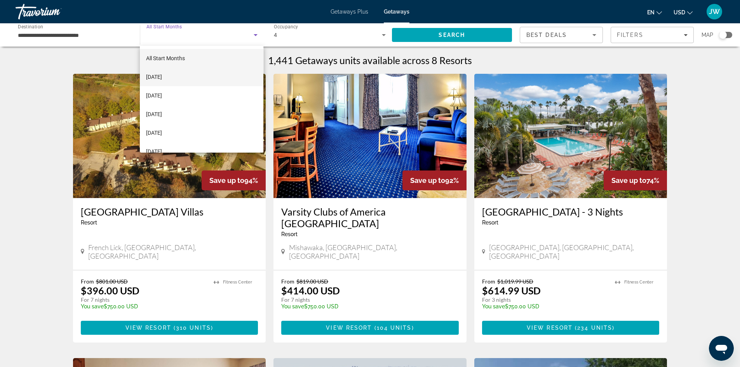
click at [188, 76] on mat-option "[DATE]" at bounding box center [201, 77] width 123 height 19
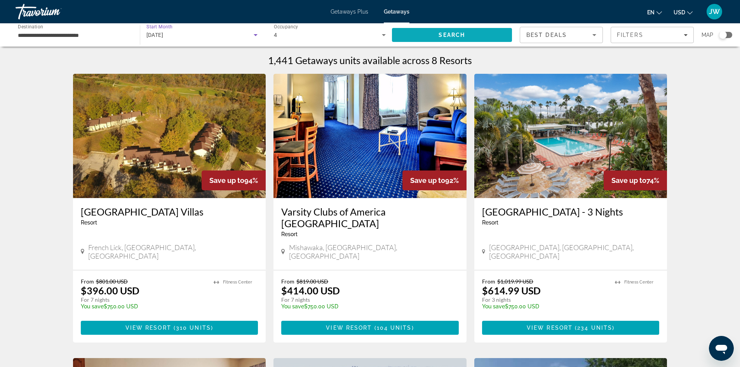
click at [487, 33] on span "Search" at bounding box center [452, 35] width 120 height 19
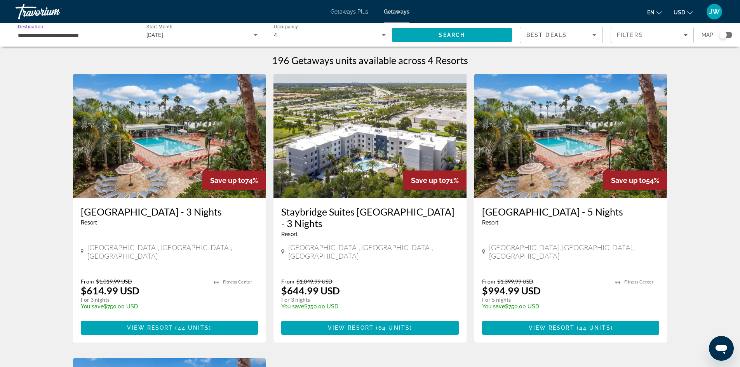
click at [89, 35] on input "**********" at bounding box center [74, 35] width 112 height 9
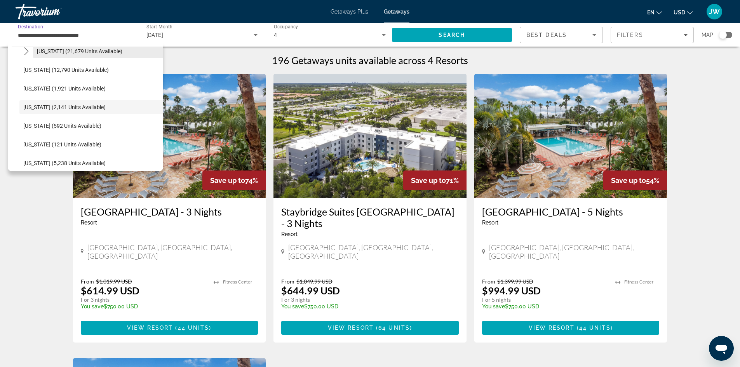
scroll to position [190, 0]
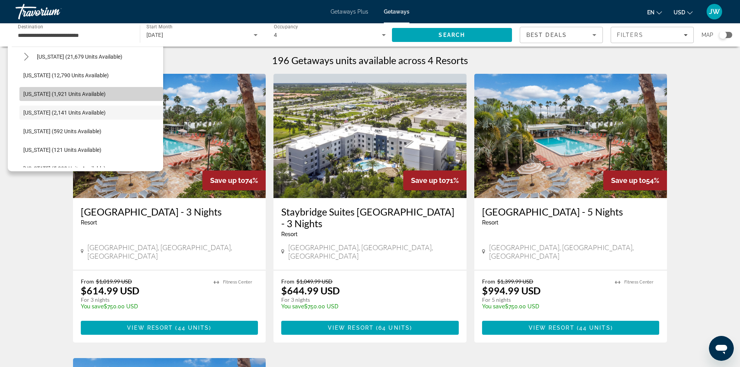
click at [92, 94] on span "[US_STATE] (1,921 units available)" at bounding box center [64, 94] width 82 height 6
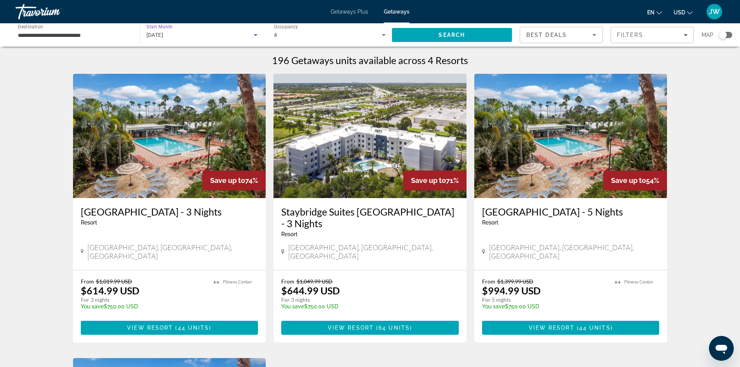
click at [255, 33] on icon "Search widget" at bounding box center [255, 34] width 9 height 9
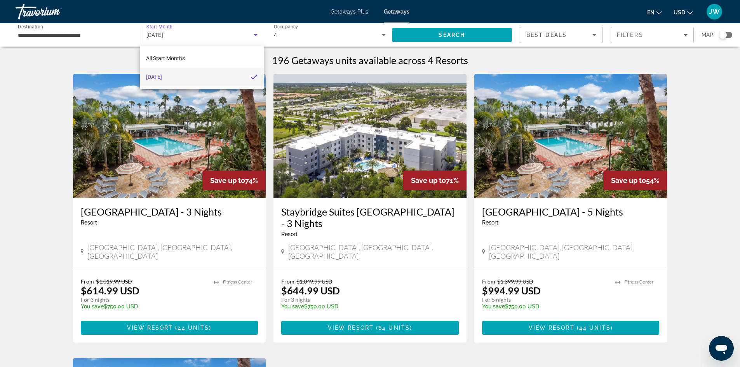
click at [205, 78] on mat-option "[DATE]" at bounding box center [201, 77] width 123 height 19
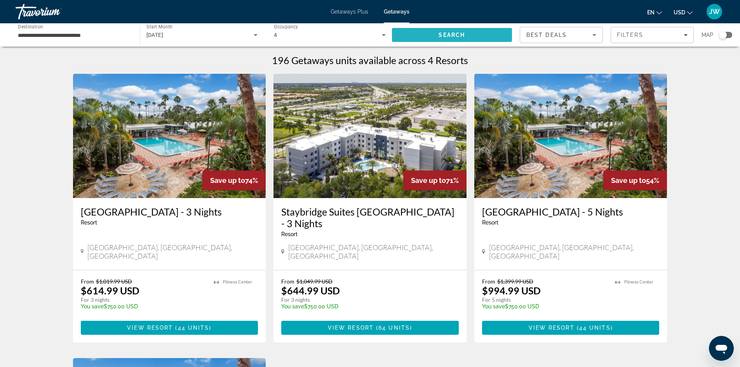
click at [421, 35] on span "Search" at bounding box center [452, 35] width 120 height 19
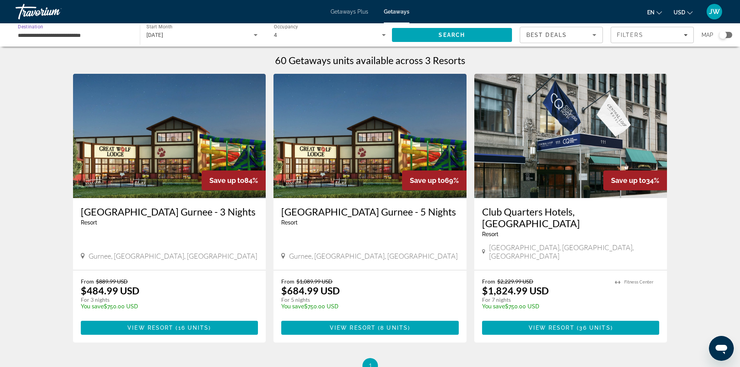
click at [99, 39] on input "**********" at bounding box center [74, 35] width 112 height 9
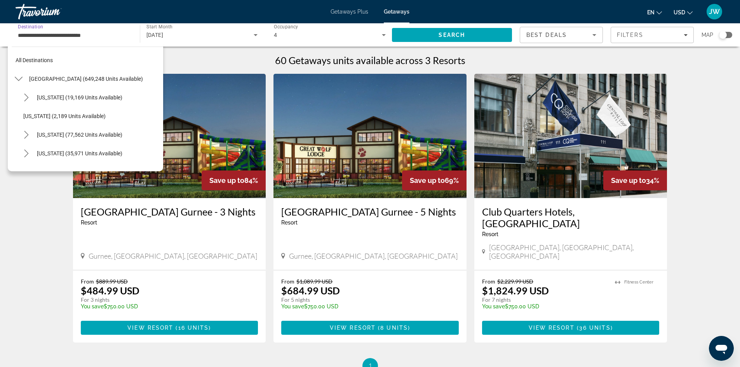
scroll to position [177, 0]
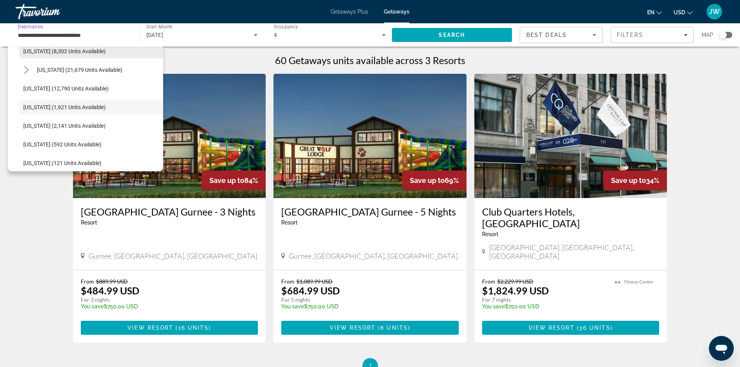
click at [97, 50] on span "[US_STATE] (8,302 units available)" at bounding box center [64, 51] width 82 height 6
type input "**********"
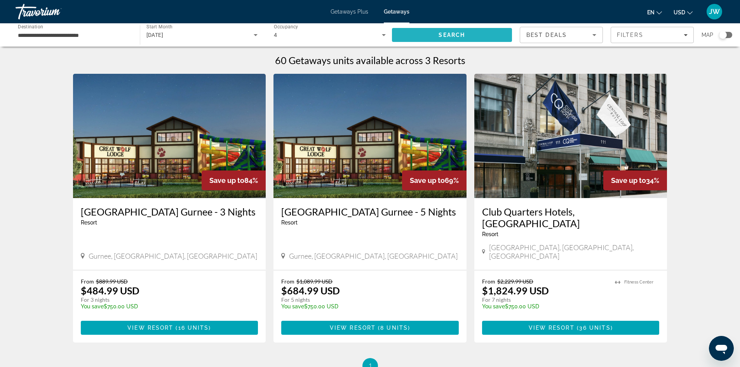
click at [445, 36] on span "Search" at bounding box center [451, 35] width 26 height 6
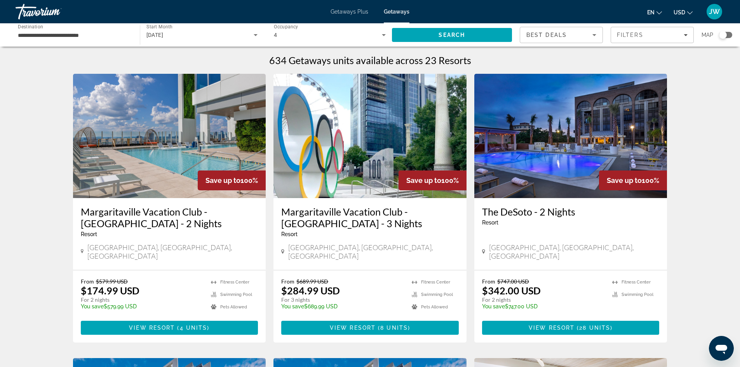
click at [315, 111] on img "Main content" at bounding box center [369, 136] width 193 height 124
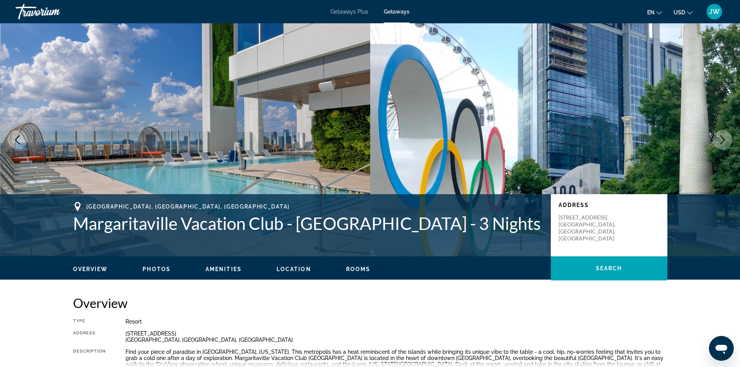
click at [315, 111] on div "Skip to main content Getaways Plus Getaways en English Español Français Italian…" at bounding box center [370, 183] width 740 height 367
click at [359, 266] on span "Rooms" at bounding box center [358, 269] width 24 height 6
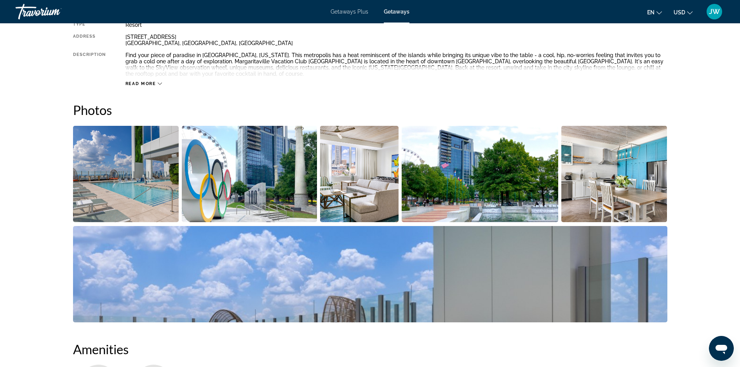
scroll to position [294, 0]
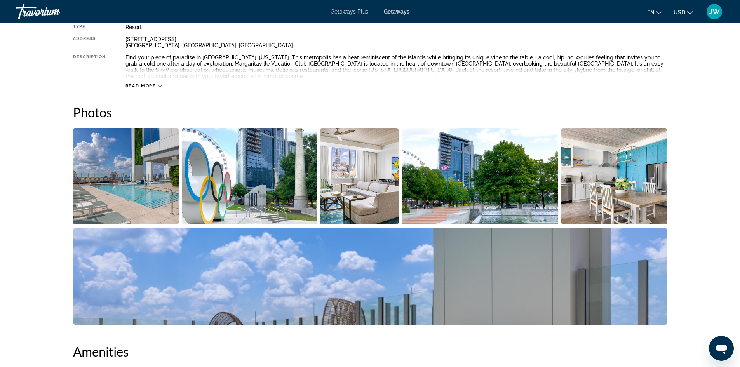
click at [501, 170] on img "Open full-screen image slider" at bounding box center [479, 176] width 156 height 96
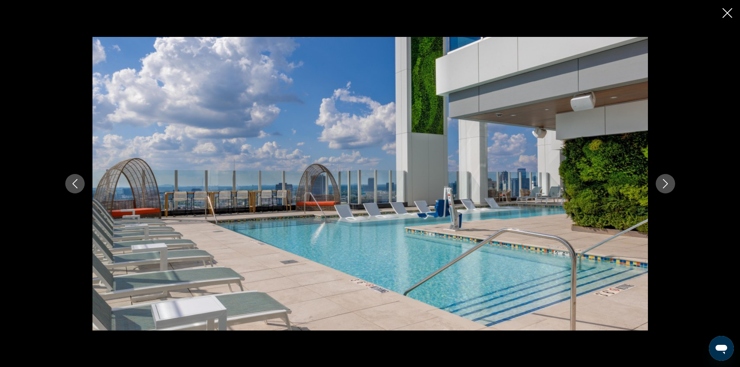
click at [667, 183] on icon "Next image" at bounding box center [664, 183] width 5 height 9
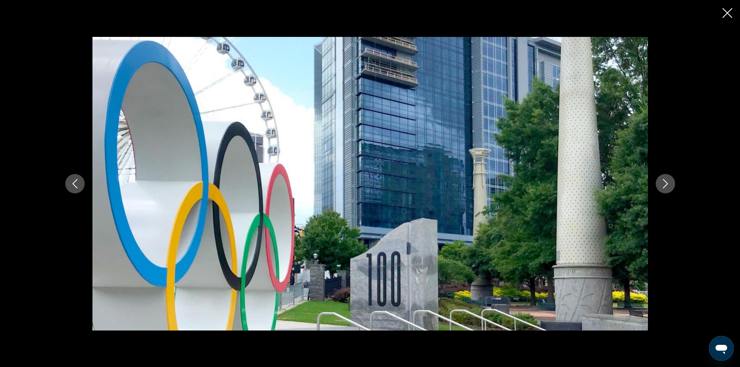
click at [667, 183] on icon "Next image" at bounding box center [664, 183] width 5 height 9
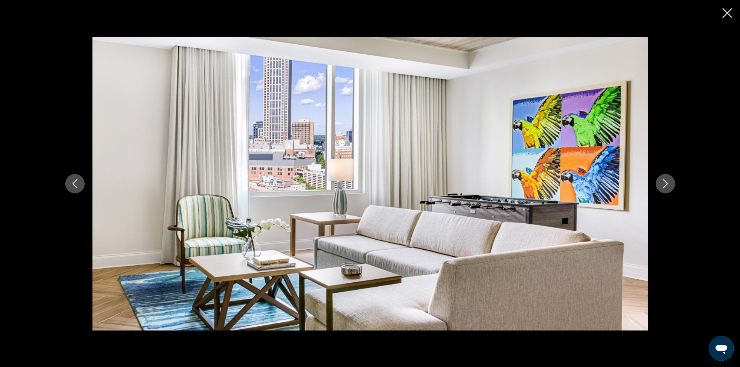
click at [667, 183] on icon "Next image" at bounding box center [664, 183] width 5 height 9
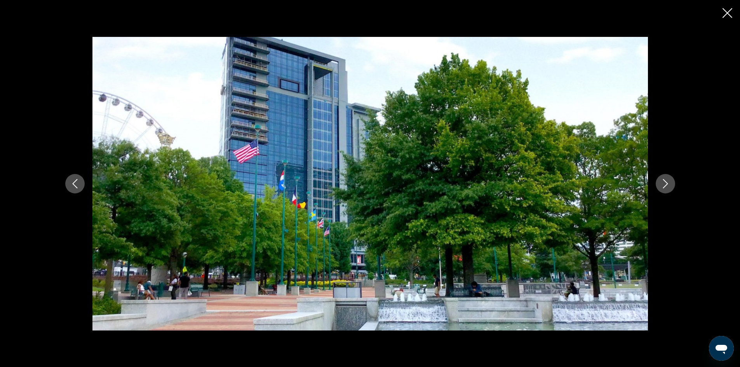
click at [667, 183] on icon "Next image" at bounding box center [664, 183] width 5 height 9
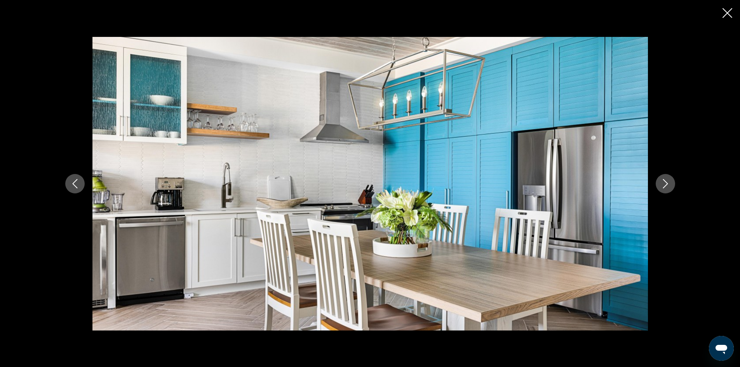
click at [667, 183] on icon "Next image" at bounding box center [664, 183] width 5 height 9
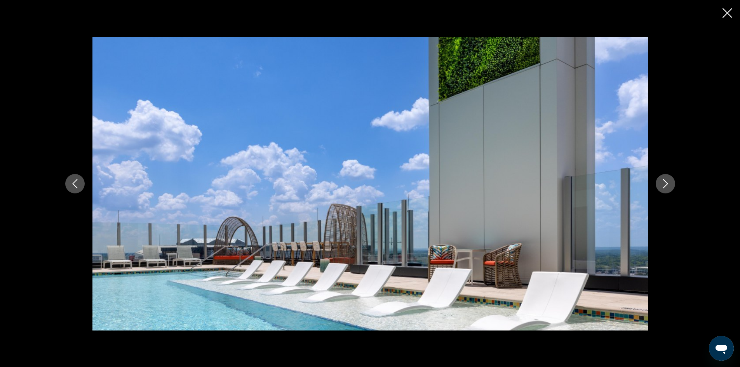
click at [667, 183] on icon "Next image" at bounding box center [664, 183] width 5 height 9
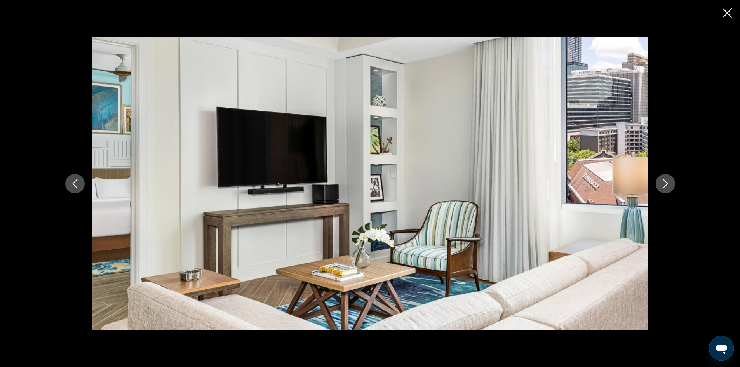
click at [667, 183] on icon "Next image" at bounding box center [664, 183] width 5 height 9
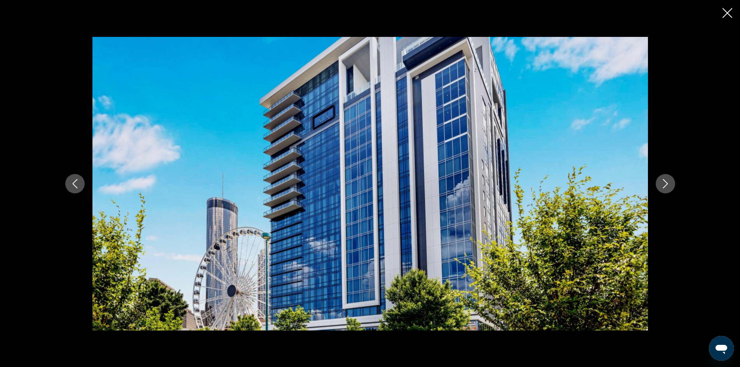
click at [668, 181] on icon "Next image" at bounding box center [664, 183] width 9 height 9
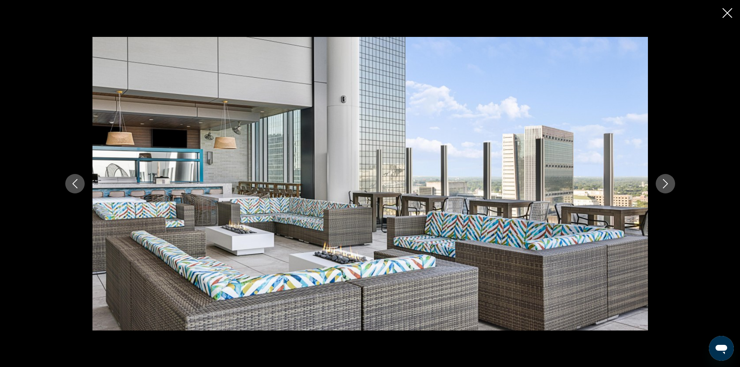
click at [668, 181] on icon "Next image" at bounding box center [664, 183] width 9 height 9
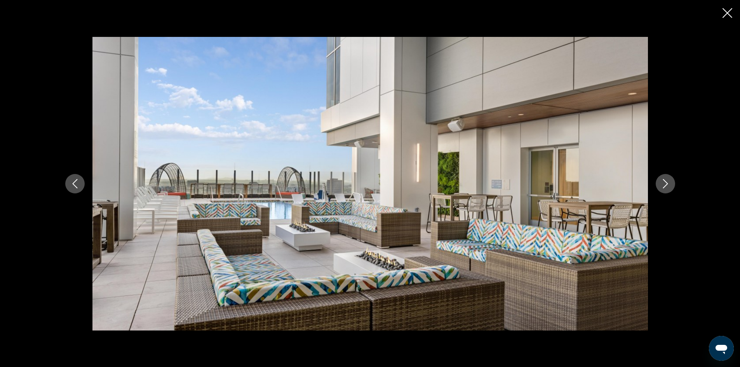
click at [668, 181] on icon "Next image" at bounding box center [664, 183] width 9 height 9
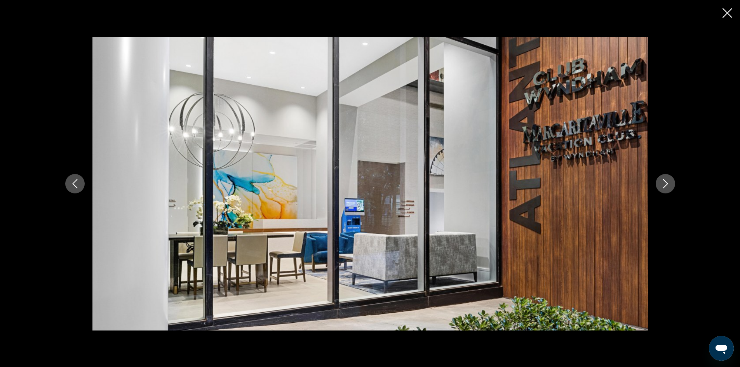
click at [668, 181] on icon "Next image" at bounding box center [664, 183] width 9 height 9
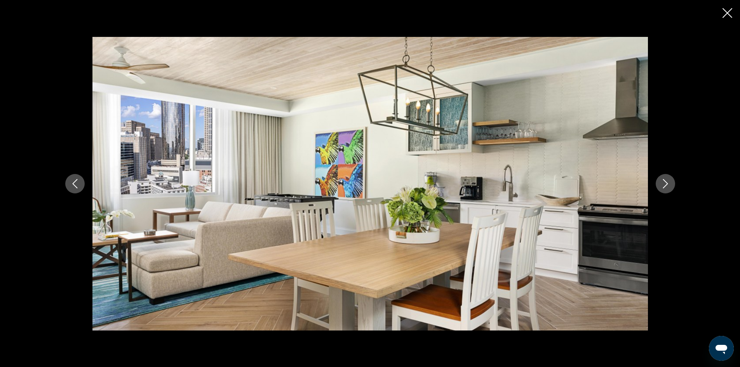
click at [726, 11] on icon "Close slideshow" at bounding box center [727, 13] width 10 height 10
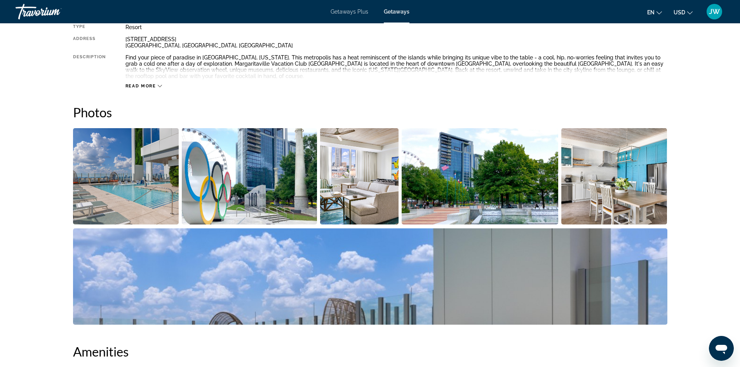
scroll to position [292, 0]
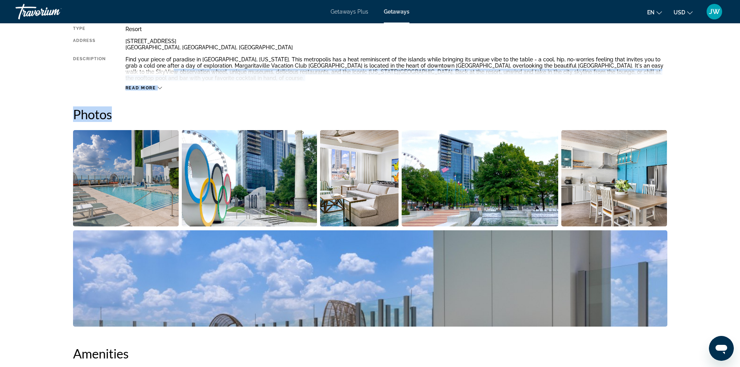
drag, startPoint x: 739, startPoint y: 111, endPoint x: 742, endPoint y: 65, distance: 45.9
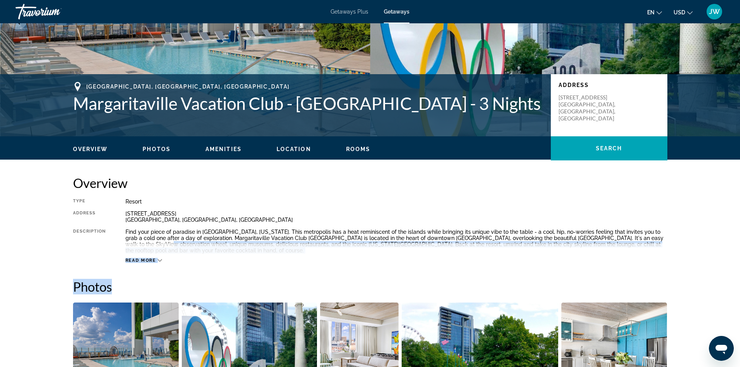
scroll to position [90, 0]
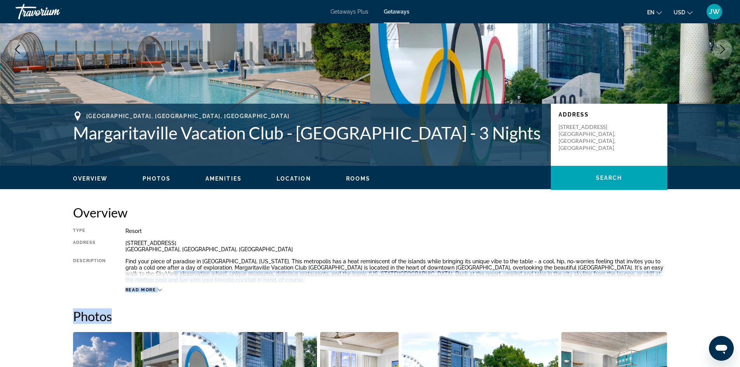
click at [231, 176] on span "Amenities" at bounding box center [223, 179] width 36 height 6
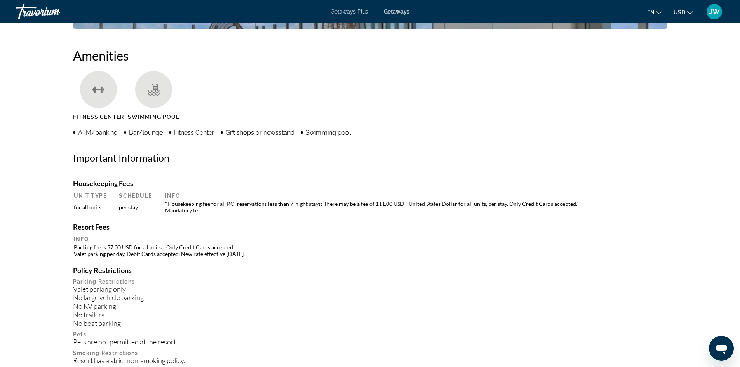
scroll to position [591, 0]
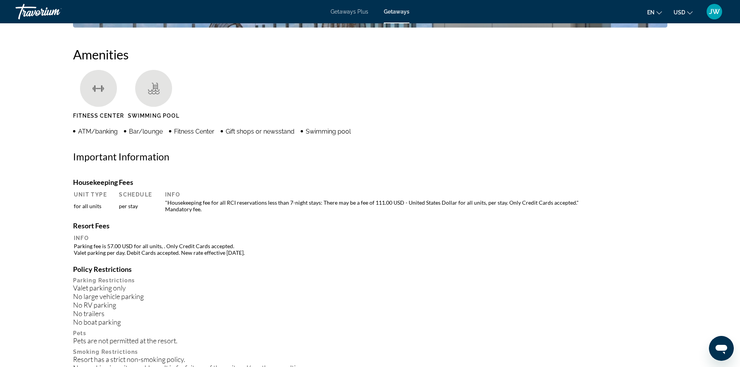
click at [231, 176] on div "Amenities [GEOGRAPHIC_DATA] Swimming Pool ATM/banking Bar/lounge Fitness Center…" at bounding box center [370, 275] width 594 height 456
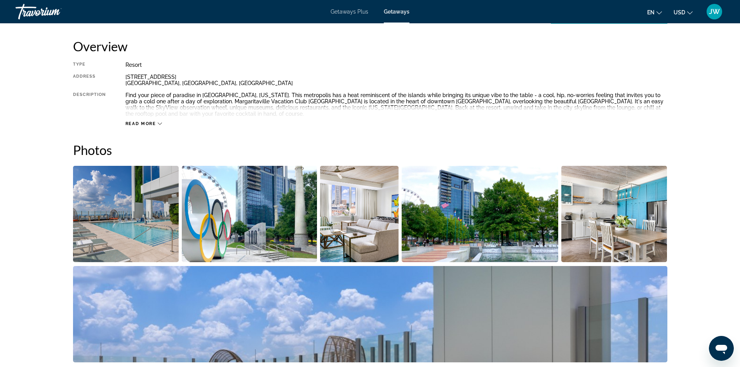
scroll to position [234, 0]
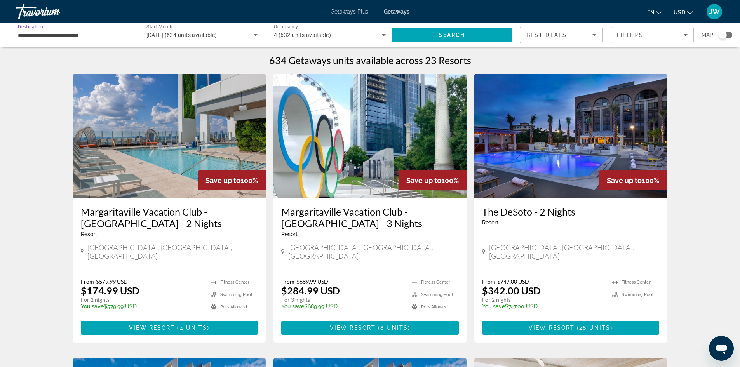
click at [123, 37] on input "**********" at bounding box center [74, 35] width 112 height 9
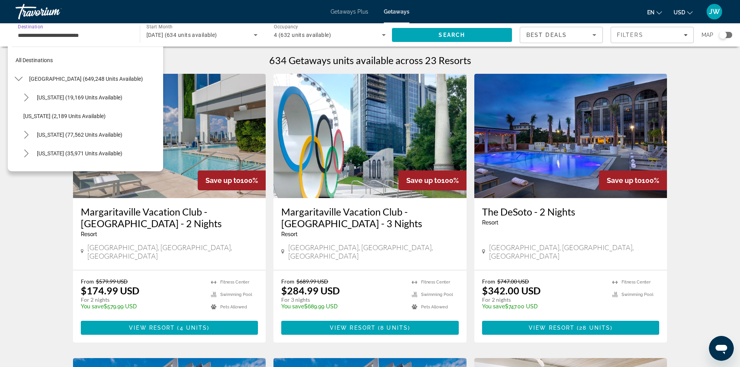
scroll to position [121, 0]
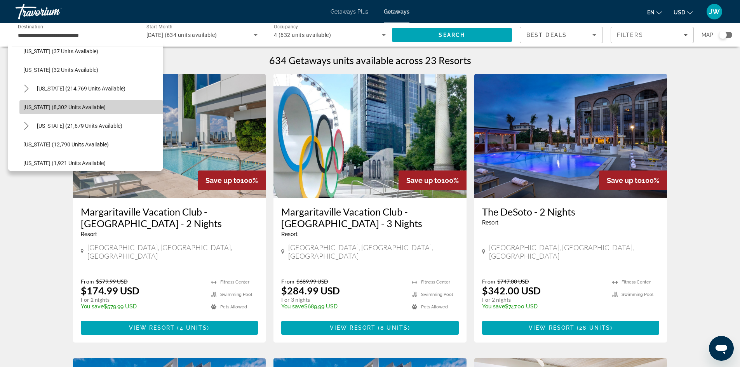
click at [102, 106] on span "Select destination: Georgia (8,302 units available)" at bounding box center [91, 107] width 144 height 19
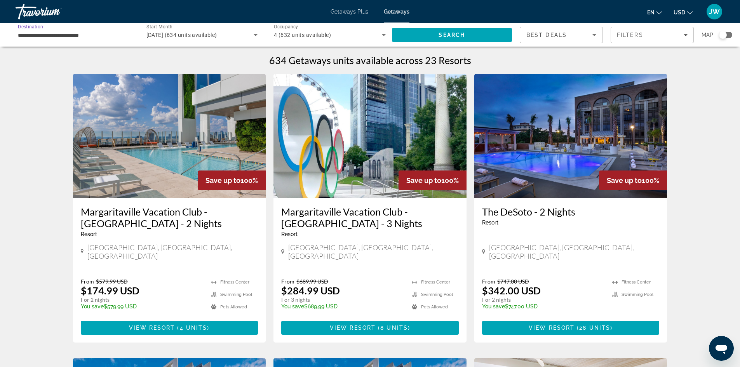
click at [102, 106] on img "Main content" at bounding box center [169, 136] width 193 height 124
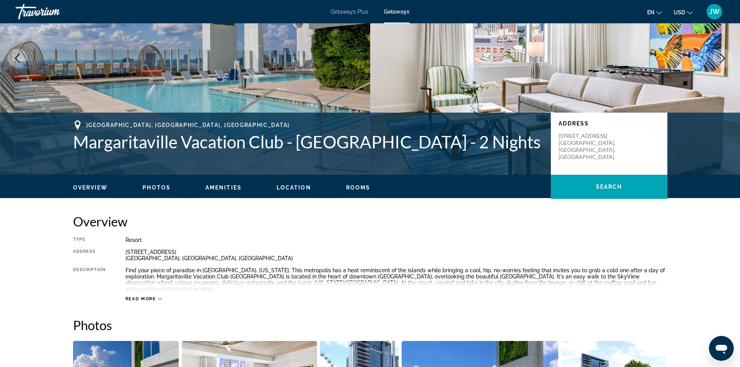
scroll to position [71, 0]
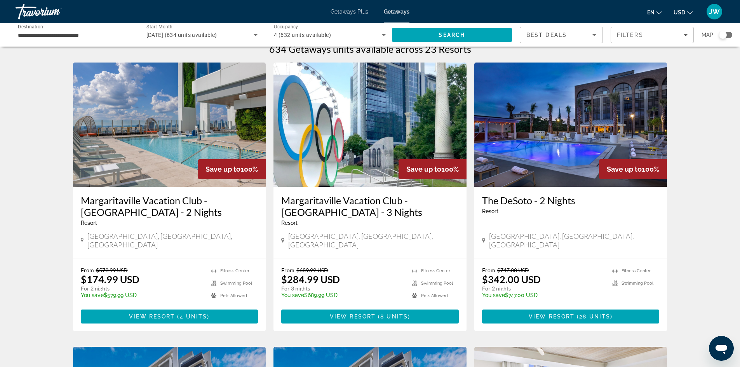
scroll to position [13, 0]
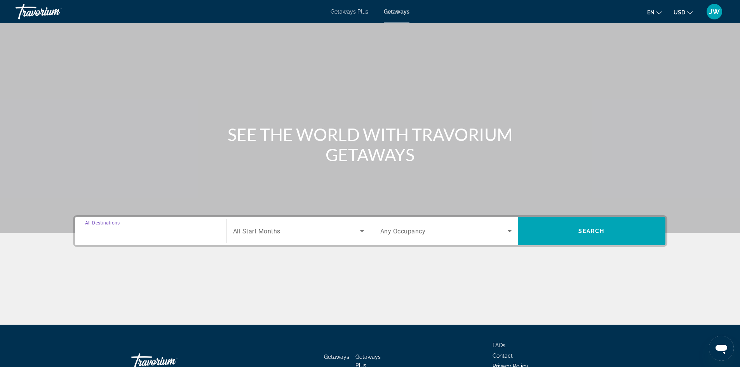
click at [172, 231] on input "Destination All Destinations" at bounding box center [150, 231] width 131 height 9
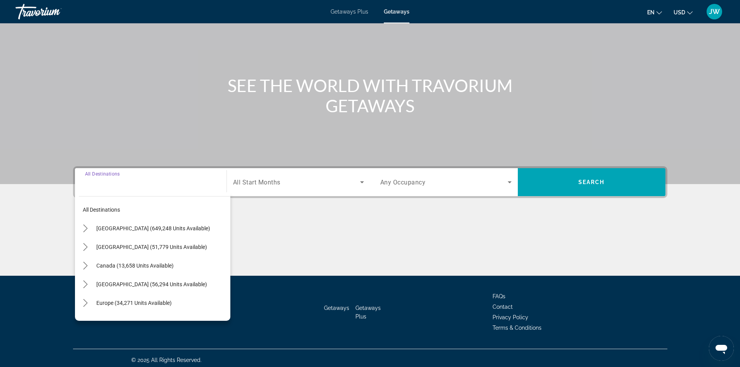
scroll to position [53, 0]
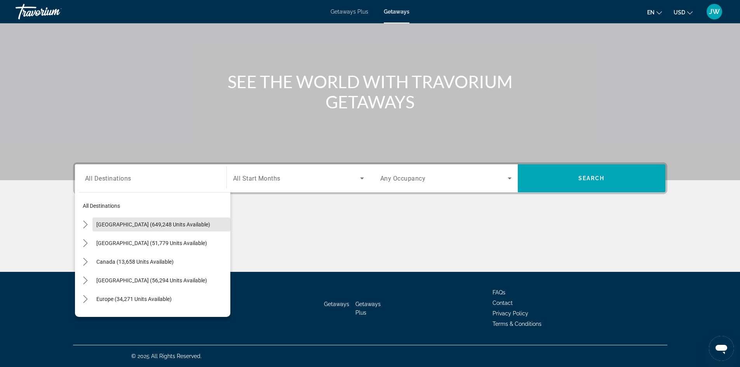
click at [172, 231] on span "Select destination: United States (649,248 units available)" at bounding box center [161, 224] width 138 height 19
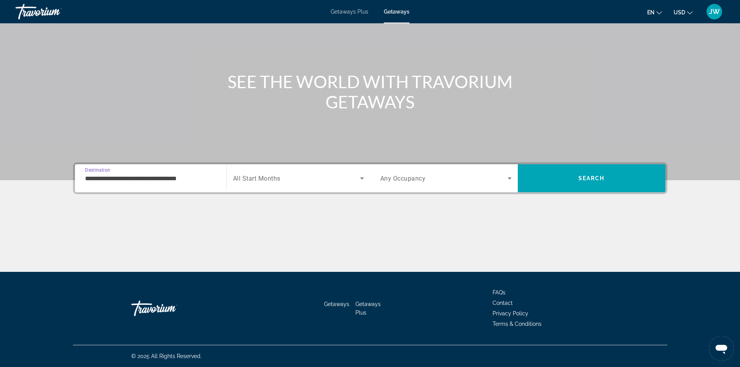
click at [202, 178] on input "**********" at bounding box center [150, 178] width 131 height 9
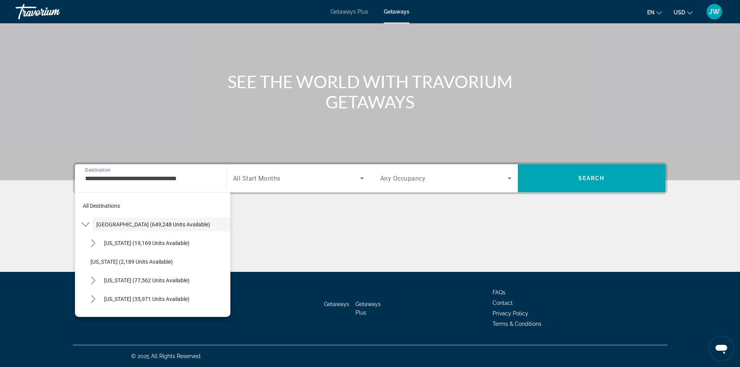
click at [202, 178] on input "**********" at bounding box center [150, 178] width 131 height 9
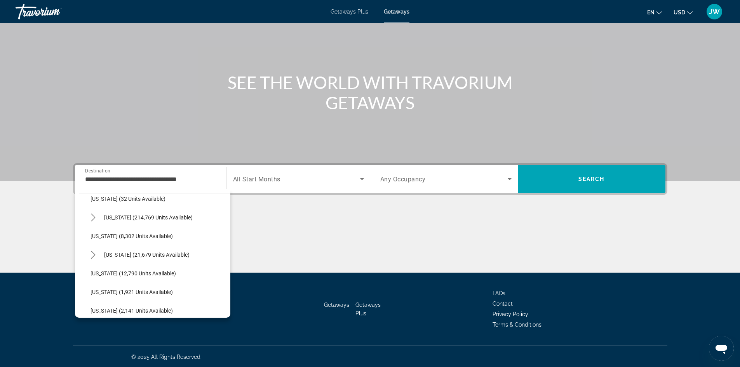
scroll to position [118, 0]
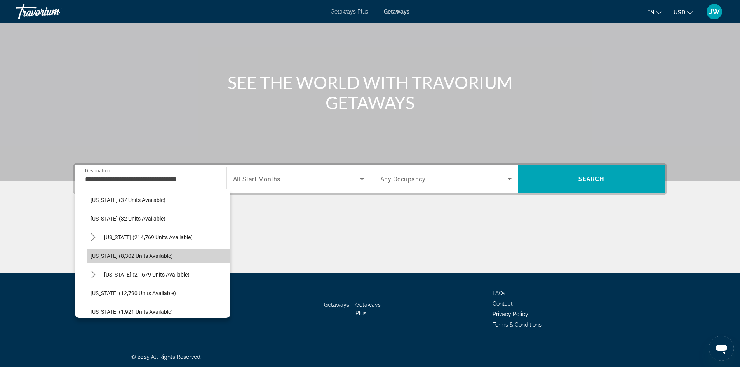
click at [172, 255] on span "Select destination: Georgia (8,302 units available)" at bounding box center [159, 256] width 144 height 19
type input "**********"
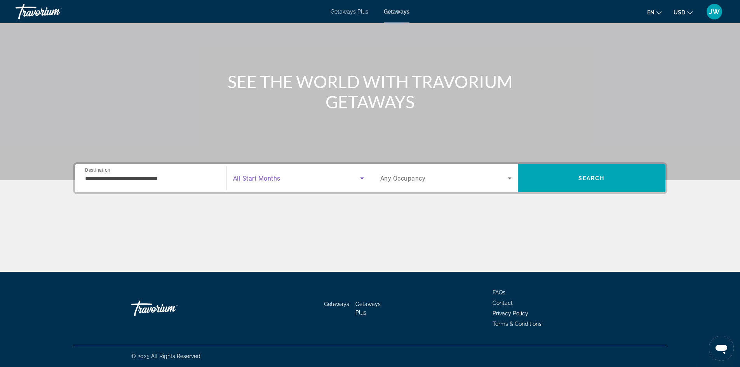
click at [361, 179] on icon "Search widget" at bounding box center [361, 178] width 9 height 9
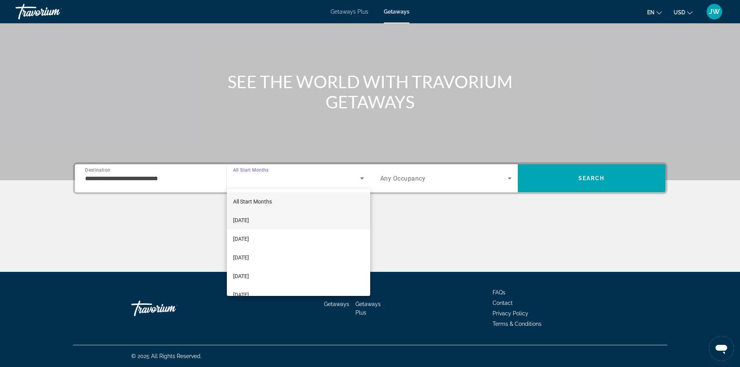
click at [313, 213] on mat-option "[DATE]" at bounding box center [298, 220] width 143 height 19
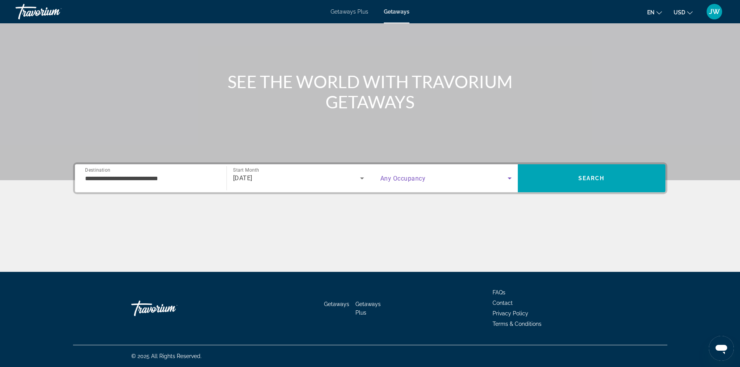
click at [510, 177] on icon "Search widget" at bounding box center [509, 178] width 9 height 9
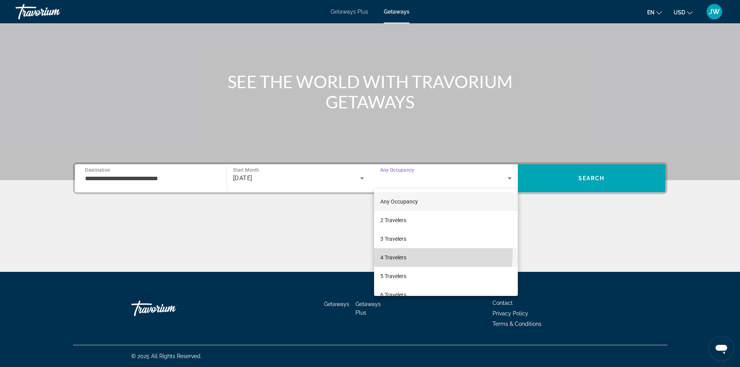
click at [423, 252] on mat-option "4 Travelers" at bounding box center [446, 257] width 144 height 19
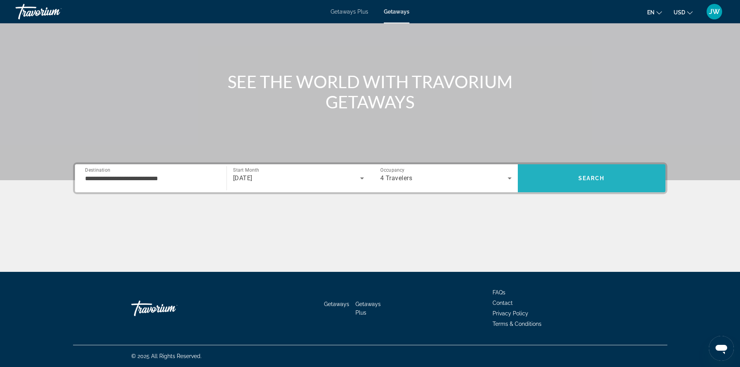
click at [610, 176] on span "Search" at bounding box center [592, 178] width 148 height 19
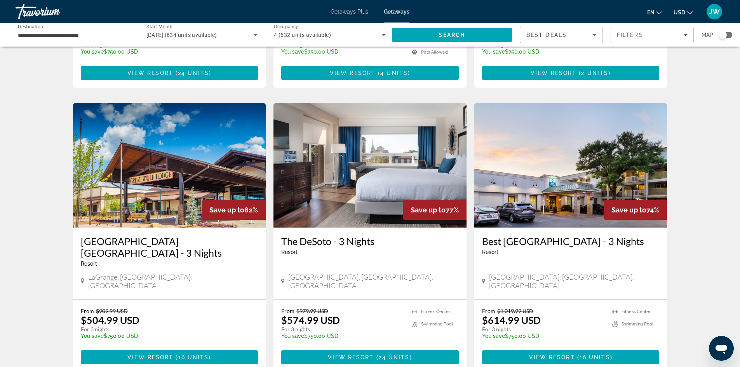
scroll to position [826, 0]
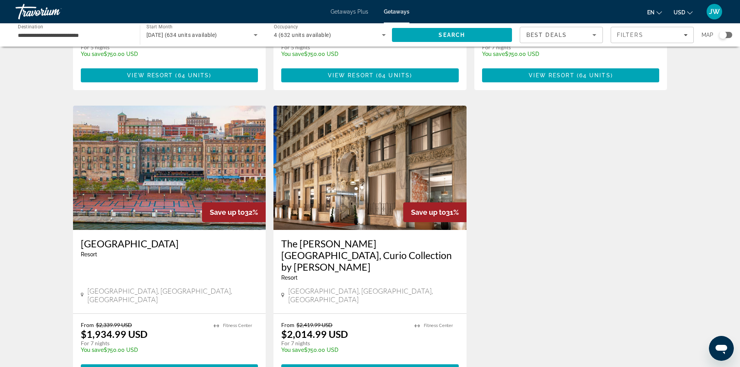
scroll to position [847, 0]
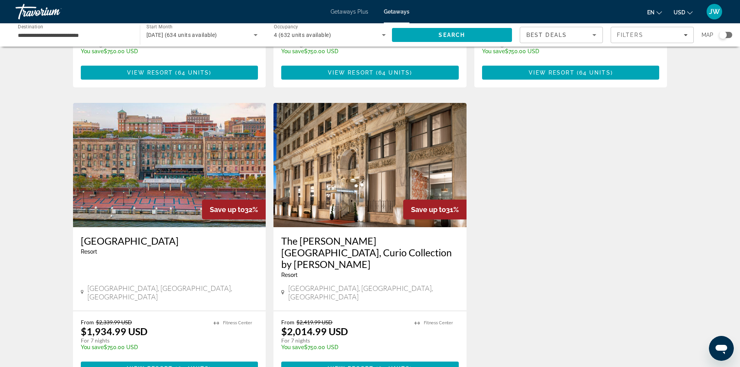
click at [347, 10] on span "Getaways Plus" at bounding box center [349, 12] width 38 height 6
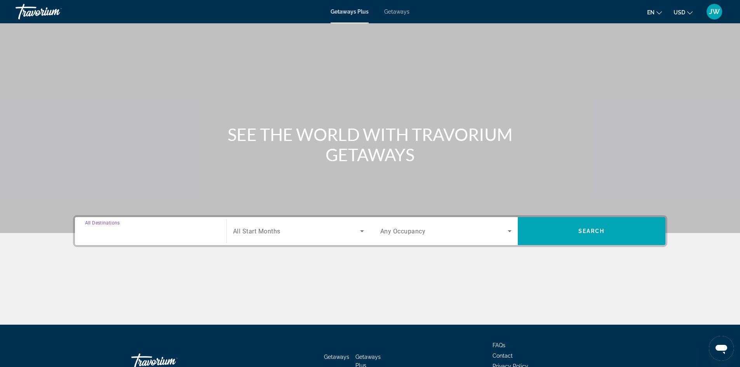
click at [208, 227] on input "Destination All Destinations" at bounding box center [150, 231] width 131 height 9
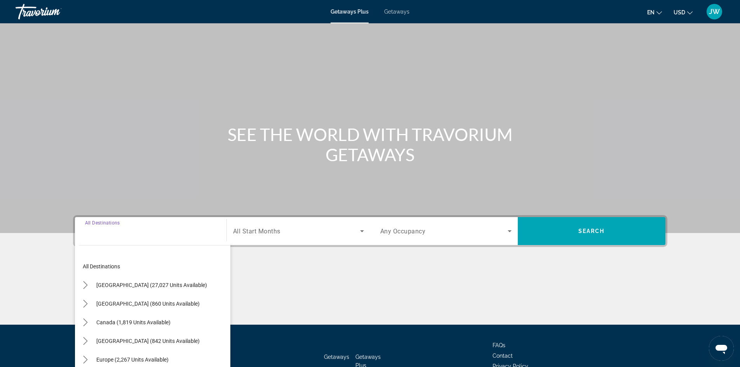
scroll to position [53, 0]
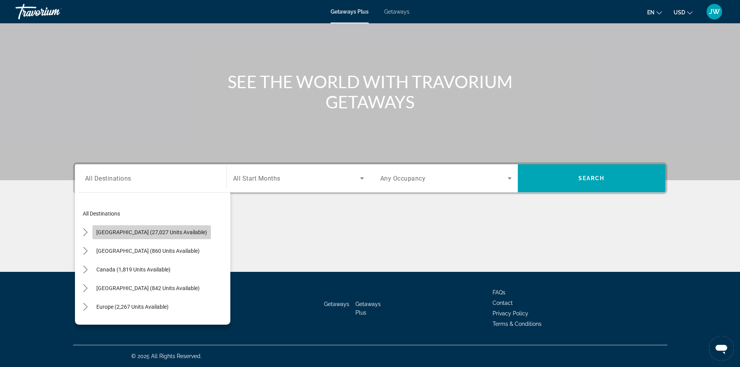
click at [187, 231] on span "Select destination: United States (27,027 units available)" at bounding box center [151, 232] width 118 height 19
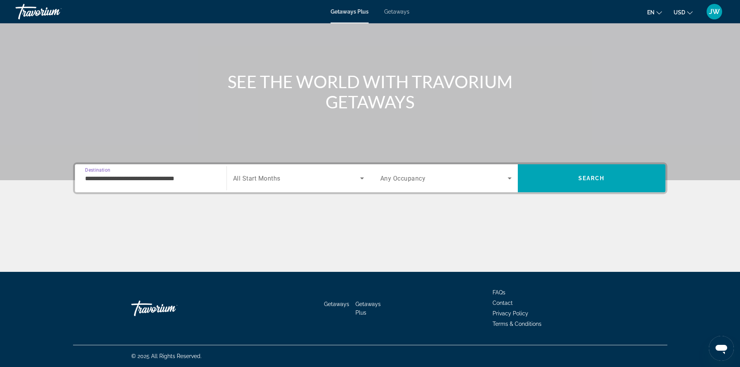
click at [217, 183] on div "**********" at bounding box center [151, 178] width 144 height 22
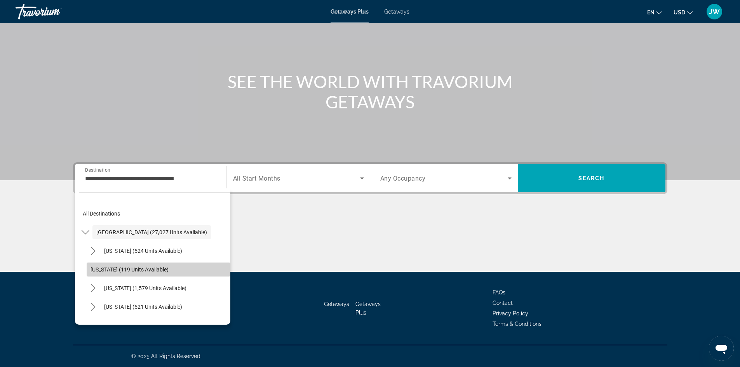
click at [162, 271] on span "[US_STATE] (119 units available)" at bounding box center [129, 269] width 78 height 6
type input "**********"
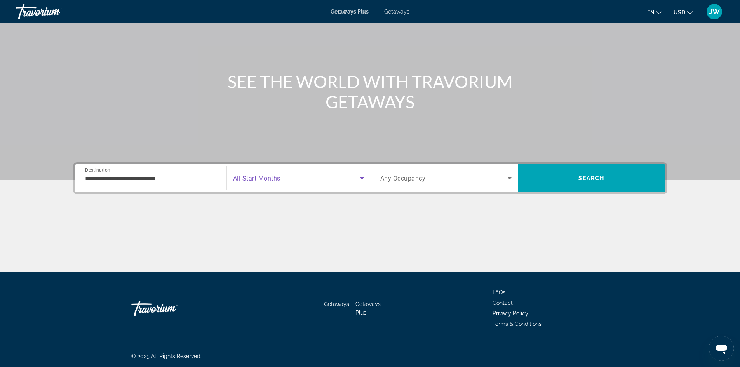
click at [363, 179] on icon "Search widget" at bounding box center [361, 178] width 9 height 9
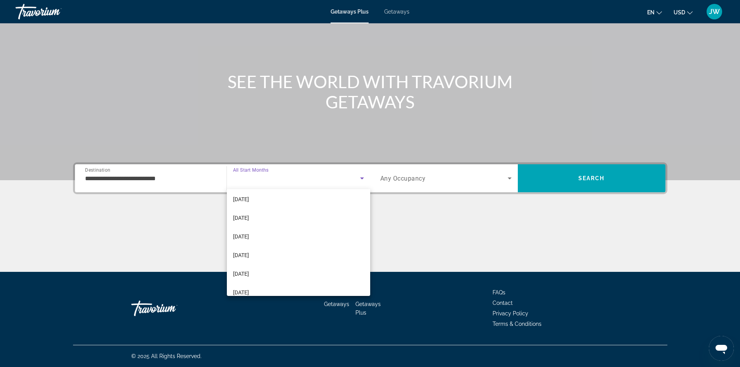
scroll to position [43, 0]
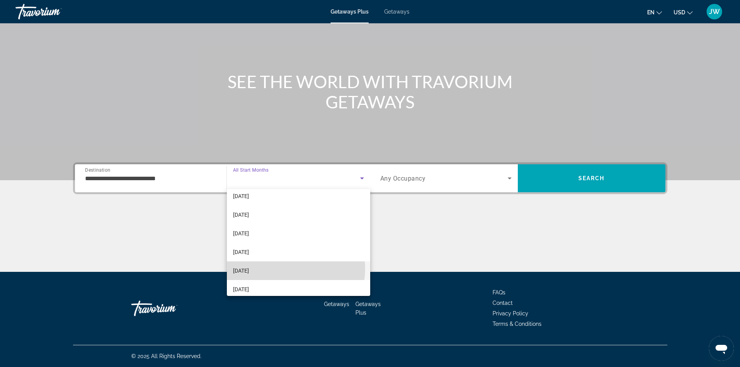
click at [291, 269] on mat-option "[DATE]" at bounding box center [298, 270] width 143 height 19
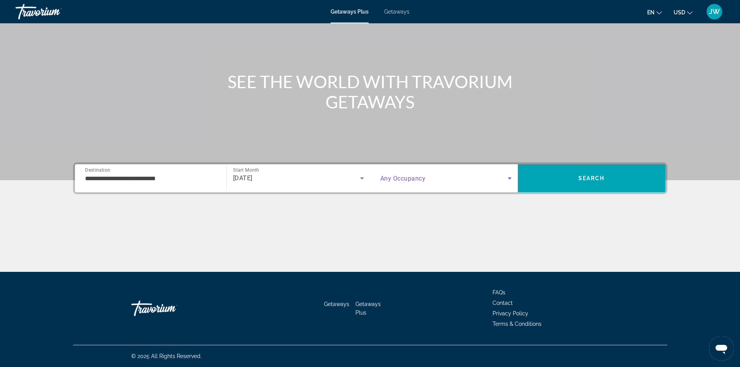
click at [511, 176] on icon "Search widget" at bounding box center [509, 178] width 9 height 9
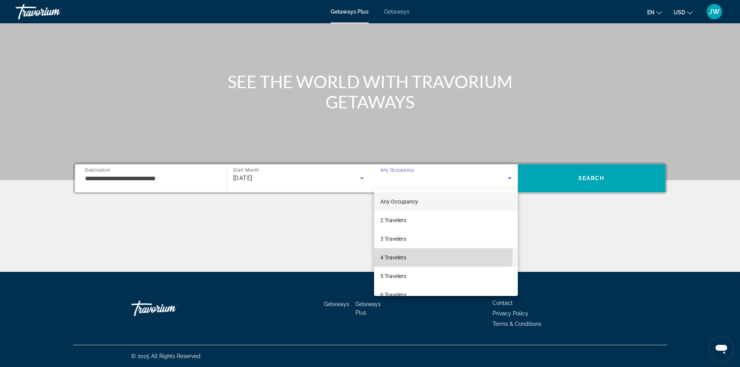
click at [436, 254] on mat-option "4 Travelers" at bounding box center [446, 257] width 144 height 19
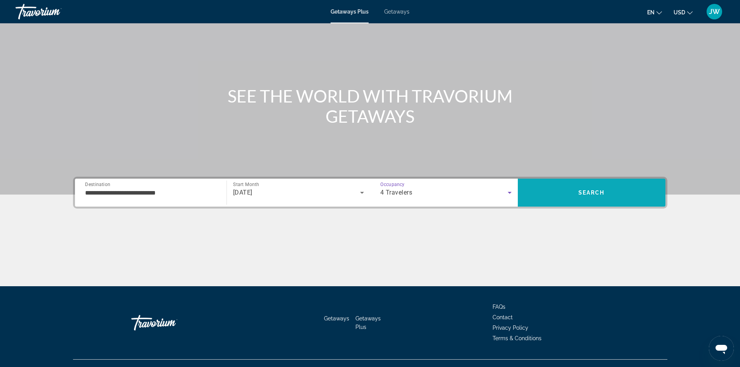
scroll to position [38, 0]
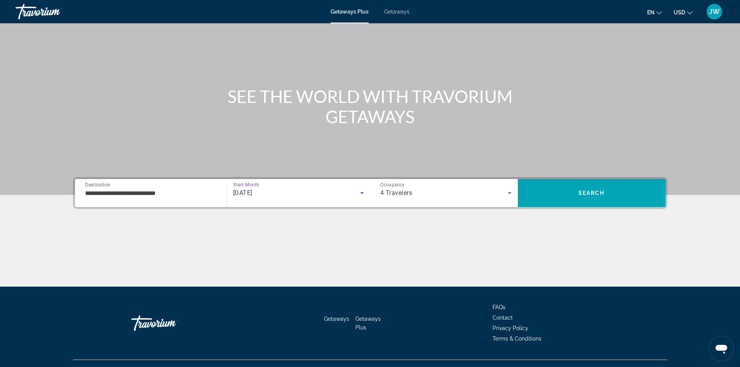
click at [366, 191] on icon "Search widget" at bounding box center [361, 192] width 9 height 9
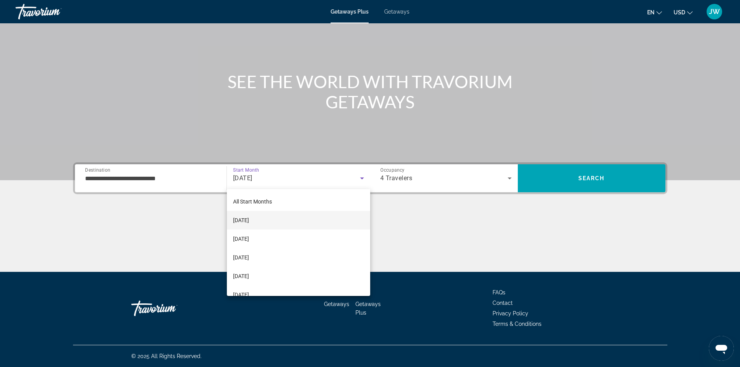
scroll to position [27, 0]
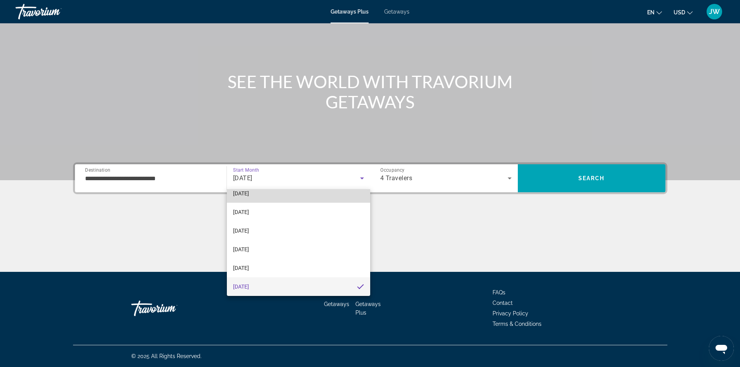
click at [305, 190] on mat-option "[DATE]" at bounding box center [298, 193] width 143 height 19
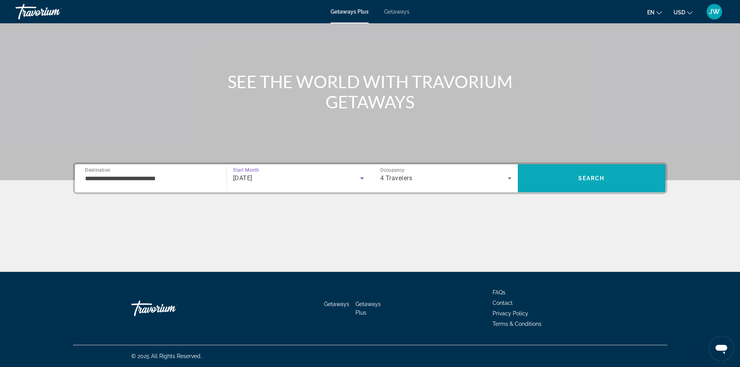
click at [559, 180] on span "Search" at bounding box center [592, 178] width 148 height 19
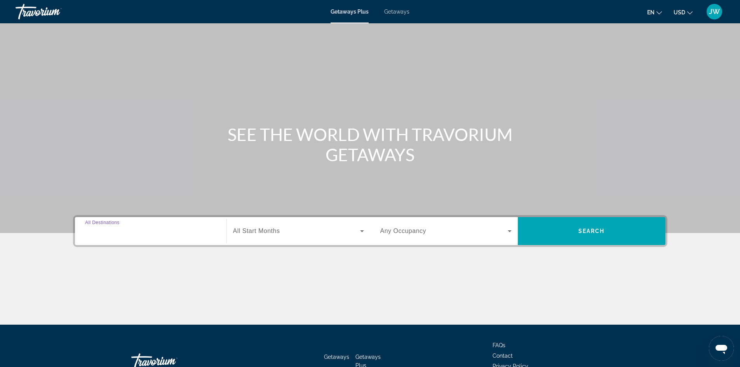
click at [168, 229] on input "Destination All Destinations" at bounding box center [150, 231] width 131 height 9
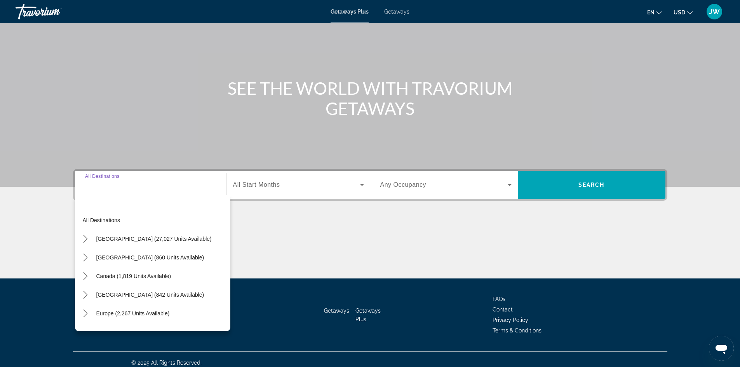
scroll to position [53, 0]
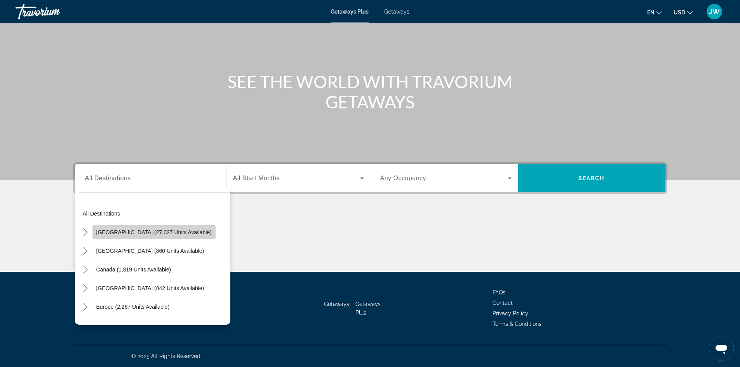
click at [185, 233] on span "[GEOGRAPHIC_DATA] (27,027 units available)" at bounding box center [153, 232] width 115 height 6
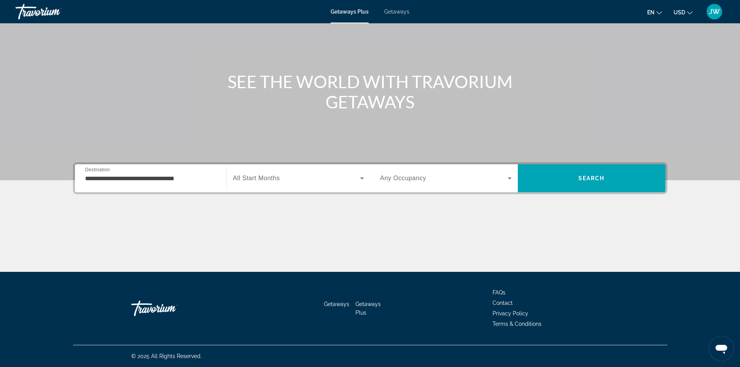
click at [224, 181] on div "Start Month All Start Months" at bounding box center [296, 178] width 148 height 28
click at [217, 181] on div "**********" at bounding box center [151, 178] width 144 height 22
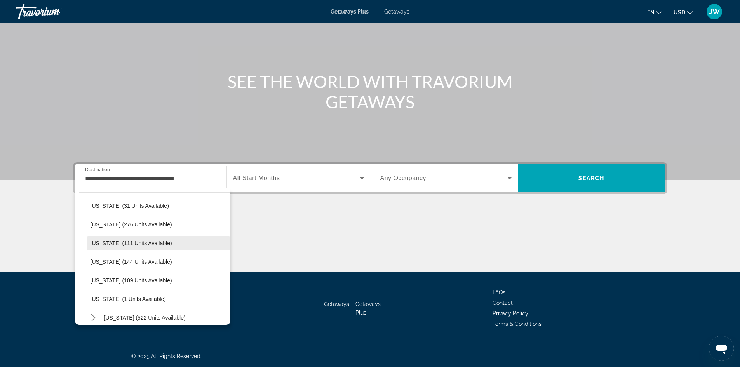
scroll to position [160, 0]
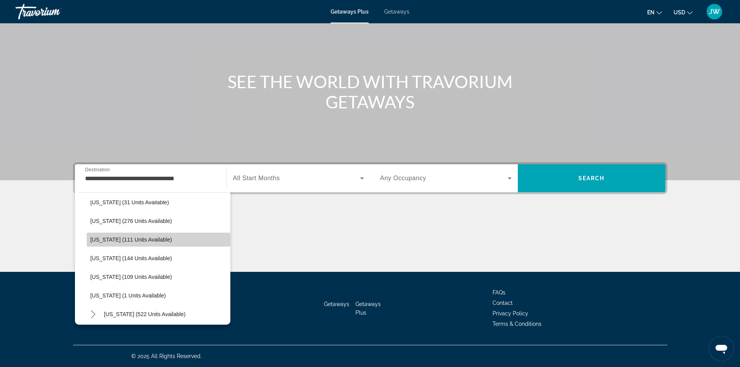
click at [212, 242] on span "Select destination: Illinois (111 units available)" at bounding box center [159, 239] width 144 height 19
type input "**********"
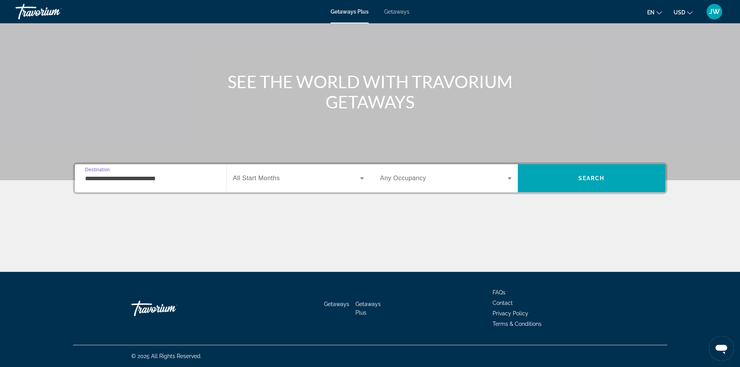
click at [361, 178] on icon "Search widget" at bounding box center [362, 178] width 4 height 2
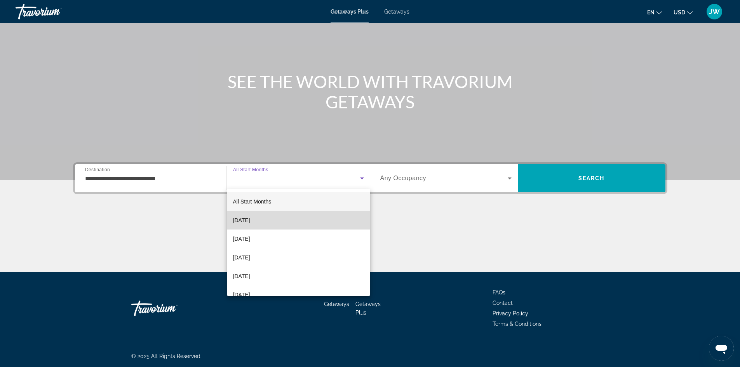
click at [328, 219] on mat-option "[DATE]" at bounding box center [298, 220] width 143 height 19
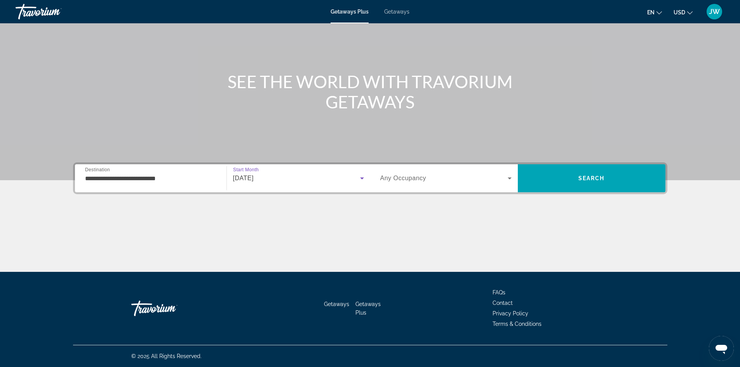
click at [362, 179] on icon "Search widget" at bounding box center [362, 178] width 4 height 2
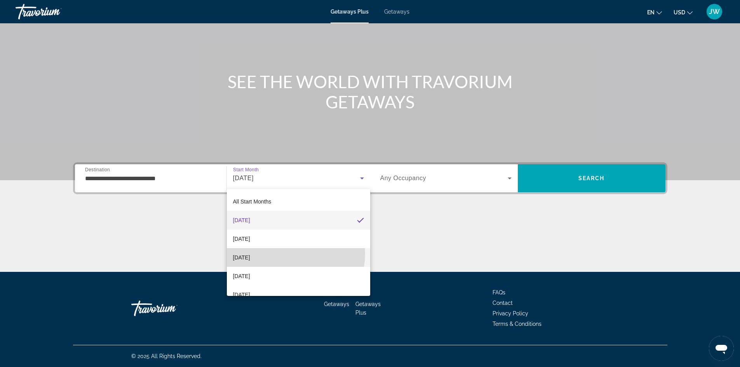
click at [293, 254] on mat-option "[DATE]" at bounding box center [298, 257] width 143 height 19
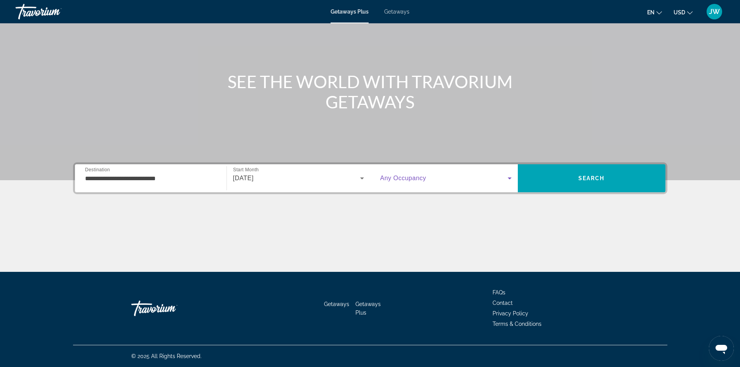
click at [498, 177] on span "Search widget" at bounding box center [443, 178] width 127 height 9
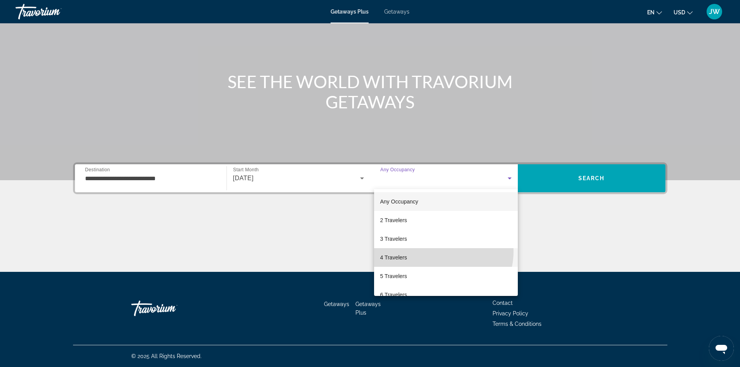
click at [438, 251] on mat-option "4 Travelers" at bounding box center [446, 257] width 144 height 19
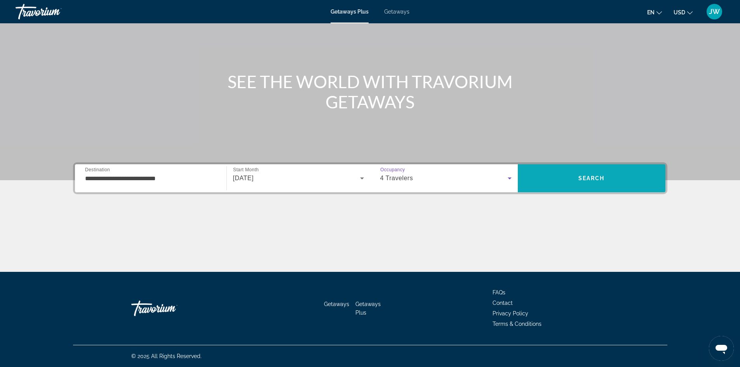
click at [598, 175] on span "Search" at bounding box center [591, 178] width 26 height 6
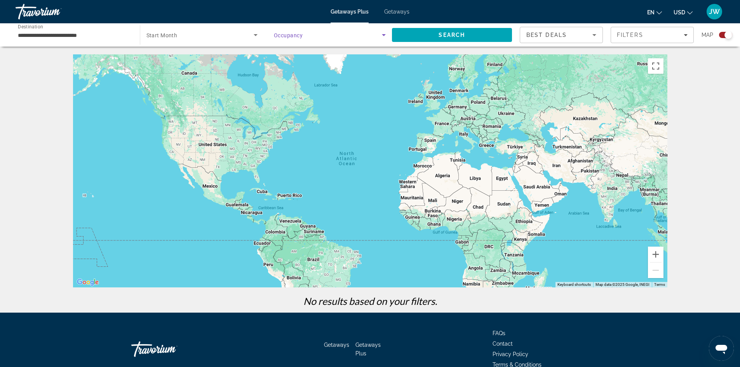
click at [386, 34] on icon "Search widget" at bounding box center [383, 34] width 9 height 9
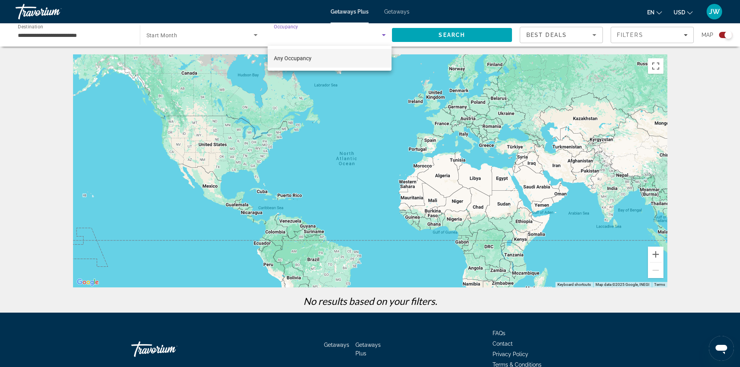
click at [253, 35] on div at bounding box center [370, 183] width 740 height 367
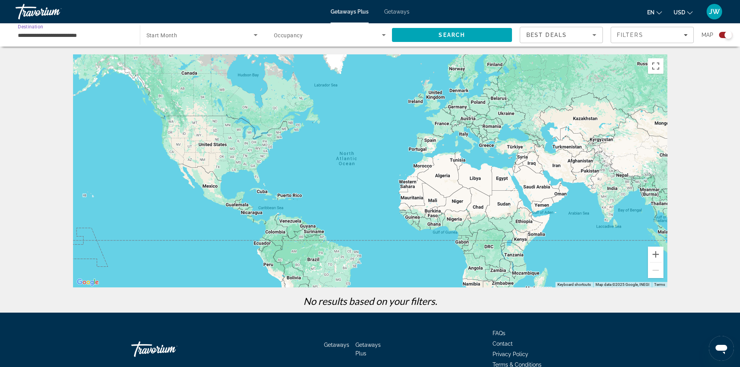
click at [128, 35] on input "**********" at bounding box center [74, 35] width 112 height 9
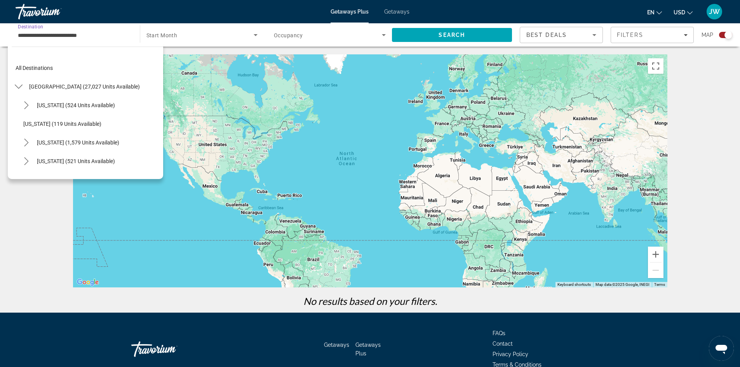
scroll to position [139, 0]
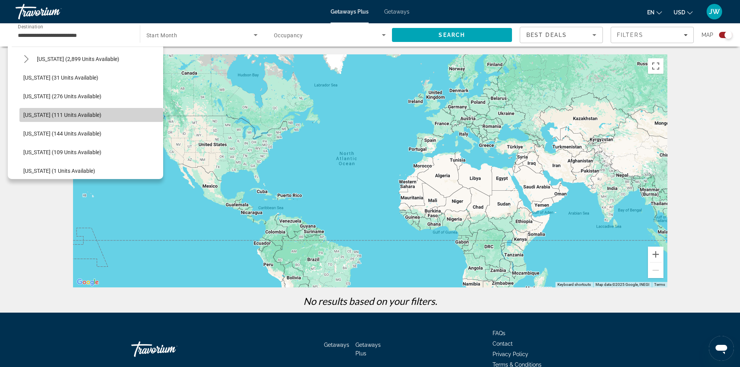
click at [109, 113] on span "Select destination: Illinois (111 units available)" at bounding box center [91, 115] width 144 height 19
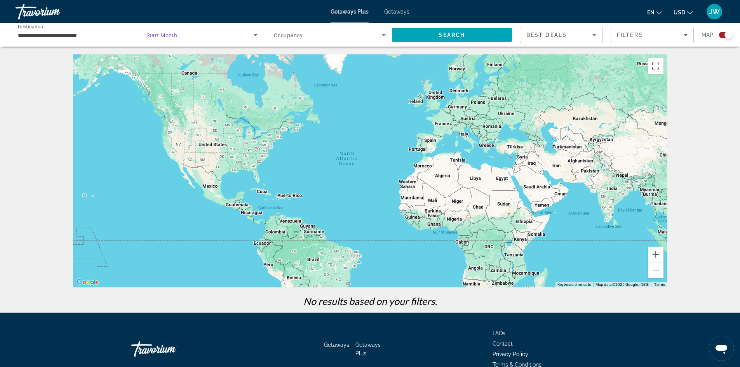
click at [255, 33] on icon "Search widget" at bounding box center [255, 34] width 9 height 9
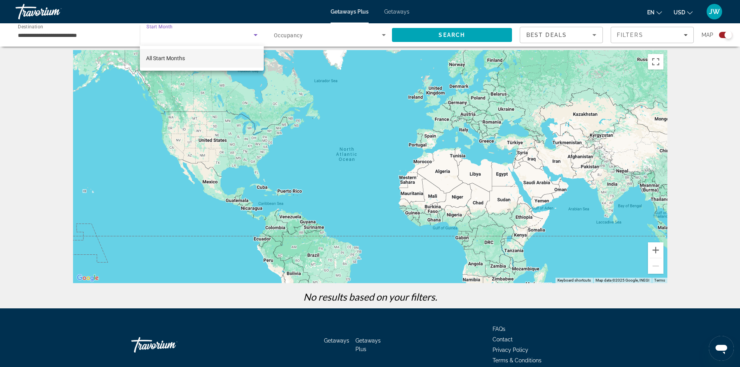
scroll to position [7, 0]
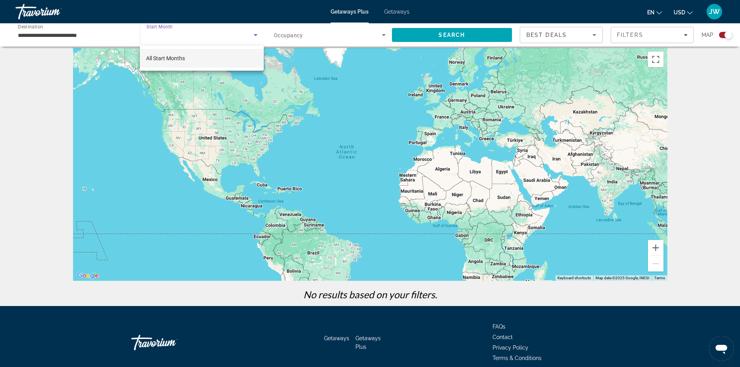
click at [130, 29] on div at bounding box center [370, 183] width 740 height 367
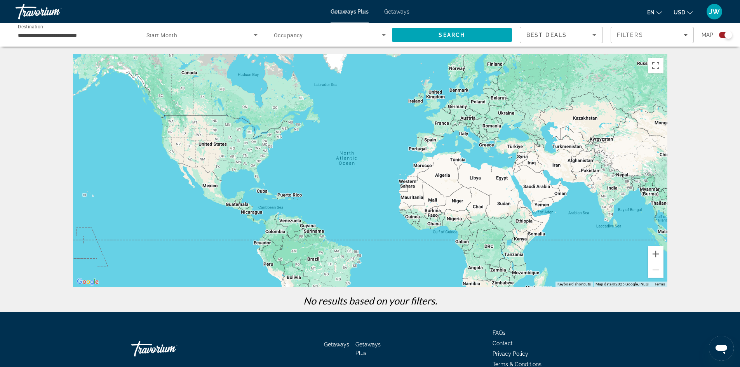
scroll to position [0, 0]
click at [255, 37] on icon "Search widget" at bounding box center [255, 34] width 9 height 9
click at [234, 61] on mat-option "All Start Months" at bounding box center [201, 58] width 123 height 19
click at [186, 34] on span "All Start Months" at bounding box center [167, 35] width 42 height 6
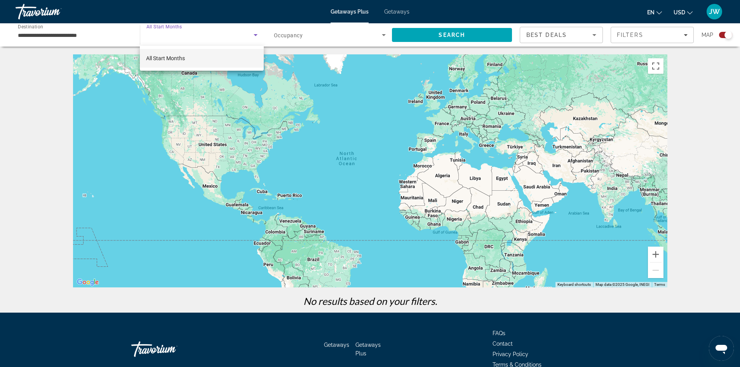
click at [92, 33] on div at bounding box center [370, 183] width 740 height 367
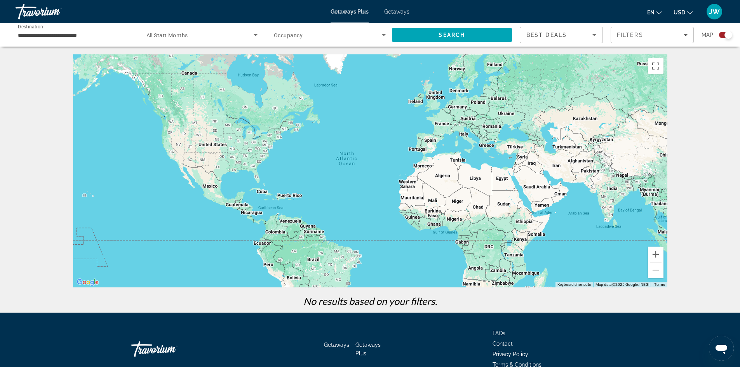
click at [140, 39] on mat-divider "Search widget" at bounding box center [140, 34] width 0 height 19
click at [113, 35] on input "**********" at bounding box center [74, 35] width 112 height 9
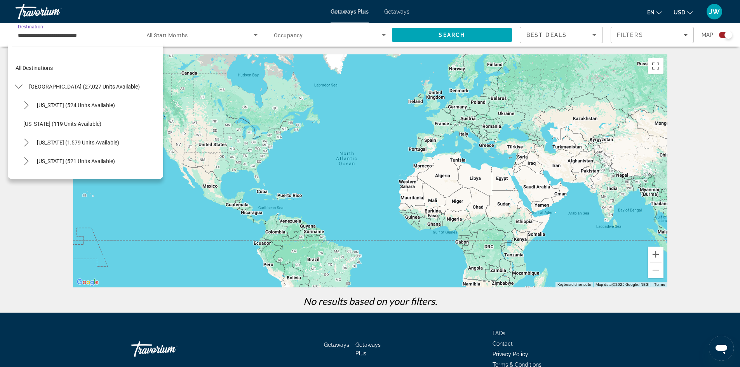
scroll to position [139, 0]
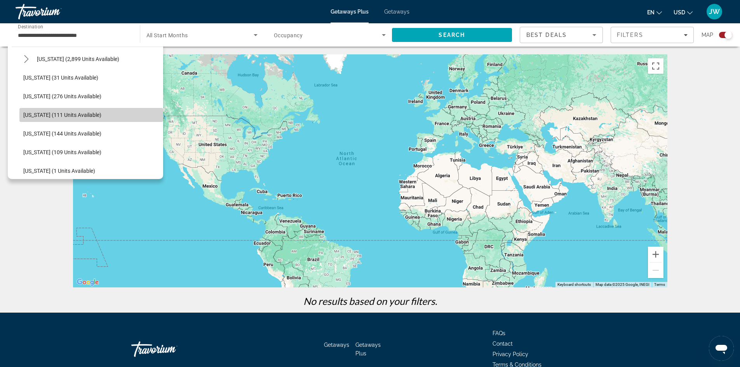
click at [144, 113] on span "Select destination: Illinois (111 units available)" at bounding box center [91, 115] width 144 height 19
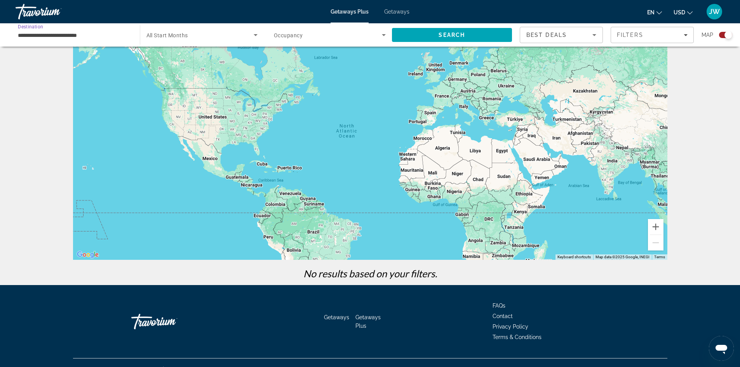
scroll to position [28, 0]
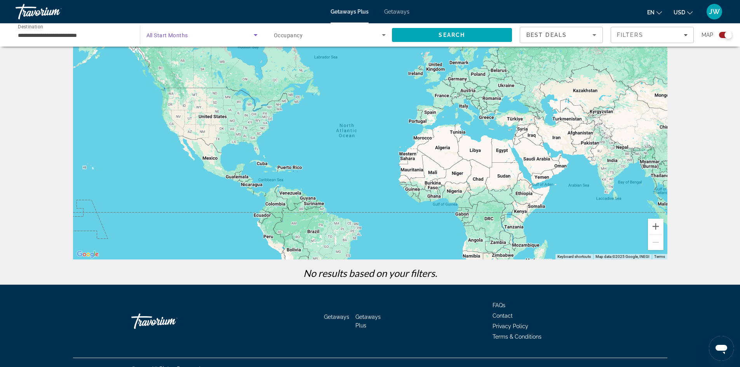
click at [255, 38] on icon "Search widget" at bounding box center [255, 34] width 9 height 9
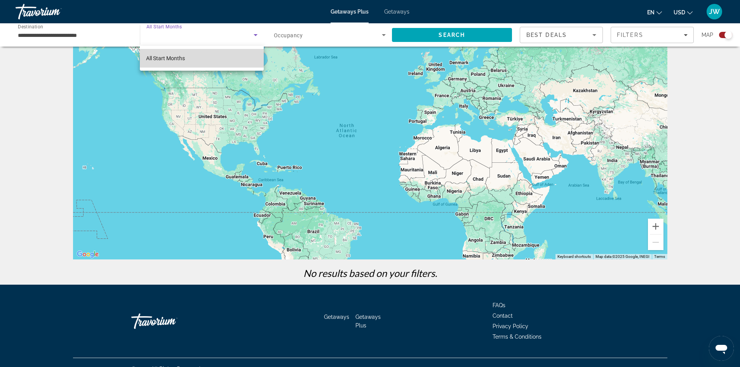
click at [227, 58] on mat-option "All Start Months" at bounding box center [201, 58] width 123 height 19
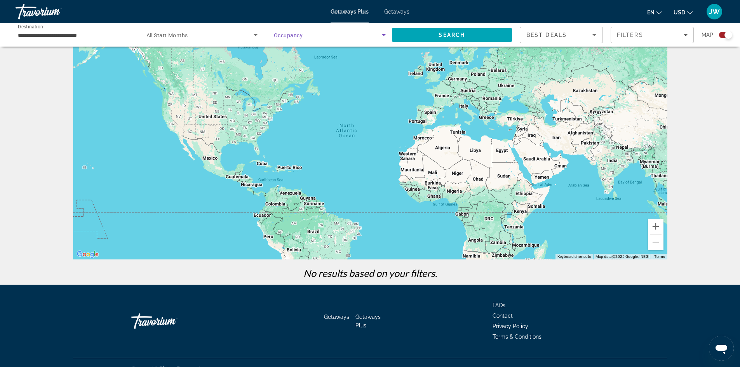
click at [382, 37] on icon "Search widget" at bounding box center [383, 34] width 9 height 9
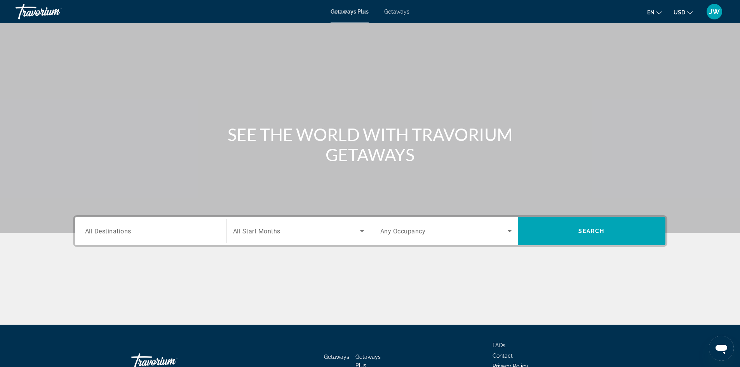
click at [153, 183] on div "Main content" at bounding box center [370, 116] width 740 height 233
click at [158, 227] on input "Destination All Destinations" at bounding box center [150, 231] width 131 height 9
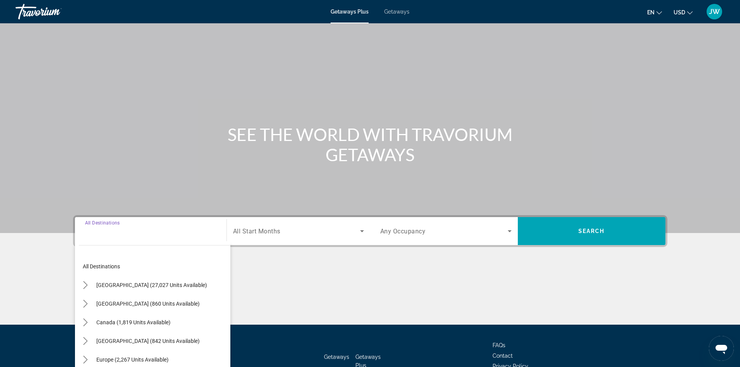
scroll to position [53, 0]
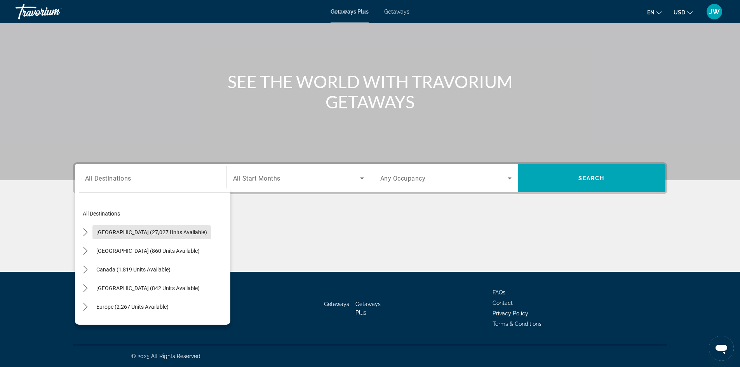
click at [158, 227] on span "Select destination: United States (27,027 units available)" at bounding box center [151, 232] width 118 height 19
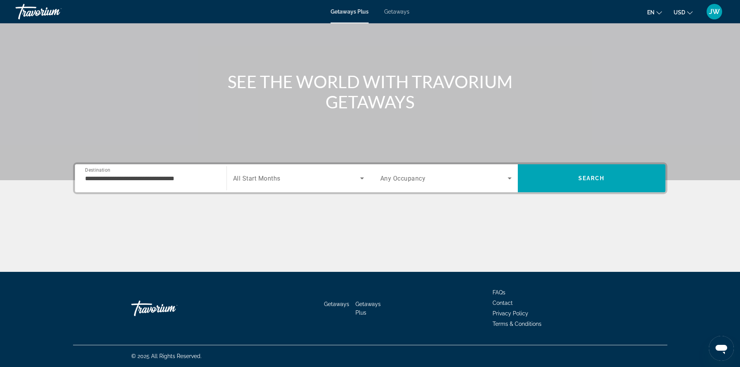
click at [223, 179] on div "Start Month All Start Months" at bounding box center [296, 178] width 148 height 28
click at [216, 177] on input "**********" at bounding box center [150, 178] width 131 height 9
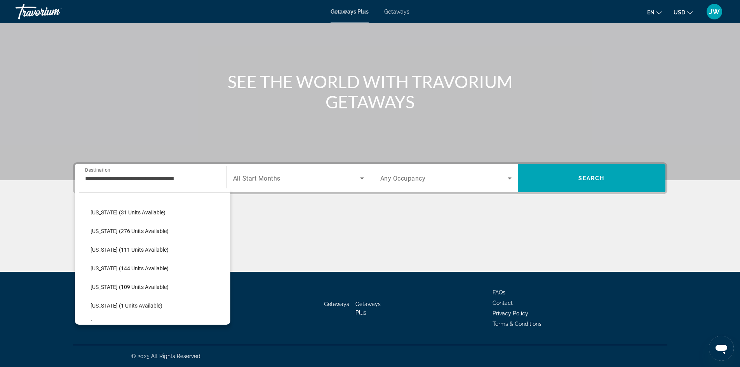
scroll to position [153, 0]
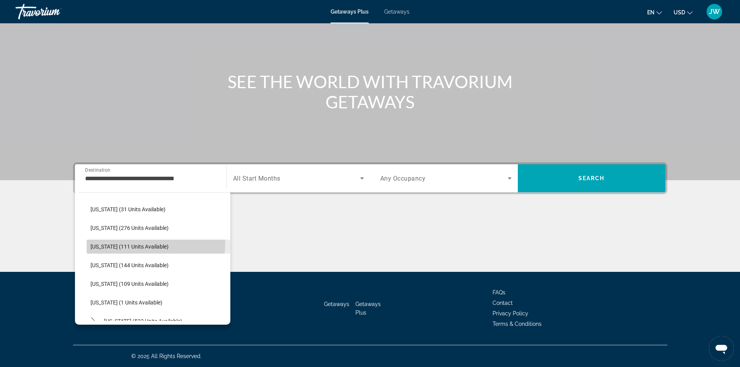
click at [155, 243] on span "[US_STATE] (111 units available)" at bounding box center [129, 246] width 78 height 6
type input "**********"
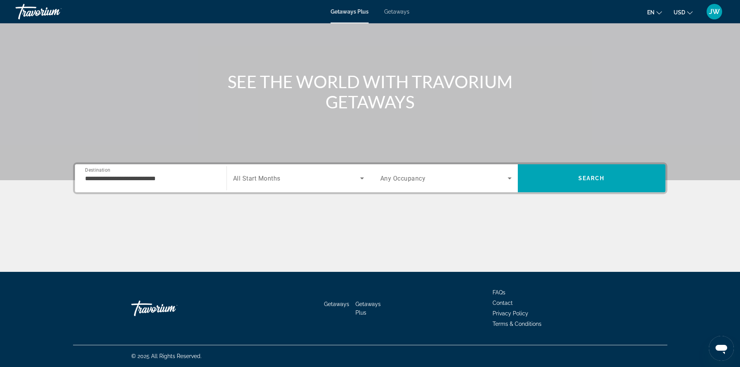
click at [155, 243] on div "Main content" at bounding box center [370, 243] width 594 height 58
click at [364, 177] on icon "Search widget" at bounding box center [361, 178] width 9 height 9
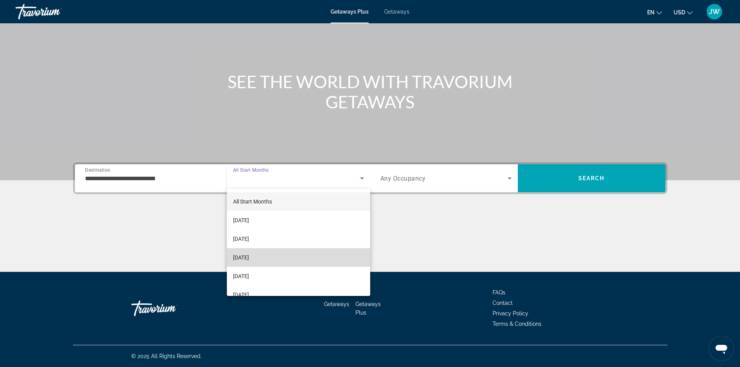
click at [313, 258] on mat-option "[DATE]" at bounding box center [298, 257] width 143 height 19
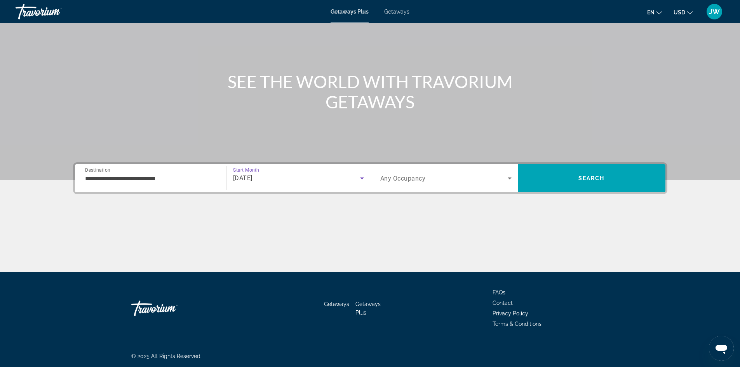
click at [364, 178] on icon "Search widget" at bounding box center [361, 178] width 9 height 9
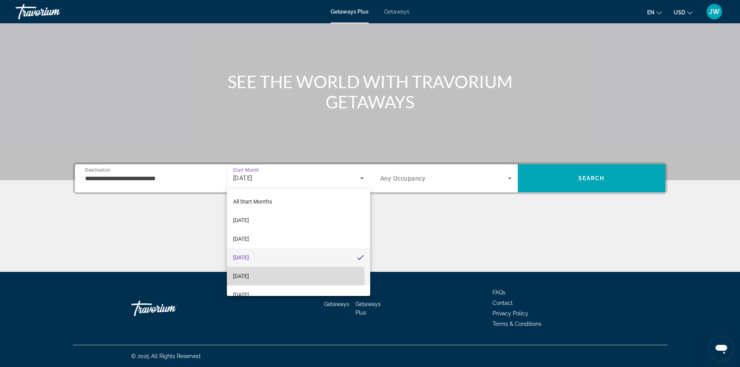
click at [281, 278] on mat-option "[DATE]" at bounding box center [298, 276] width 143 height 19
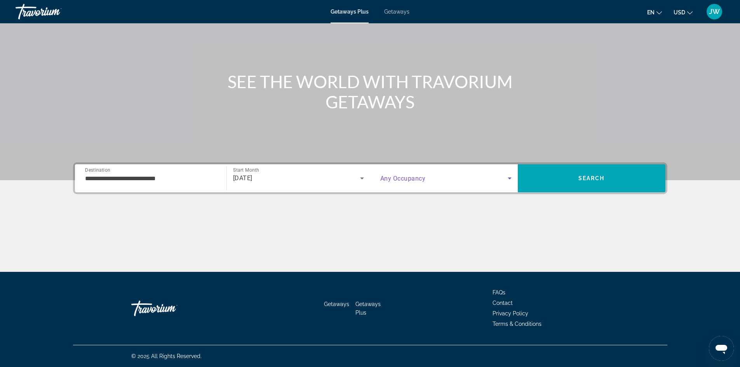
click at [509, 178] on icon "Search widget" at bounding box center [509, 178] width 4 height 2
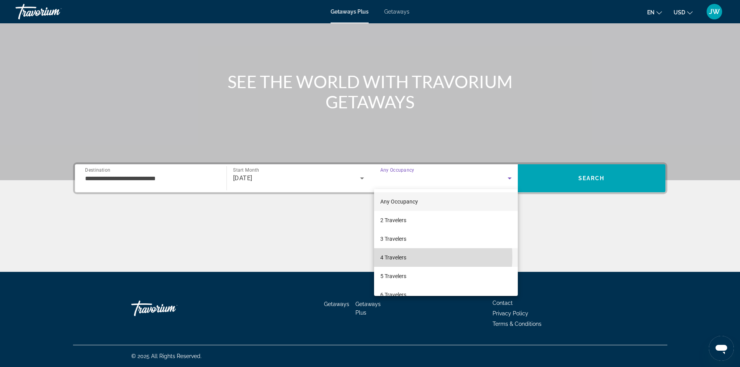
drag, startPoint x: 431, startPoint y: 252, endPoint x: 396, endPoint y: 257, distance: 35.3
click at [396, 257] on span "4 Travelers" at bounding box center [393, 257] width 26 height 9
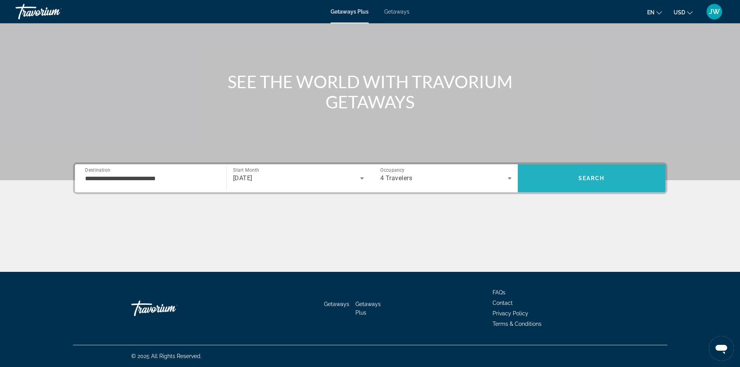
click at [605, 174] on span "Search" at bounding box center [592, 178] width 148 height 19
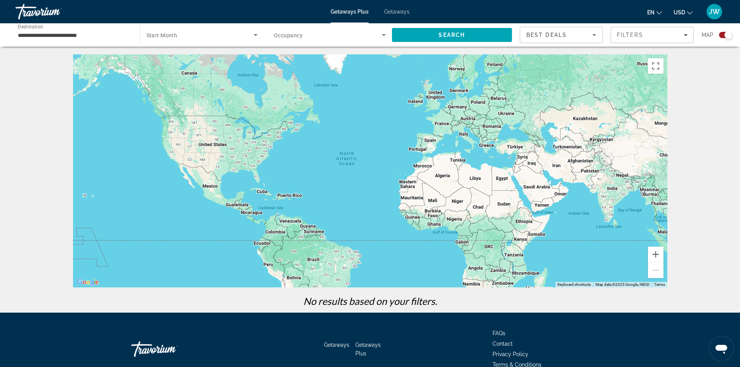
click at [400, 11] on span "Getaways" at bounding box center [396, 12] width 25 height 6
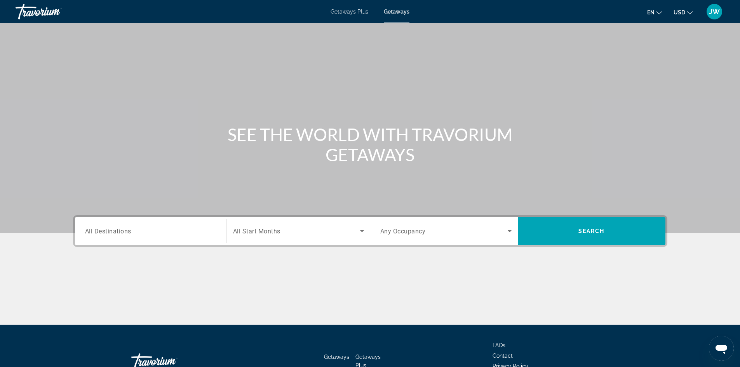
click at [129, 169] on div "Main content" at bounding box center [370, 116] width 740 height 233
click at [189, 234] on input "Destination All Destinations" at bounding box center [150, 231] width 131 height 9
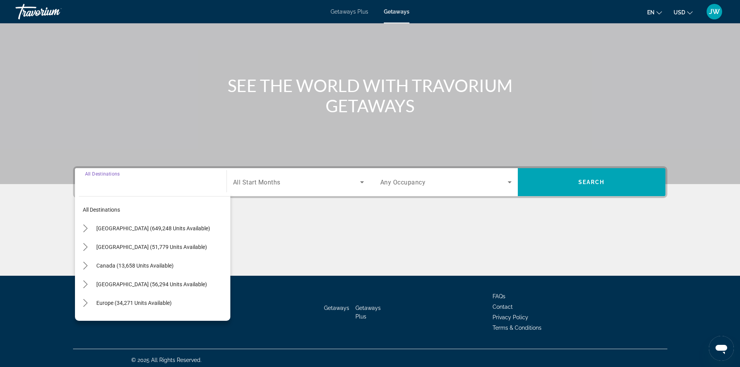
scroll to position [53, 0]
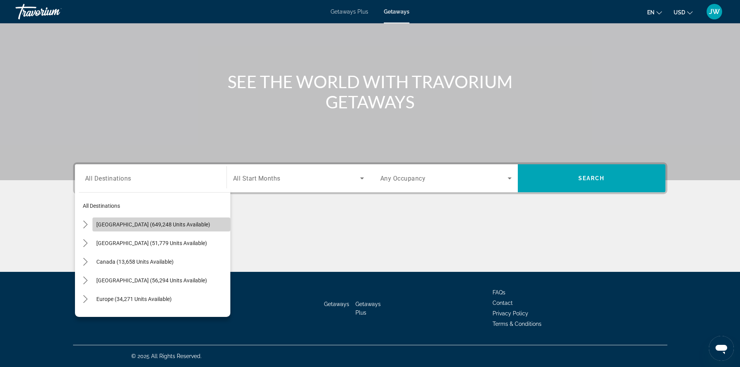
click at [190, 224] on span "Select destination: United States (649,248 units available)" at bounding box center [161, 224] width 138 height 19
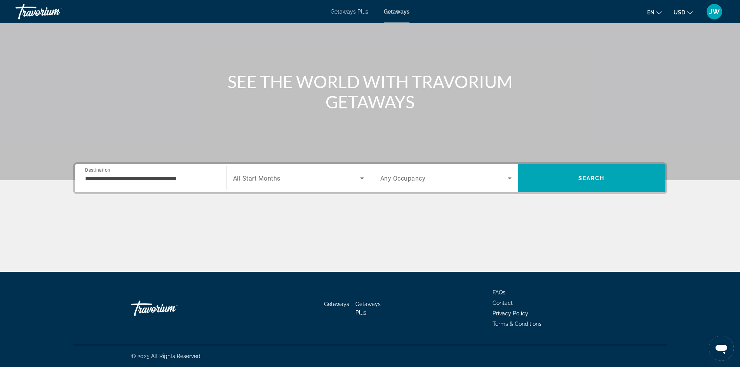
click at [222, 188] on div "**********" at bounding box center [151, 178] width 144 height 22
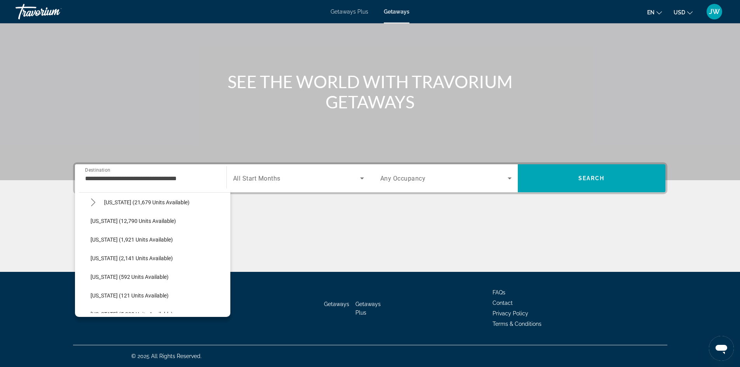
scroll to position [198, 0]
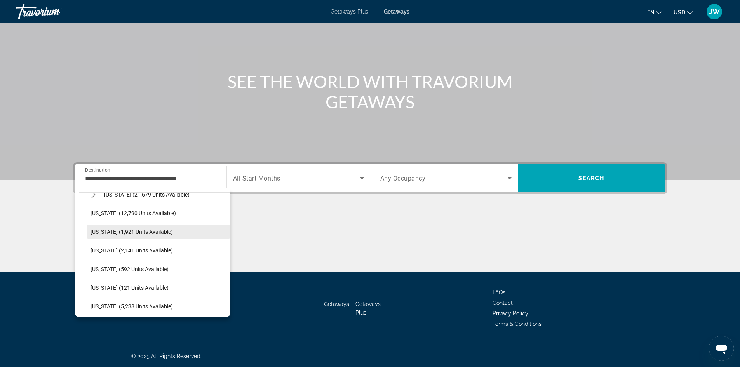
click at [221, 229] on span "Select destination: Illinois (1,921 units available)" at bounding box center [159, 231] width 144 height 19
type input "**********"
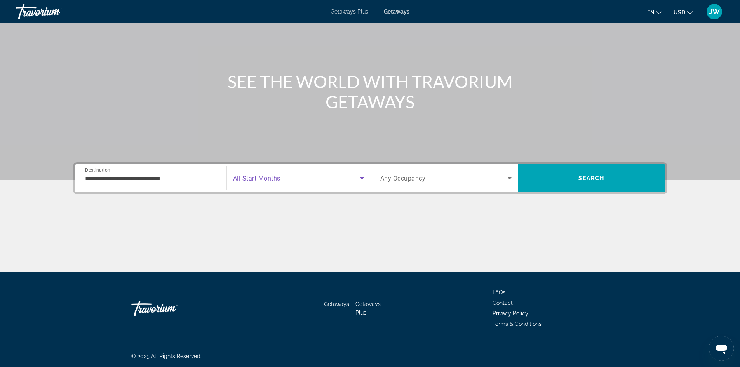
click at [362, 180] on icon "Search widget" at bounding box center [361, 178] width 9 height 9
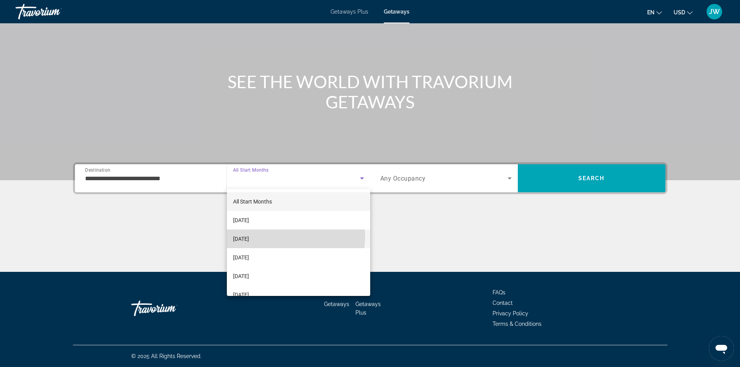
click at [291, 236] on mat-option "[DATE]" at bounding box center [298, 238] width 143 height 19
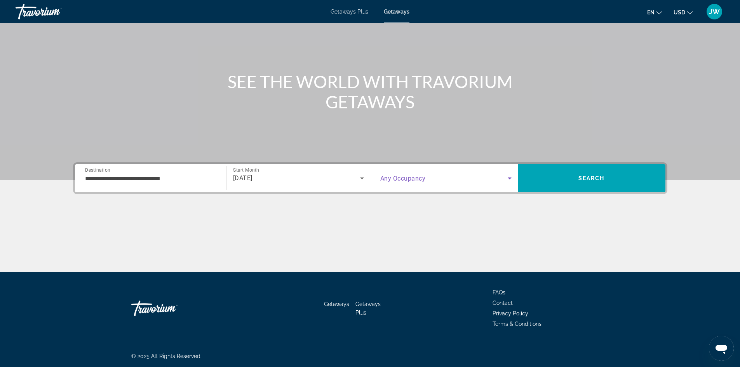
click at [506, 178] on icon "Search widget" at bounding box center [509, 178] width 9 height 9
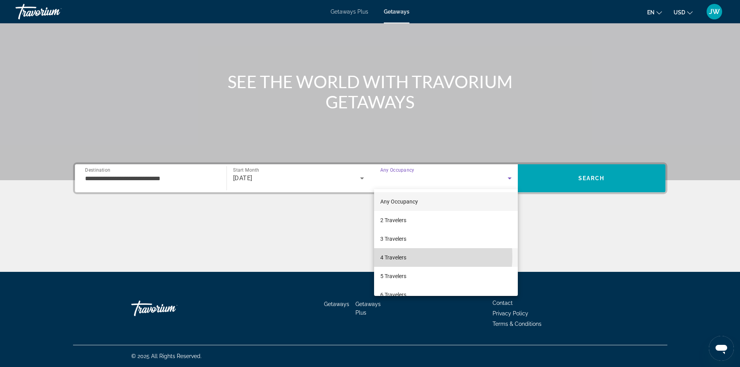
click at [398, 256] on span "4 Travelers" at bounding box center [393, 257] width 26 height 9
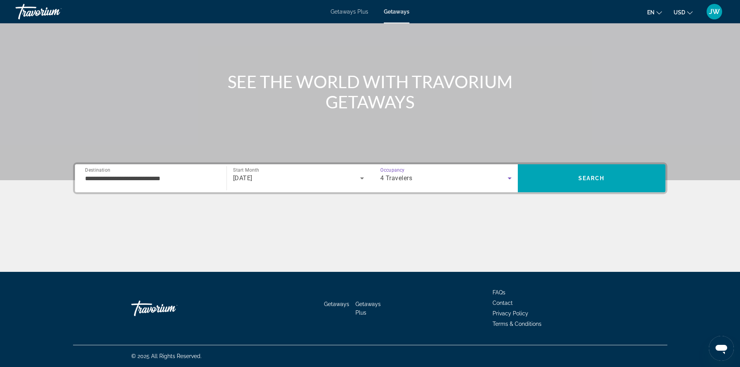
click at [398, 259] on div "Main content" at bounding box center [370, 243] width 594 height 58
drag, startPoint x: 398, startPoint y: 259, endPoint x: 400, endPoint y: 271, distance: 12.1
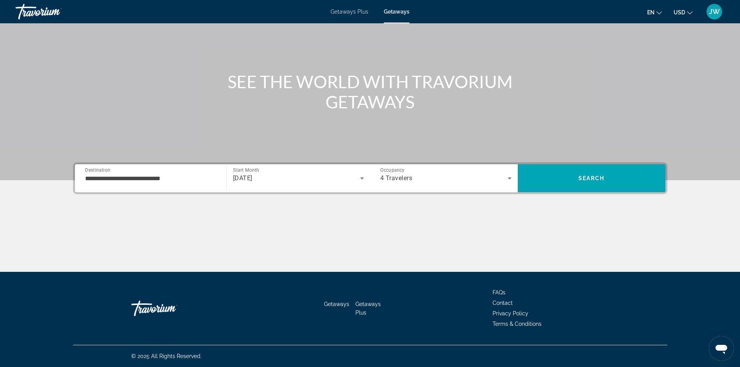
click at [400, 271] on div "Main content" at bounding box center [370, 243] width 594 height 58
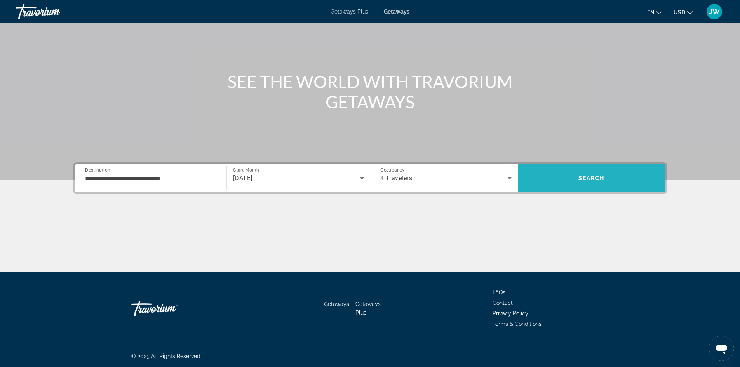
click at [589, 178] on span "Search" at bounding box center [591, 178] width 26 height 6
